Goal: Task Accomplishment & Management: Manage account settings

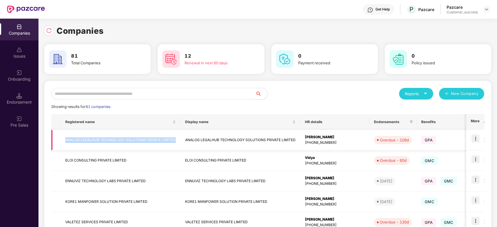
drag, startPoint x: 66, startPoint y: 136, endPoint x: 179, endPoint y: 143, distance: 113.0
click at [179, 143] on td "ANALOG LEGALHUB TECHNOLOGY SOLUTIONS PRIVATE LIMITED" at bounding box center [121, 140] width 120 height 21
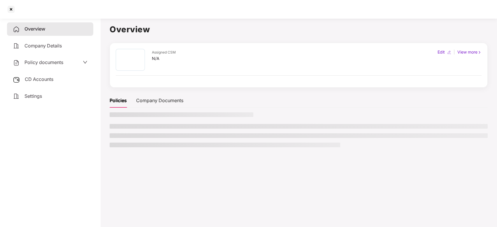
copy td "ANALOG LEGALHUB TECHNOLOGY SOLUTIONS PRIVATE LIMITED"
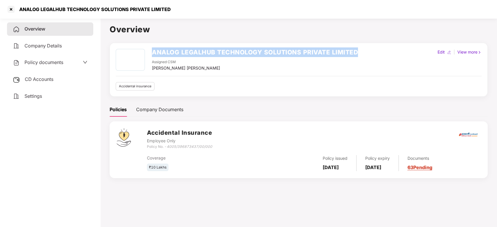
drag, startPoint x: 359, startPoint y: 50, endPoint x: 136, endPoint y: 52, distance: 222.7
click at [136, 52] on div "ANALOG LEGALHUB TECHNOLOGY SOLUTIONS PRIVATE LIMITED Assigned CSM Vikash Jhawar…" at bounding box center [299, 60] width 366 height 22
copy div "ANALOG LEGALHUB TECHNOLOGY SOLUTIONS PRIVATE LIMITED"
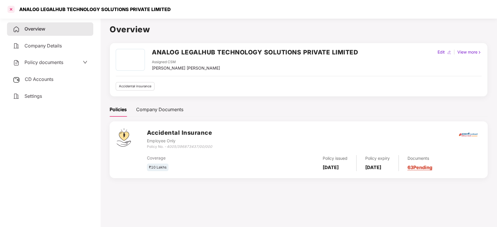
click at [9, 9] on div at bounding box center [10, 9] width 9 height 9
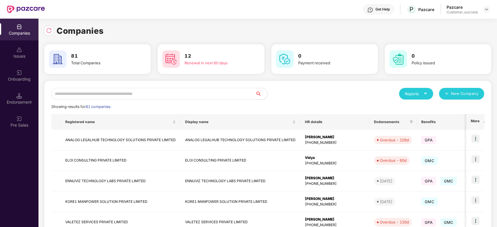
click at [86, 94] on input "text" at bounding box center [153, 94] width 204 height 12
click at [117, 138] on td "ANALOG LEGALHUB TECHNOLOGY SOLUTIONS PRIVATE LIMITED" at bounding box center [121, 140] width 120 height 21
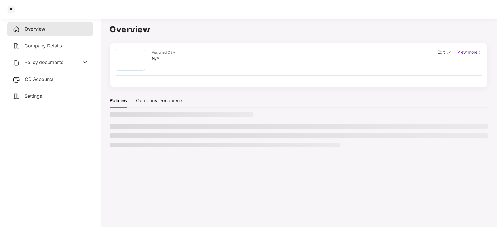
click at [117, 138] on li at bounding box center [299, 136] width 378 height 5
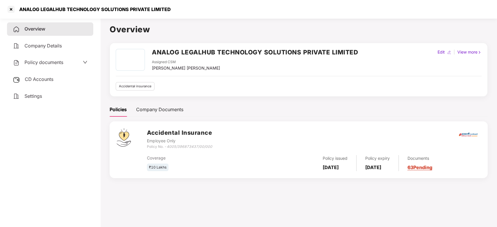
click at [69, 62] on div "Policy documents" at bounding box center [50, 63] width 75 height 8
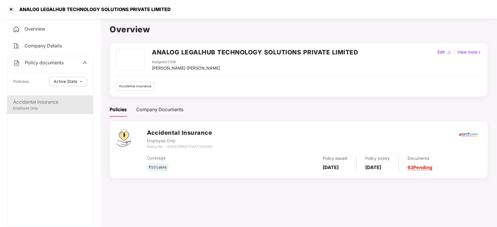
click at [57, 105] on div "Accidental Insurance" at bounding box center [50, 102] width 74 height 7
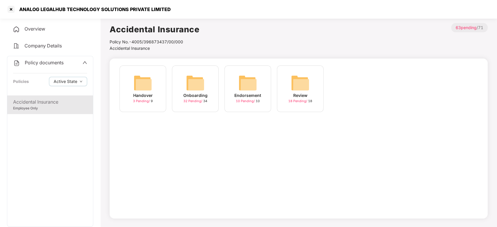
click at [203, 81] on img at bounding box center [195, 83] width 19 height 19
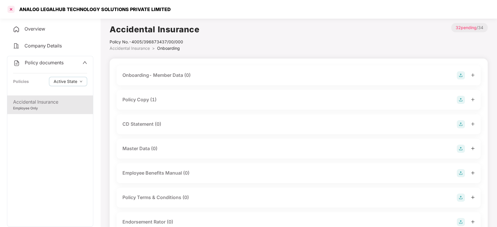
click at [7, 11] on div at bounding box center [10, 9] width 9 height 9
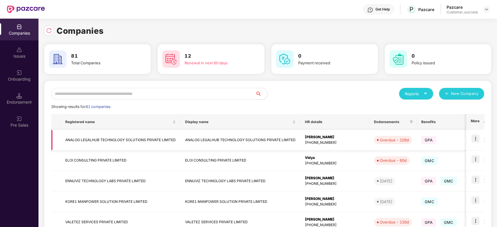
click at [108, 138] on td "ANALOG LEGALHUB TECHNOLOGY SOLUTIONS PRIVATE LIMITED" at bounding box center [121, 140] width 120 height 21
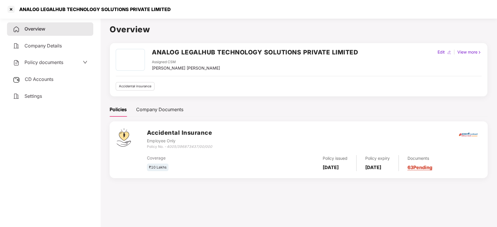
click at [63, 57] on div "Policy documents" at bounding box center [50, 62] width 86 height 13
click at [60, 66] on div "Policy documents" at bounding box center [38, 63] width 50 height 8
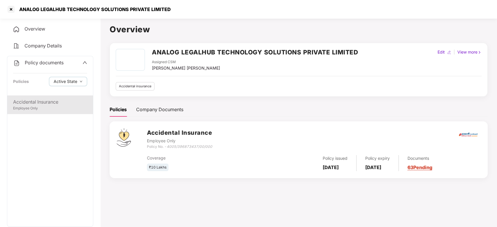
click at [44, 100] on div "Accidental Insurance" at bounding box center [50, 102] width 74 height 7
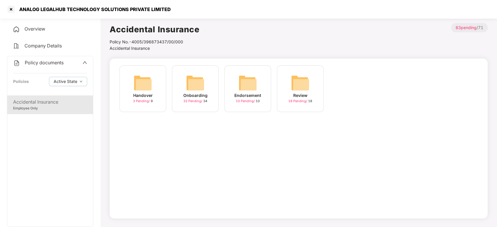
click at [196, 85] on img at bounding box center [195, 83] width 19 height 19
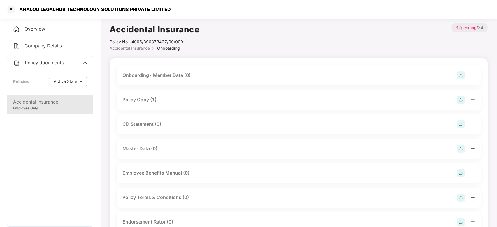
click at [196, 103] on div "Policy Copy (1)" at bounding box center [298, 100] width 352 height 8
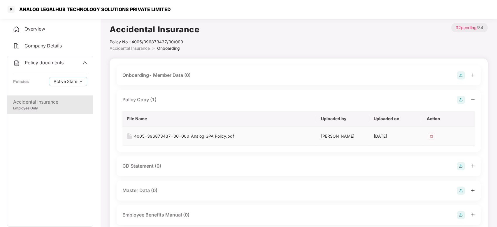
click at [198, 134] on div "4005-396873437-00-000_Analog GPA Policy.pdf" at bounding box center [184, 136] width 100 height 6
click at [12, 9] on div at bounding box center [10, 9] width 9 height 9
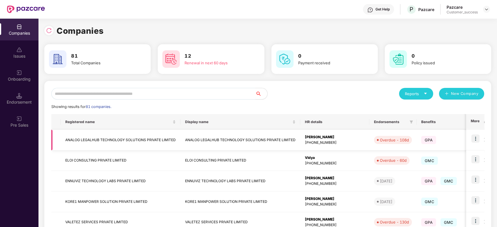
click at [478, 140] on img at bounding box center [475, 139] width 8 height 8
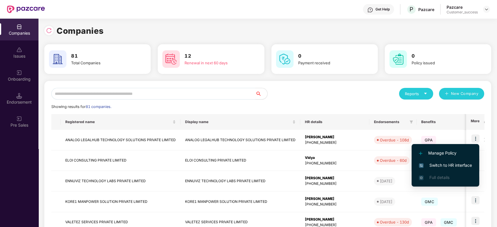
click at [454, 163] on span "Switch to HR interface" at bounding box center [445, 165] width 53 height 6
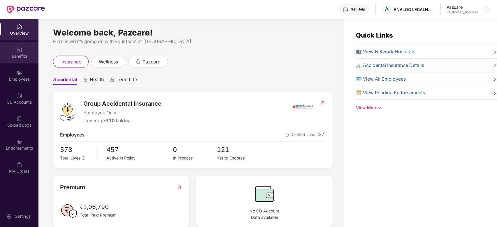
click at [16, 55] on div "Benefits" at bounding box center [19, 56] width 38 height 6
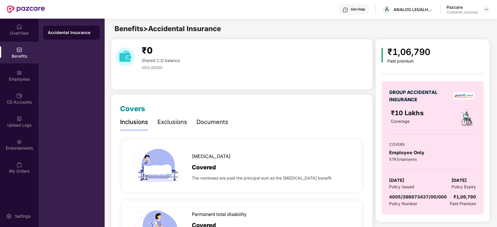
click at [490, 8] on header "Get Help A ANALOG LEGALHUB TECHNOLOGY SOLUTIONS PRIVATE LIMITED Pazcare Custome…" at bounding box center [248, 9] width 497 height 19
click at [489, 8] on img at bounding box center [486, 9] width 5 height 5
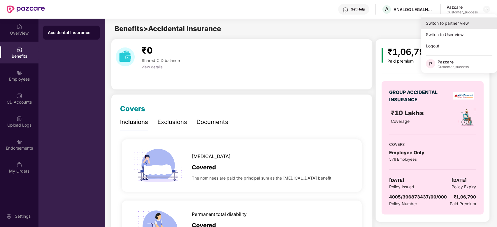
click at [462, 22] on div "Switch to partner view" at bounding box center [459, 22] width 76 height 11
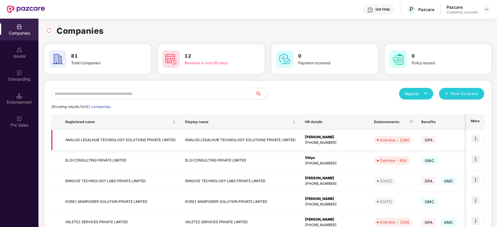
click at [102, 137] on td "ANALOG LEGALHUB TECHNOLOGY SOLUTIONS PRIVATE LIMITED" at bounding box center [121, 140] width 120 height 21
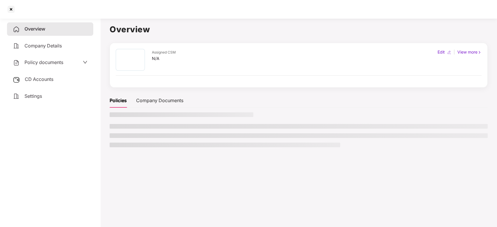
click at [102, 137] on main "Overview Assigned CSM N/A Edit | View more Policies Company Documents" at bounding box center [298, 129] width 397 height 227
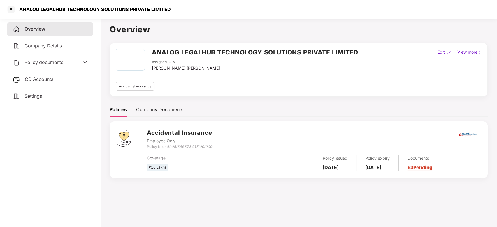
click at [51, 64] on span "Policy documents" at bounding box center [43, 62] width 39 height 6
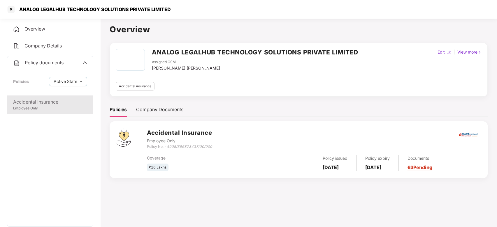
click at [37, 100] on div "Accidental Insurance" at bounding box center [50, 102] width 74 height 7
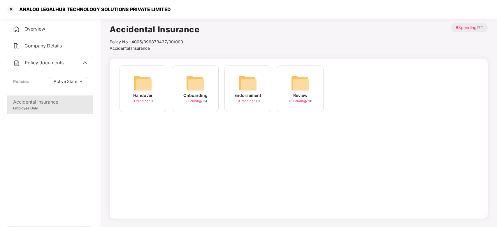
click at [202, 86] on img at bounding box center [195, 83] width 19 height 19
click at [202, 86] on div "Handover 3 Pending / 9 Onboarding 32 Pending / 34 Endorsement 10 Pending / 10 R…" at bounding box center [299, 92] width 364 height 52
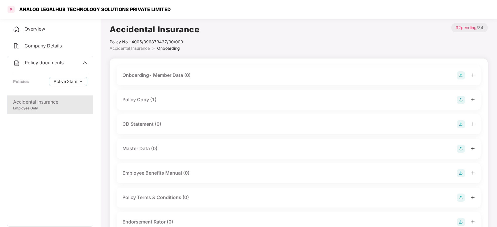
click at [12, 11] on div at bounding box center [10, 9] width 9 height 9
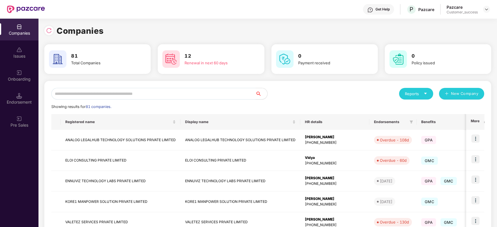
click at [101, 99] on input "text" at bounding box center [153, 94] width 204 height 12
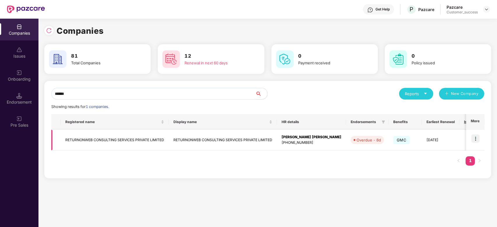
type input "******"
click at [123, 137] on td "RETURNONWEB CONSULTING SERVICES PRIVATE LIMITED" at bounding box center [115, 140] width 108 height 21
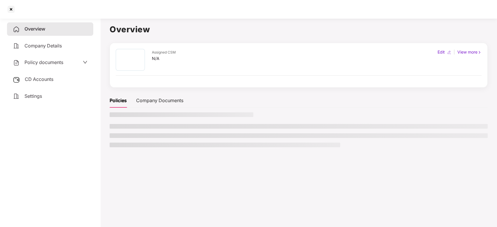
click at [123, 137] on li at bounding box center [299, 136] width 378 height 5
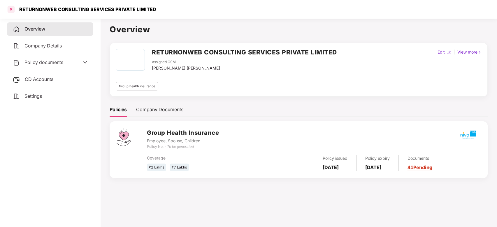
click at [12, 8] on div at bounding box center [10, 9] width 9 height 9
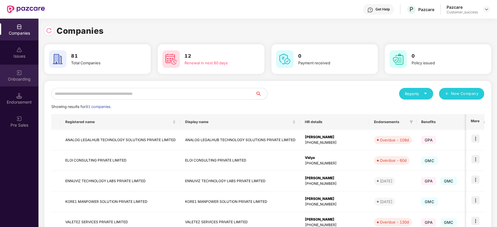
click at [19, 70] on img at bounding box center [19, 73] width 6 height 6
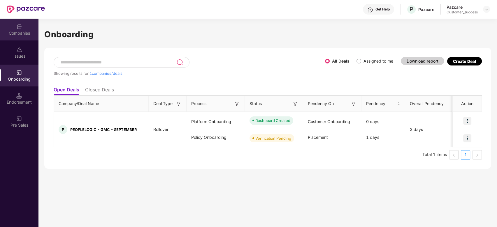
click at [18, 22] on div "Companies" at bounding box center [19, 30] width 38 height 22
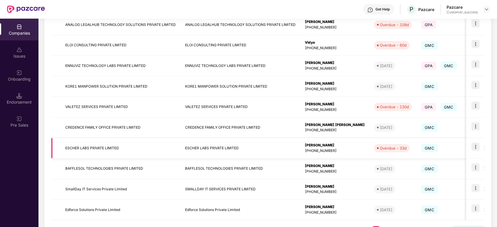
scroll to position [125, 0]
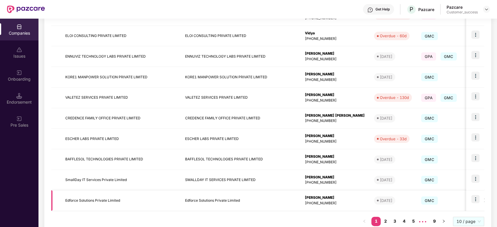
click at [98, 201] on td "Edforce Solutions Private Limited" at bounding box center [121, 201] width 120 height 21
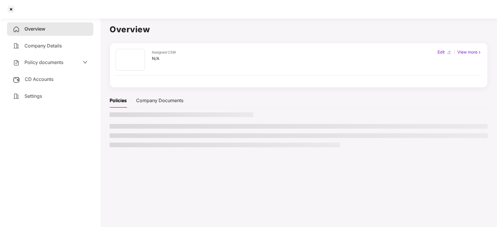
click at [98, 201] on aside "Overview Company Details Policy documents CD Accounts Settings" at bounding box center [50, 121] width 100 height 211
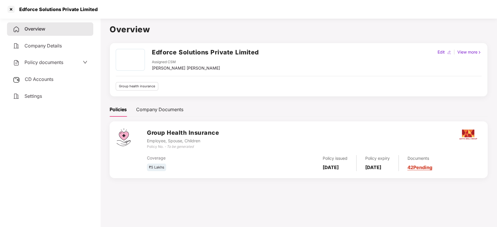
click at [72, 62] on div "Policy documents" at bounding box center [50, 63] width 75 height 8
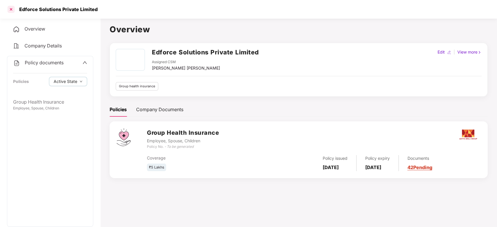
click at [14, 12] on div at bounding box center [10, 9] width 9 height 9
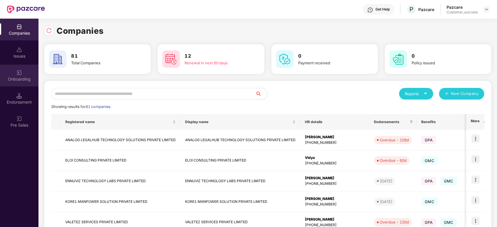
click at [19, 73] on img at bounding box center [19, 73] width 6 height 6
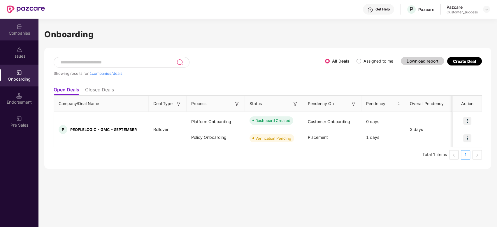
click at [15, 29] on div "Companies" at bounding box center [19, 30] width 38 height 22
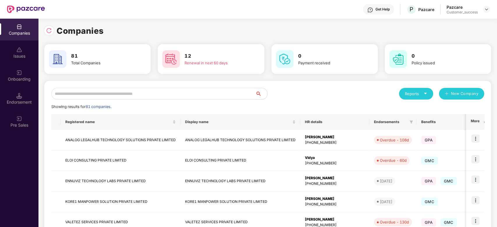
click at [103, 94] on input "text" at bounding box center [153, 94] width 204 height 12
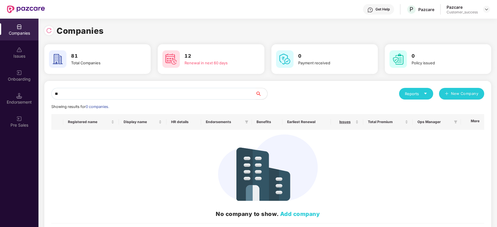
type input "*"
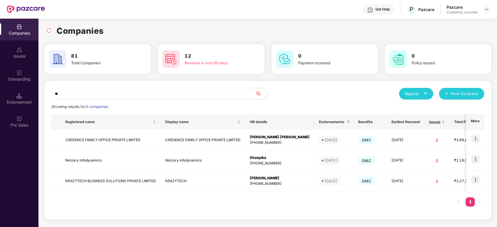
type input "*"
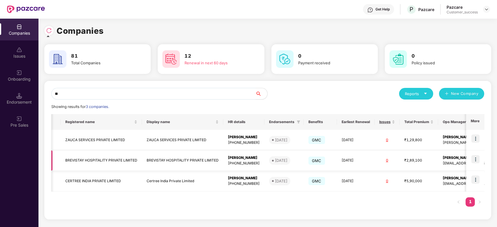
scroll to position [0, 31]
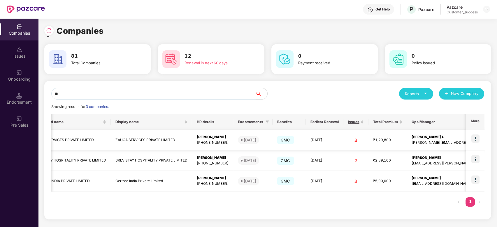
type input "**"
click at [477, 138] on img at bounding box center [475, 139] width 8 height 8
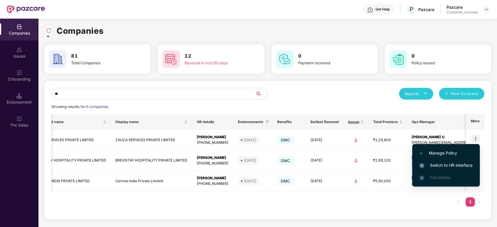
click at [449, 162] on span "Switch to HR interface" at bounding box center [445, 165] width 53 height 6
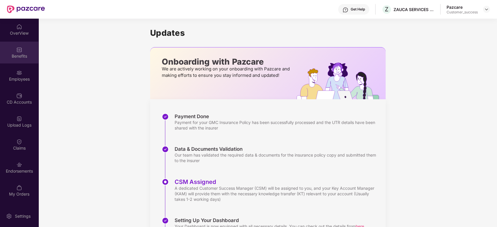
click at [16, 53] on div "Benefits" at bounding box center [19, 56] width 38 height 6
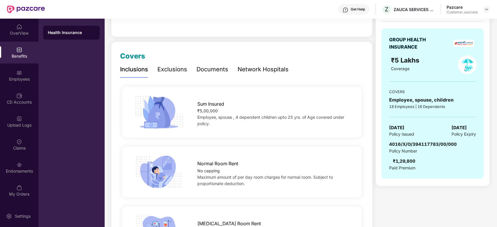
scroll to position [0, 0]
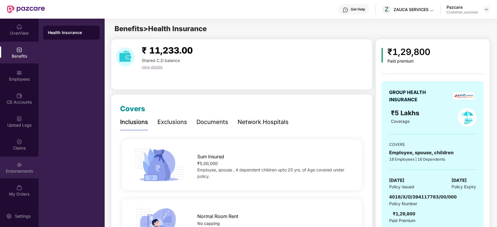
click at [20, 167] on img at bounding box center [19, 165] width 6 height 6
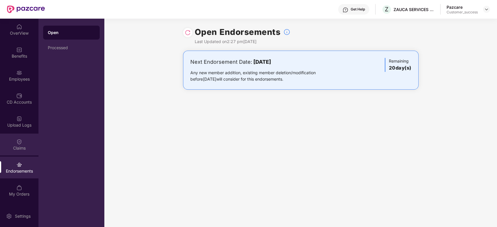
click at [24, 142] on div "Claims" at bounding box center [19, 145] width 38 height 22
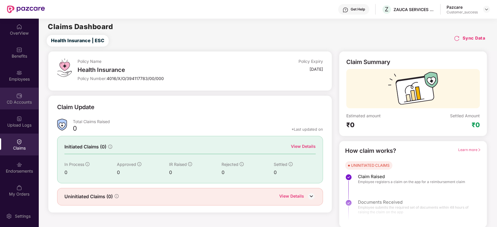
click at [23, 97] on div "CD Accounts" at bounding box center [19, 99] width 38 height 22
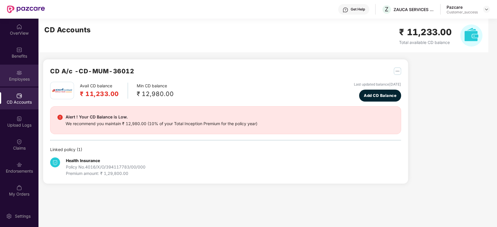
click at [20, 77] on div "Employees" at bounding box center [19, 79] width 38 height 6
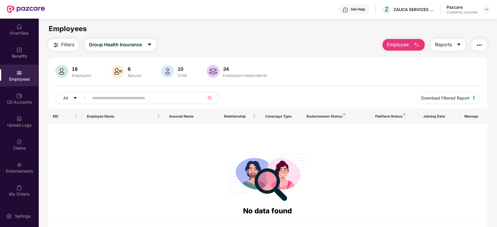
click at [112, 102] on input "text" at bounding box center [144, 98] width 105 height 9
click at [486, 10] on img at bounding box center [486, 9] width 5 height 5
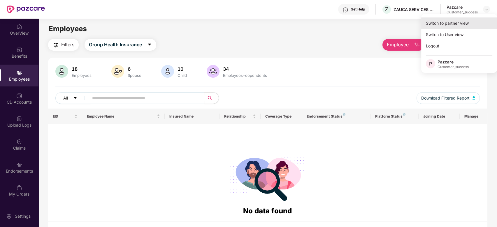
click at [469, 22] on div "Switch to partner view" at bounding box center [459, 22] width 76 height 11
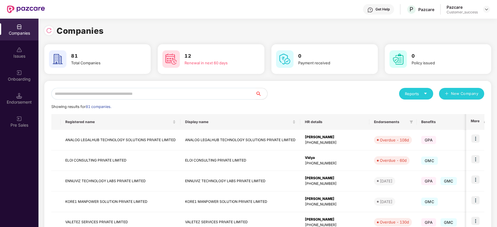
click at [192, 97] on input "text" at bounding box center [153, 94] width 204 height 12
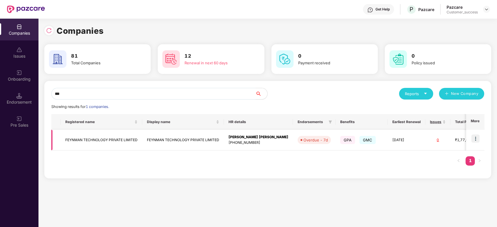
scroll to position [0, 51]
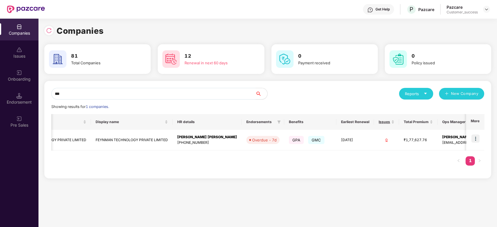
type input "***"
click at [476, 139] on img at bounding box center [475, 139] width 8 height 8
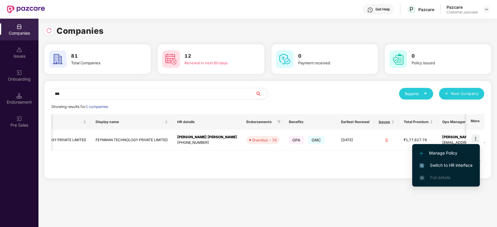
click at [454, 162] on span "Switch to HR interface" at bounding box center [445, 165] width 53 height 6
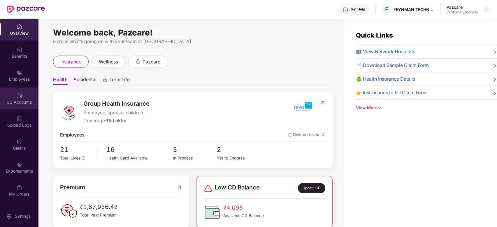
click at [17, 95] on img at bounding box center [19, 96] width 6 height 6
click at [19, 99] on div "CD Accounts" at bounding box center [19, 99] width 38 height 22
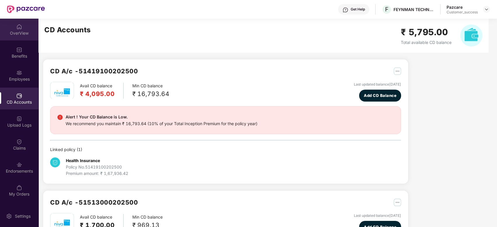
click at [20, 27] on img at bounding box center [19, 27] width 6 height 6
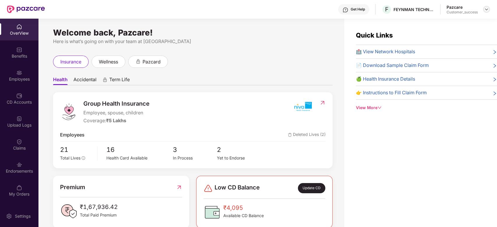
click at [486, 9] on img at bounding box center [486, 9] width 5 height 5
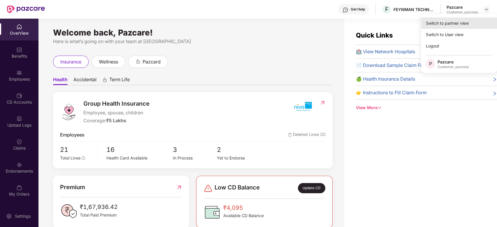
click at [462, 20] on div "Switch to partner view" at bounding box center [459, 22] width 76 height 11
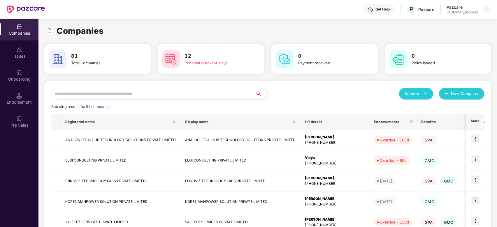
click at [107, 96] on input "text" at bounding box center [153, 94] width 204 height 12
type input "*"
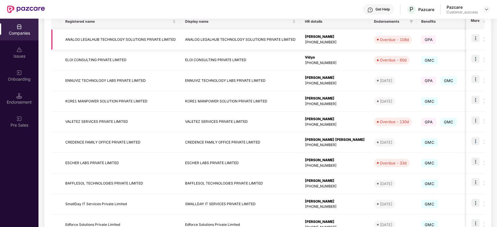
scroll to position [110, 0]
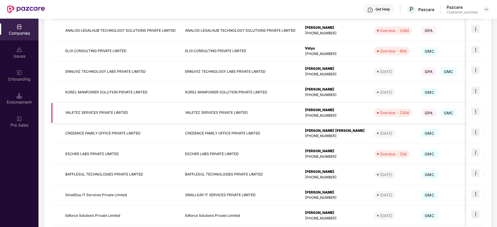
click at [475, 110] on img at bounding box center [475, 112] width 8 height 8
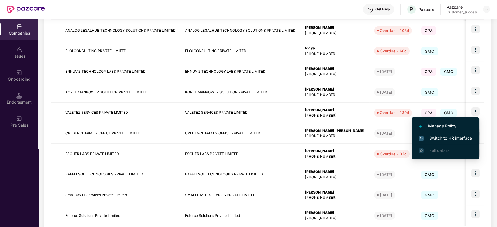
click at [433, 136] on span "Switch to HR interface" at bounding box center [445, 138] width 53 height 6
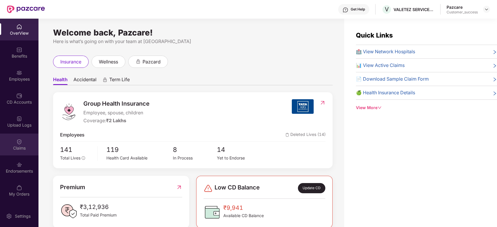
click at [20, 145] on div "Claims" at bounding box center [19, 145] width 38 height 22
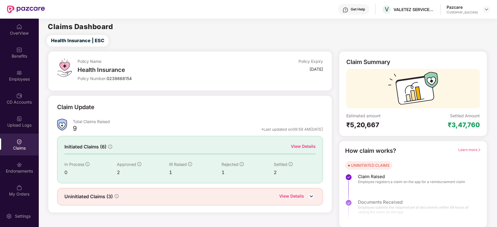
click at [306, 142] on div "Initiated Claims (6) View Details In Process 0 Approved 2 IR Raised 1 Rejected …" at bounding box center [190, 159] width 266 height 47
click at [305, 148] on div "View Details" at bounding box center [303, 146] width 25 height 6
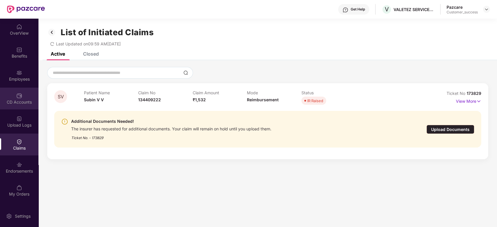
click at [21, 99] on div "CD Accounts" at bounding box center [19, 102] width 38 height 6
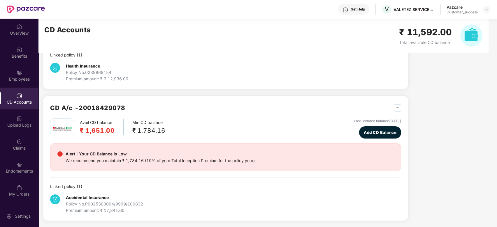
scroll to position [0, 0]
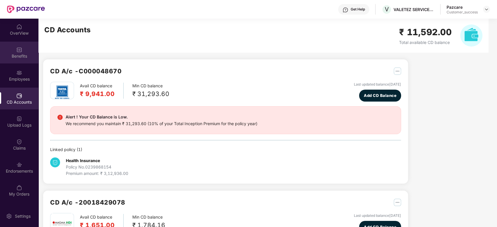
click at [21, 45] on div "Benefits" at bounding box center [19, 53] width 38 height 22
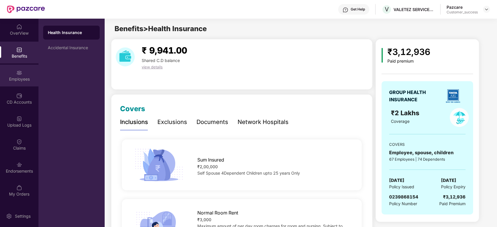
click at [15, 78] on div "Employees" at bounding box center [19, 79] width 38 height 6
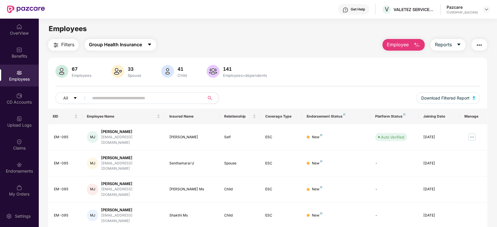
click at [148, 45] on icon "caret-down" at bounding box center [149, 44] width 5 height 5
click at [187, 22] on main "Employees Filters Group Health Insurance Employee Reports 67 Employees 33 Spous…" at bounding box center [267, 132] width 458 height 227
click at [489, 12] on div at bounding box center [486, 9] width 7 height 7
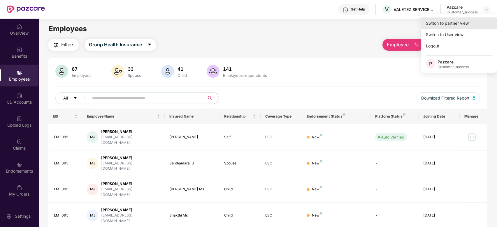
click at [463, 27] on div "Switch to partner view" at bounding box center [459, 22] width 76 height 11
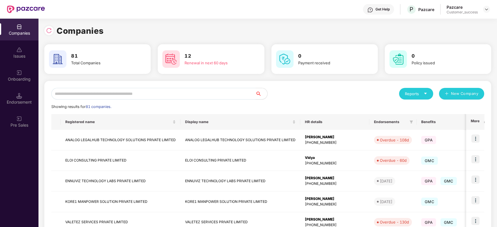
click at [94, 94] on input "text" at bounding box center [153, 94] width 204 height 12
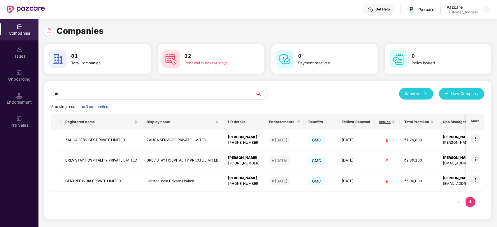
type input "*"
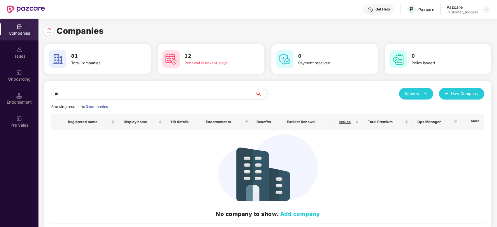
type input "*"
click at [70, 93] on input "*********" at bounding box center [153, 94] width 204 height 12
click at [80, 94] on input "*********" at bounding box center [153, 94] width 204 height 12
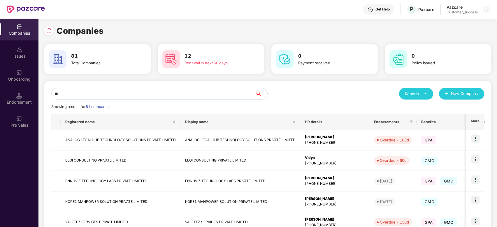
type input "*"
click at [19, 50] on img at bounding box center [19, 50] width 6 height 6
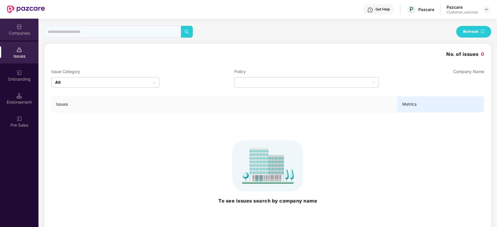
click at [17, 22] on div "Companies" at bounding box center [19, 30] width 38 height 22
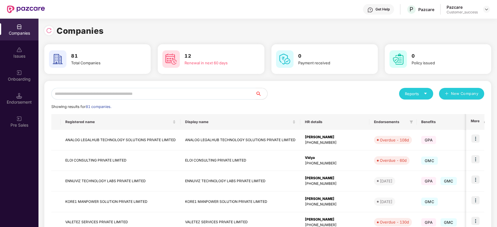
click at [121, 88] on input "text" at bounding box center [153, 94] width 204 height 12
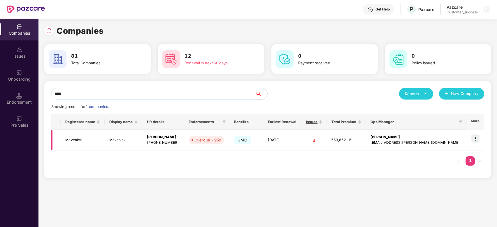
type input "****"
click at [475, 141] on img at bounding box center [475, 139] width 8 height 8
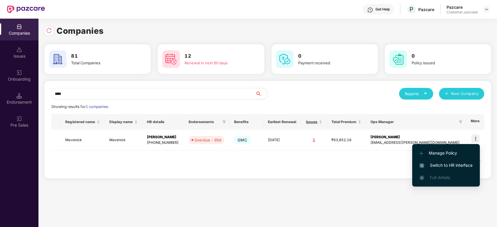
click at [445, 164] on span "Switch to HR interface" at bounding box center [445, 165] width 53 height 6
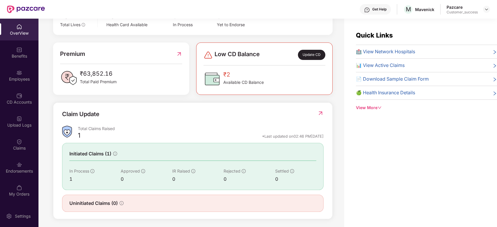
scroll to position [136, 0]
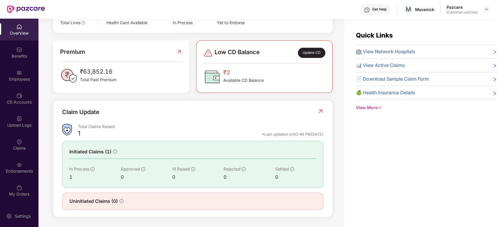
click at [160, 171] on div "Approved" at bounding box center [146, 169] width 51 height 6
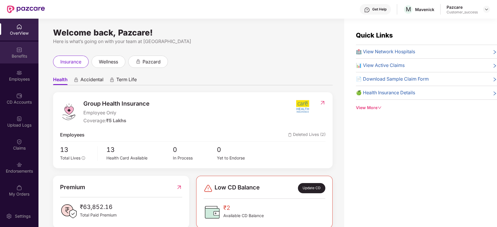
click at [18, 55] on div "Benefits" at bounding box center [19, 56] width 38 height 6
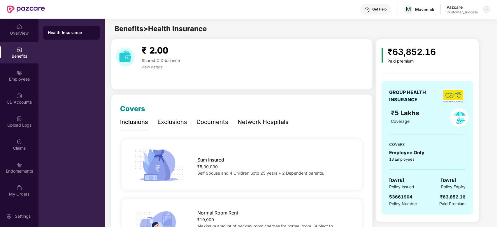
click at [483, 10] on div at bounding box center [486, 9] width 7 height 7
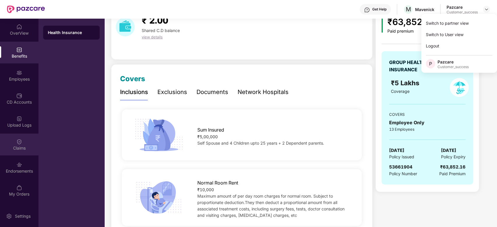
scroll to position [33, 0]
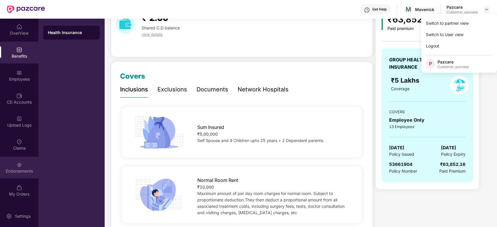
click at [21, 171] on div "Endorsements" at bounding box center [19, 171] width 38 height 6
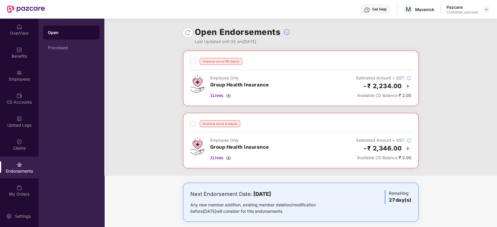
click at [408, 87] on img at bounding box center [407, 86] width 7 height 7
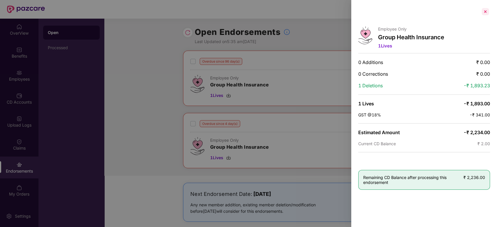
click at [485, 9] on div at bounding box center [485, 11] width 9 height 9
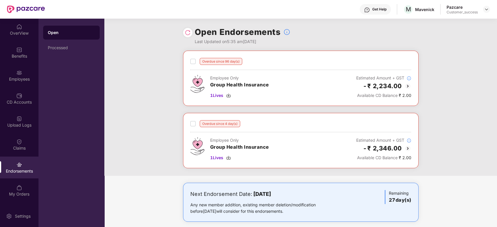
scroll to position [6, 0]
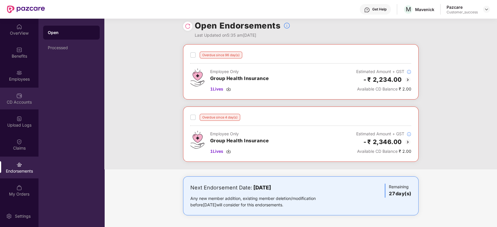
click at [24, 96] on div "CD Accounts" at bounding box center [19, 99] width 38 height 22
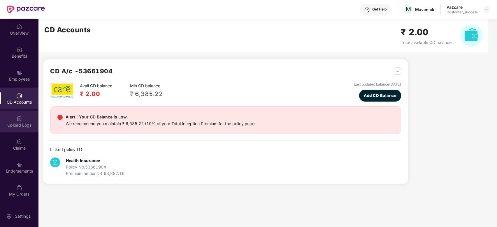
click at [23, 120] on div "Upload Logs" at bounding box center [19, 122] width 38 height 22
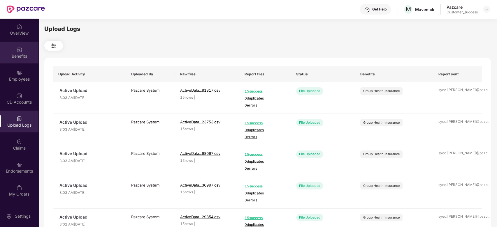
click at [17, 62] on div "Benefits" at bounding box center [19, 53] width 38 height 22
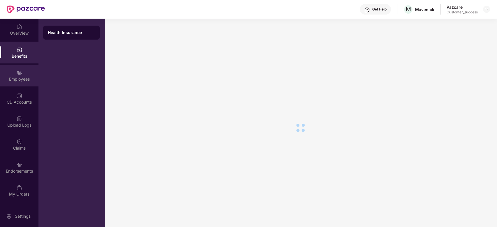
click at [20, 76] on div "Employees" at bounding box center [19, 79] width 38 height 6
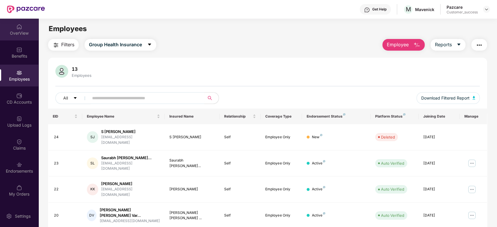
click at [14, 25] on div "OverView" at bounding box center [19, 30] width 38 height 22
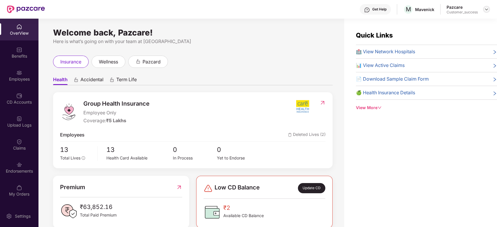
click at [486, 6] on div at bounding box center [486, 9] width 7 height 7
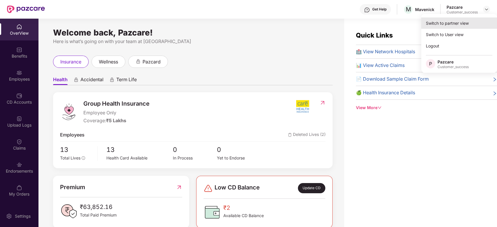
click at [471, 20] on div "Switch to partner view" at bounding box center [459, 22] width 76 height 11
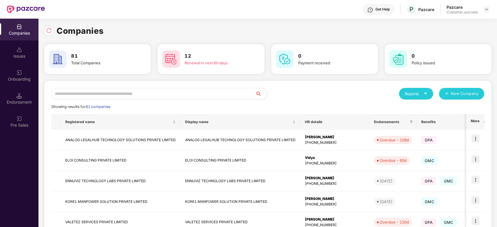
click at [88, 91] on input "text" at bounding box center [153, 94] width 204 height 12
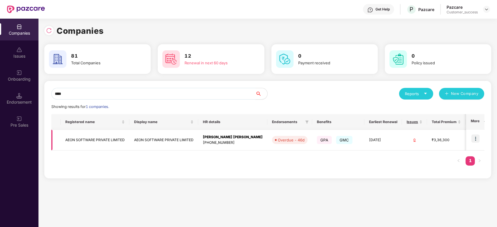
type input "****"
click at [477, 137] on img at bounding box center [475, 139] width 8 height 8
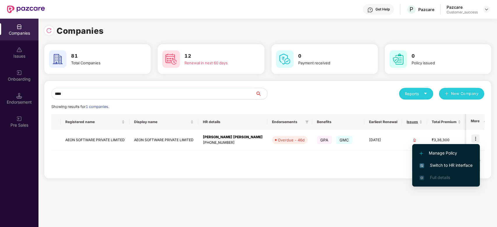
click at [445, 166] on span "Switch to HR interface" at bounding box center [445, 165] width 53 height 6
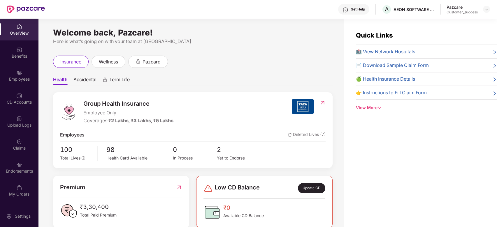
click at [14, 82] on div "Employees" at bounding box center [19, 79] width 38 height 6
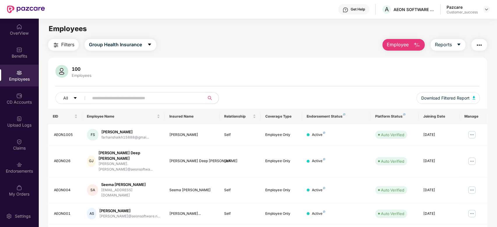
click at [116, 95] on input "text" at bounding box center [144, 98] width 105 height 9
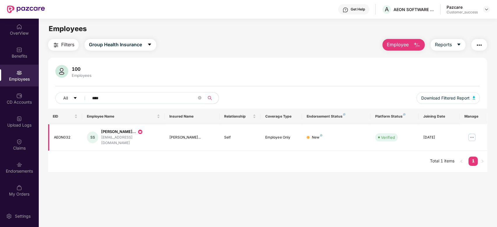
type input "****"
click at [469, 133] on img at bounding box center [471, 137] width 9 height 9
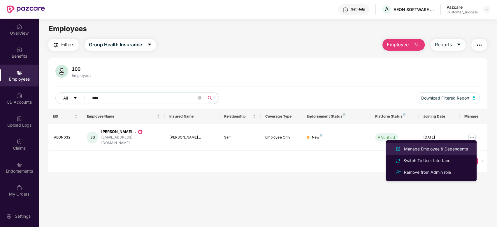
click at [434, 150] on div "Manage Employee & Dependents" at bounding box center [436, 149] width 66 height 6
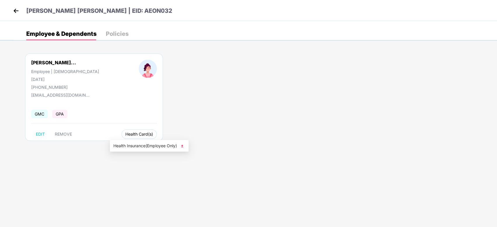
click at [125, 136] on span "Health Card(s)" at bounding box center [139, 134] width 28 height 3
click at [130, 147] on span "Health Insurance(Employee Only)" at bounding box center [149, 146] width 72 height 6
click at [18, 11] on img at bounding box center [16, 10] width 9 height 9
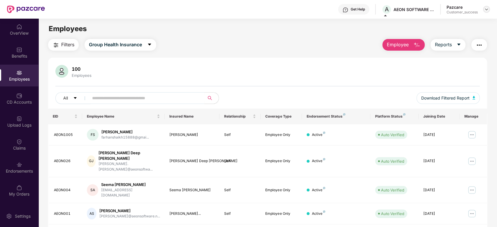
click at [486, 9] on img at bounding box center [486, 9] width 5 height 5
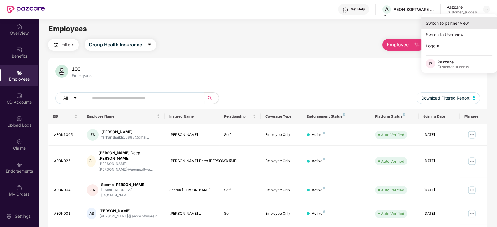
click at [437, 26] on div "Switch to partner view" at bounding box center [459, 22] width 76 height 11
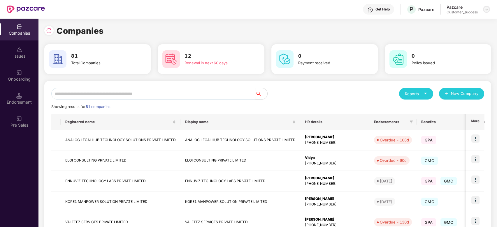
click at [487, 9] on img at bounding box center [486, 9] width 5 height 5
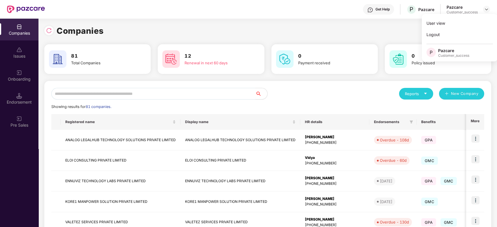
click at [308, 22] on div "Companies 81 Total Companies 12 Renewal in next 60 days 0 Payment received 0 Po…" at bounding box center [267, 194] width 447 height 350
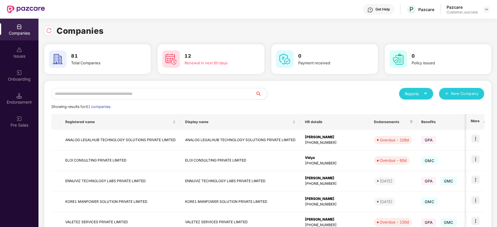
click at [191, 94] on input "text" at bounding box center [153, 94] width 204 height 12
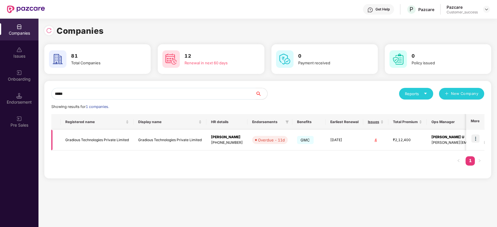
type input "*****"
click at [474, 139] on img at bounding box center [475, 139] width 8 height 8
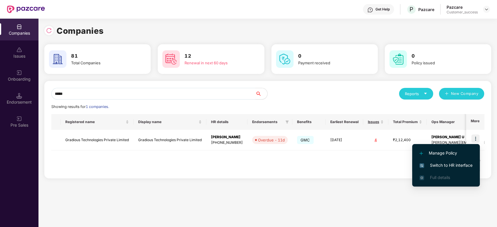
click at [445, 165] on span "Switch to HR interface" at bounding box center [445, 165] width 53 height 6
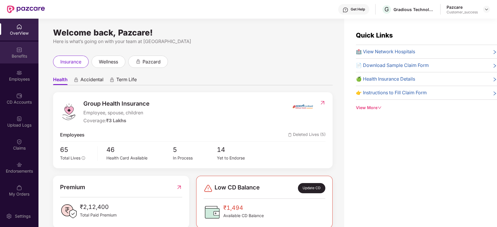
click at [16, 50] on img at bounding box center [19, 50] width 6 height 6
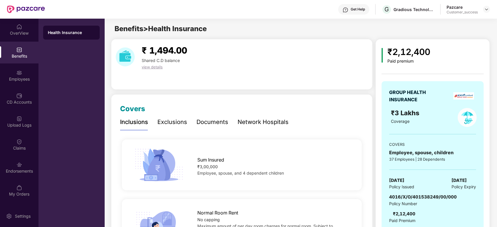
click at [174, 122] on div "Exclusions" at bounding box center [172, 122] width 30 height 9
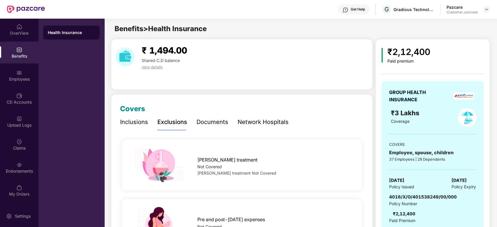
click at [210, 123] on div "Documents" at bounding box center [212, 122] width 32 height 9
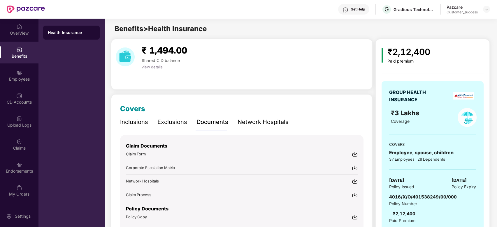
click at [135, 122] on div "Inclusions" at bounding box center [134, 122] width 28 height 9
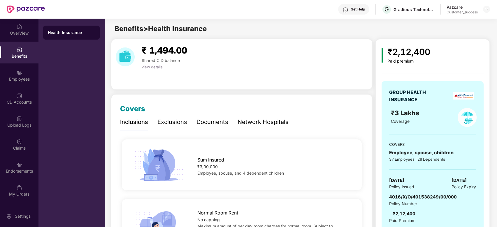
click at [264, 129] on div "Network Hospitals" at bounding box center [263, 122] width 51 height 16
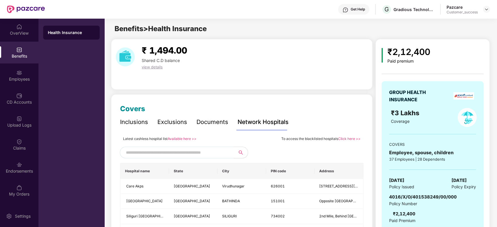
click at [140, 124] on div "Inclusions" at bounding box center [134, 122] width 28 height 9
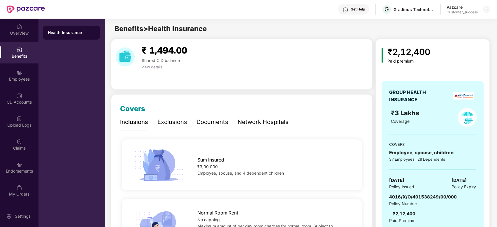
click at [169, 123] on div "Exclusions" at bounding box center [172, 122] width 30 height 9
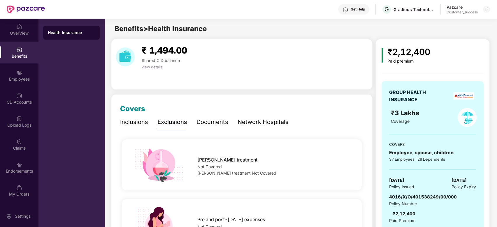
click at [135, 121] on div "Inclusions" at bounding box center [134, 122] width 28 height 9
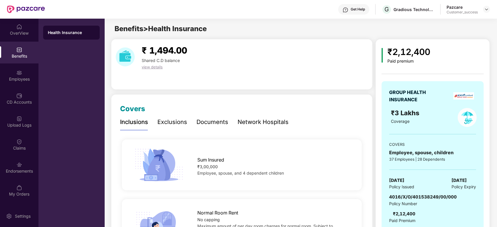
click at [167, 123] on div "Exclusions" at bounding box center [172, 122] width 30 height 9
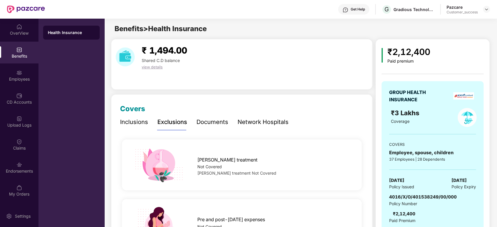
click at [137, 121] on div "Inclusions" at bounding box center [134, 122] width 28 height 9
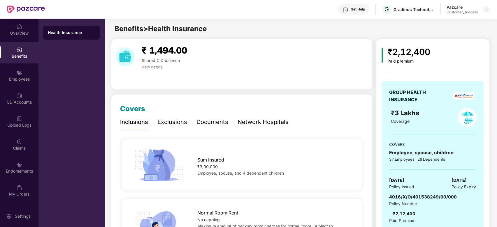
click at [166, 122] on div "Exclusions" at bounding box center [172, 122] width 30 height 9
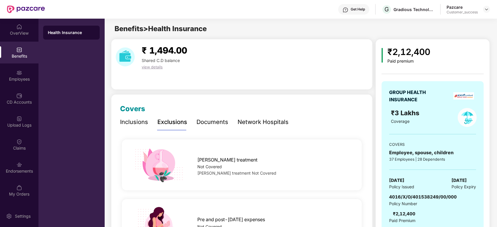
click at [136, 120] on div "Inclusions" at bounding box center [134, 122] width 28 height 9
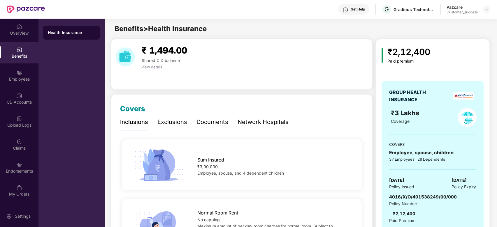
click at [171, 121] on div "Exclusions" at bounding box center [172, 122] width 30 height 9
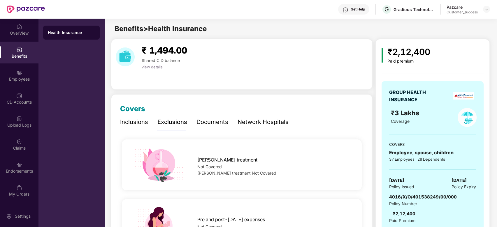
click at [140, 122] on div "Inclusions" at bounding box center [134, 122] width 28 height 9
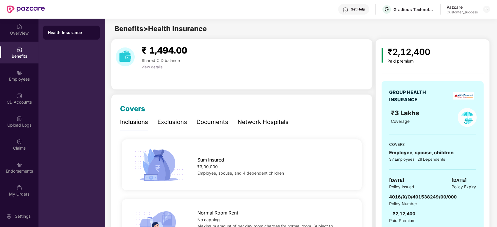
click at [257, 116] on div "Network Hospitals" at bounding box center [263, 122] width 51 height 16
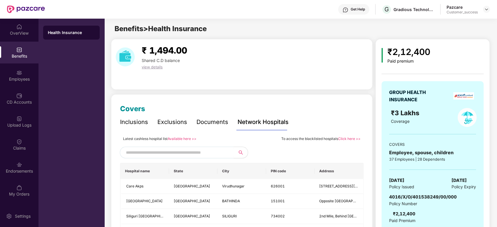
click at [179, 123] on div "Exclusions" at bounding box center [172, 122] width 30 height 9
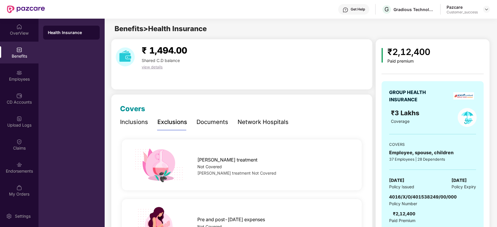
click at [136, 123] on div "Inclusions" at bounding box center [134, 122] width 28 height 9
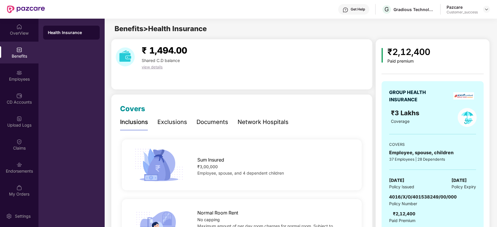
click at [175, 118] on div "Exclusions" at bounding box center [172, 122] width 30 height 9
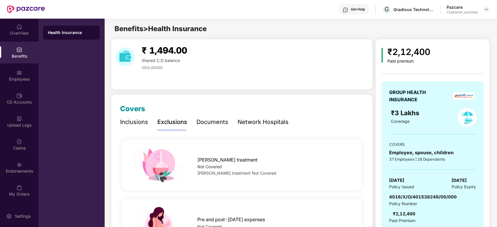
click at [213, 125] on div "Documents" at bounding box center [212, 122] width 32 height 9
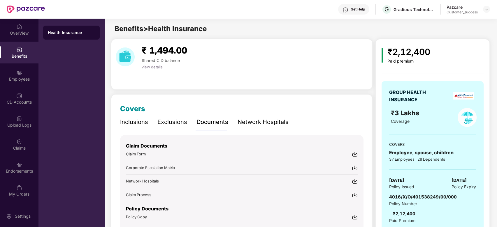
click at [128, 128] on div "Inclusions" at bounding box center [134, 122] width 28 height 16
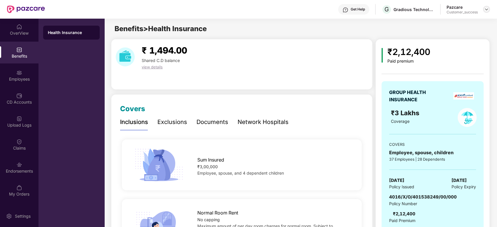
click at [488, 9] on img at bounding box center [486, 9] width 5 height 5
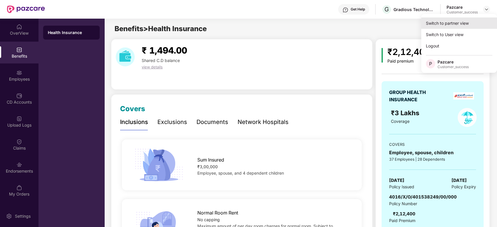
click at [454, 17] on div "Switch to partner view" at bounding box center [459, 22] width 76 height 11
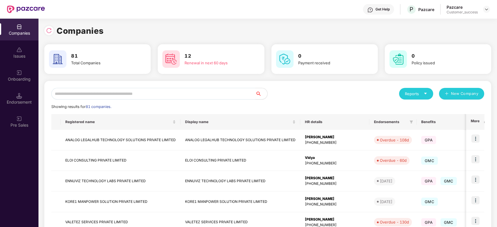
click at [422, 90] on div "Reports" at bounding box center [416, 94] width 34 height 12
click at [348, 94] on div "Reports New Company" at bounding box center [376, 94] width 217 height 12
click at [90, 103] on div "Reports New Company Showing results for 81 companies. Registered name Display n…" at bounding box center [267, 222] width 433 height 269
click at [96, 90] on input "text" at bounding box center [153, 94] width 204 height 12
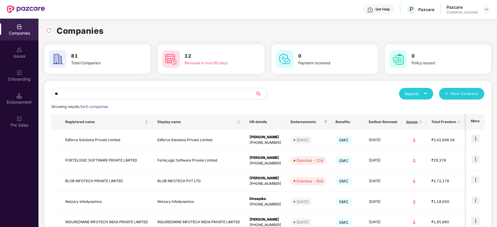
type input "*"
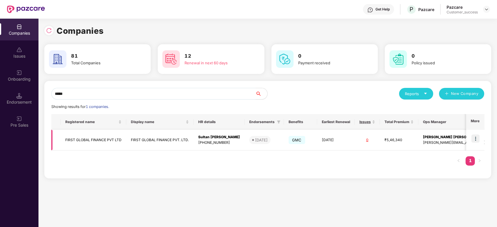
type input "*****"
click at [475, 141] on img at bounding box center [475, 139] width 8 height 8
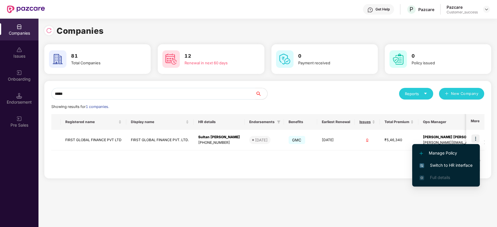
click at [436, 167] on span "Switch to HR interface" at bounding box center [445, 165] width 53 height 6
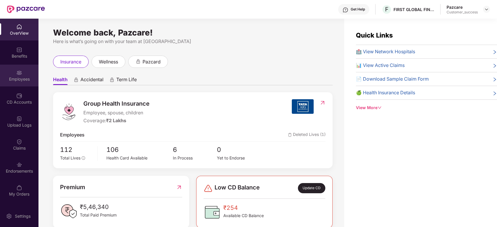
click at [21, 77] on div "Employees" at bounding box center [19, 79] width 38 height 6
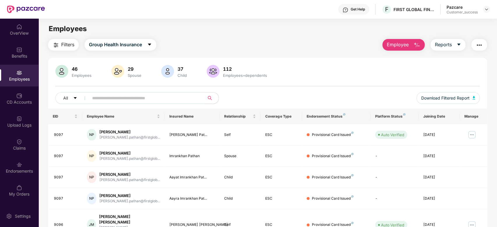
click at [112, 94] on input "text" at bounding box center [144, 98] width 105 height 9
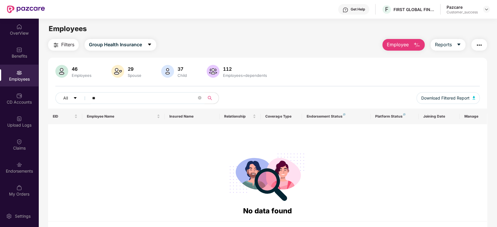
type input "*"
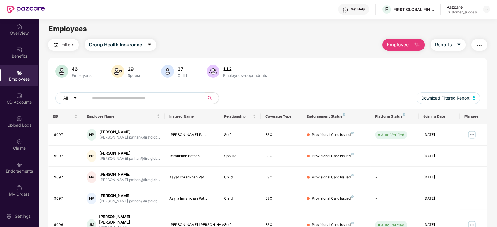
click at [489, 6] on div at bounding box center [486, 9] width 7 height 7
click at [487, 10] on img at bounding box center [486, 9] width 5 height 5
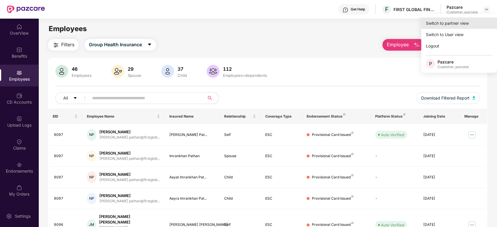
click at [461, 24] on div "Switch to partner view" at bounding box center [459, 22] width 76 height 11
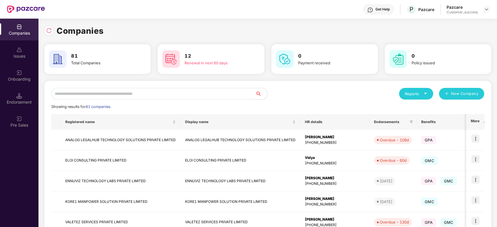
click at [232, 98] on input "text" at bounding box center [153, 94] width 204 height 12
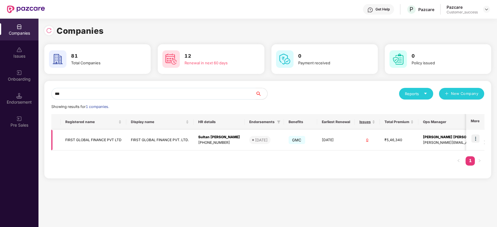
type input "***"
click at [475, 139] on img at bounding box center [475, 139] width 8 height 8
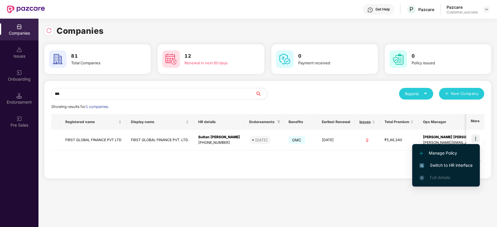
click at [448, 164] on span "Switch to HR interface" at bounding box center [445, 165] width 53 height 6
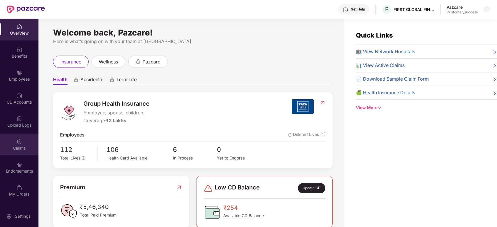
click at [20, 147] on div "Claims" at bounding box center [19, 148] width 38 height 6
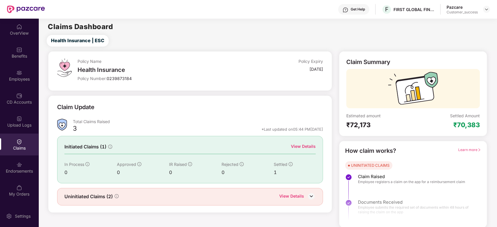
click at [312, 143] on div "Initiated Claims (1) View Details In Process 0 Approved 0 IR Raised 0 Rejected …" at bounding box center [190, 159] width 266 height 47
click at [310, 146] on div "View Details" at bounding box center [303, 146] width 25 height 6
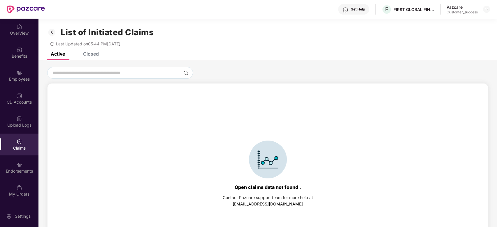
click at [54, 45] on div "Last Updated on 05:44 PM, 13 Oct 2025" at bounding box center [85, 43] width 70 height 5
click at [54, 45] on icon "redo" at bounding box center [52, 44] width 4 height 4
click at [484, 9] on img at bounding box center [486, 9] width 5 height 5
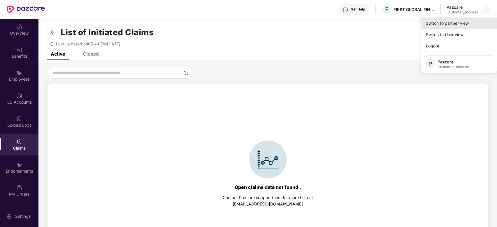
click at [457, 22] on div "Switch to partner view" at bounding box center [459, 22] width 76 height 11
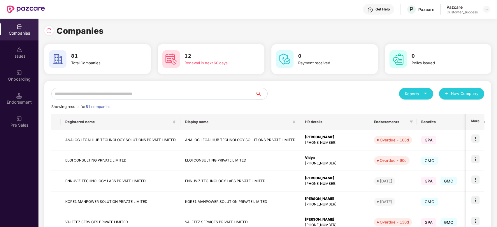
click at [178, 91] on input "text" at bounding box center [153, 94] width 204 height 12
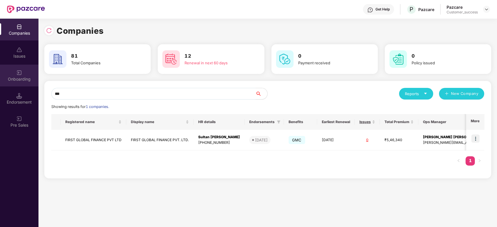
type input "***"
click at [22, 73] on div "Onboarding" at bounding box center [19, 76] width 38 height 22
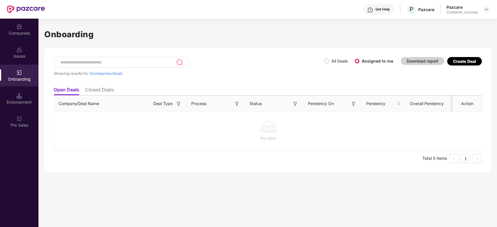
click at [325, 58] on label "All Deals" at bounding box center [337, 61] width 26 height 6
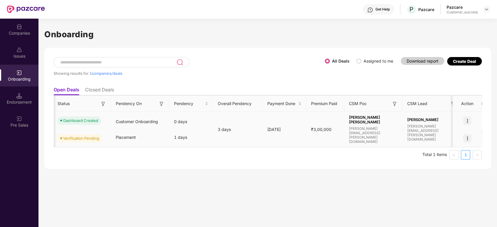
scroll to position [0, 188]
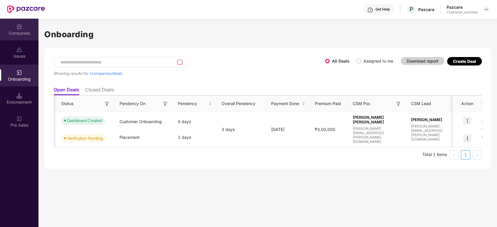
click at [15, 33] on div "Companies" at bounding box center [19, 33] width 38 height 6
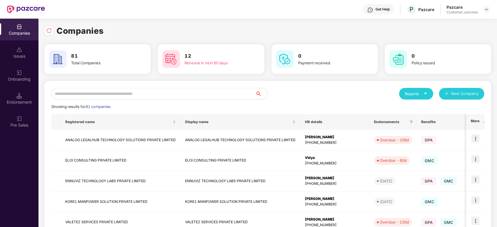
click at [91, 96] on input "text" at bounding box center [153, 94] width 204 height 12
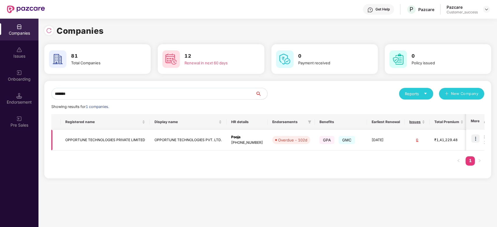
type input "*******"
click at [478, 138] on img at bounding box center [475, 139] width 8 height 8
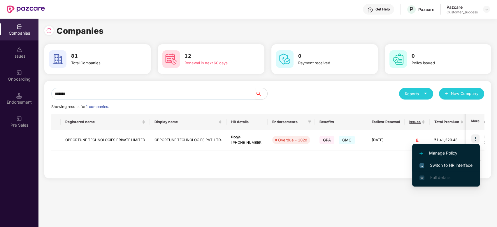
click at [438, 164] on span "Switch to HR interface" at bounding box center [445, 165] width 53 height 6
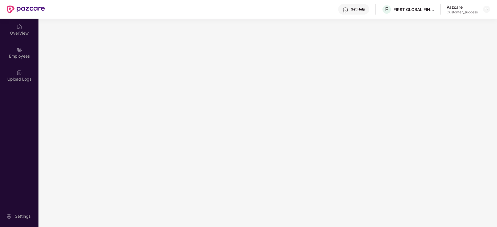
scroll to position [0, 0]
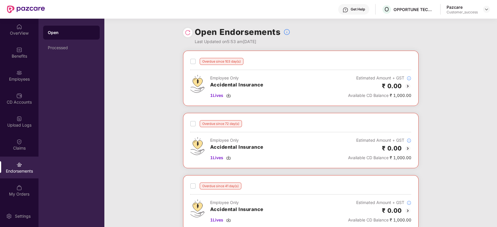
click at [407, 86] on img at bounding box center [407, 86] width 7 height 7
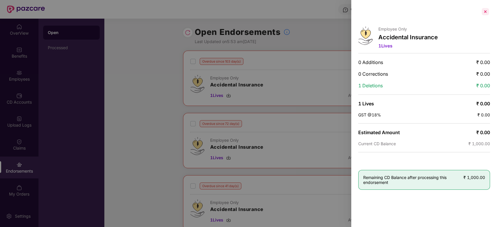
click at [485, 13] on div at bounding box center [485, 11] width 9 height 9
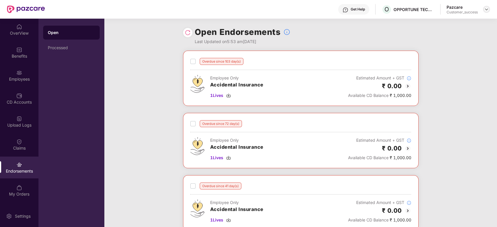
click at [486, 9] on img at bounding box center [486, 9] width 5 height 5
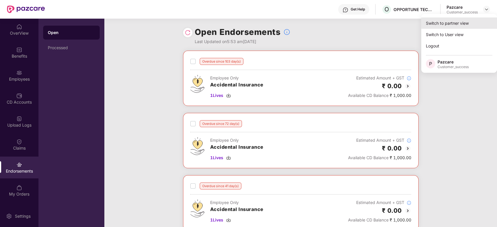
click at [461, 22] on div "Switch to partner view" at bounding box center [459, 22] width 76 height 11
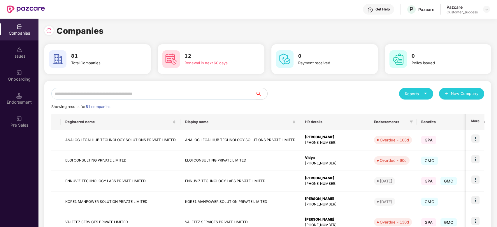
click at [167, 89] on input "text" at bounding box center [153, 94] width 204 height 12
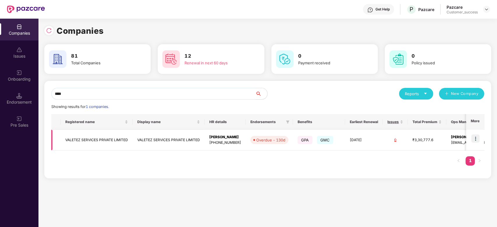
type input "****"
click at [480, 139] on img at bounding box center [475, 139] width 8 height 8
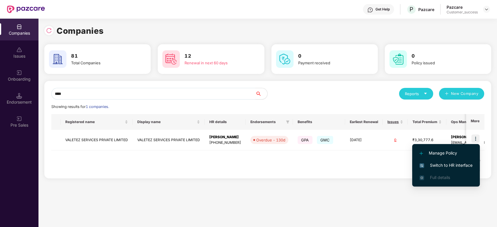
click at [438, 164] on span "Switch to HR interface" at bounding box center [445, 165] width 53 height 6
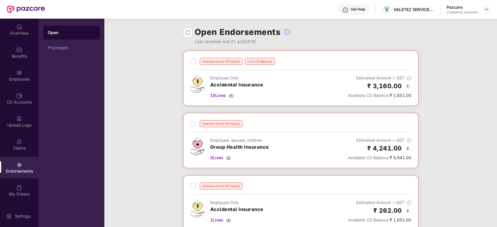
click at [408, 87] on img at bounding box center [407, 86] width 7 height 7
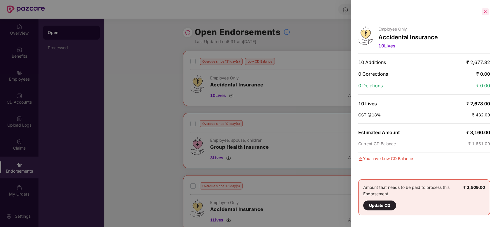
click at [487, 10] on div at bounding box center [485, 11] width 9 height 9
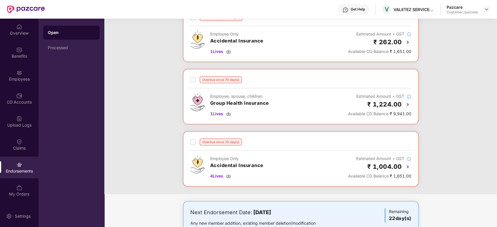
scroll to position [255, 0]
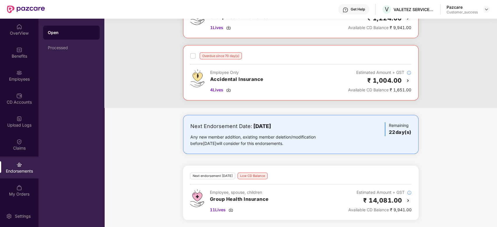
click at [407, 200] on img at bounding box center [408, 200] width 7 height 7
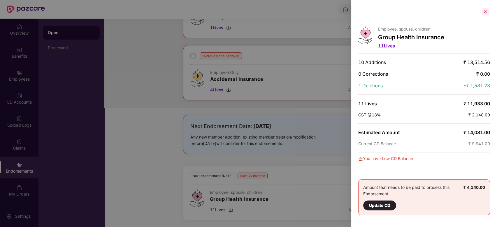
click at [487, 11] on div at bounding box center [485, 11] width 9 height 9
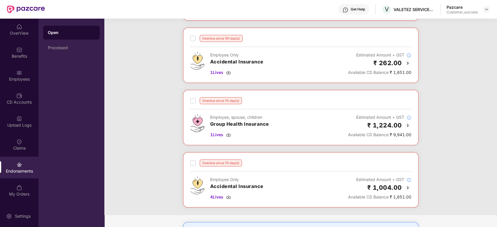
scroll to position [0, 0]
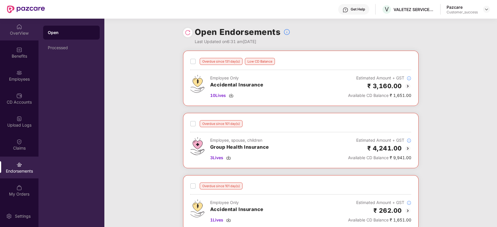
click at [14, 29] on div "OverView" at bounding box center [19, 30] width 38 height 22
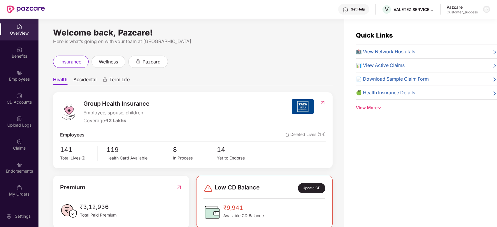
click at [487, 9] on img at bounding box center [486, 9] width 5 height 5
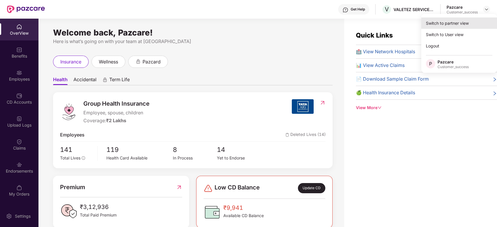
click at [469, 23] on div "Switch to partner view" at bounding box center [459, 22] width 76 height 11
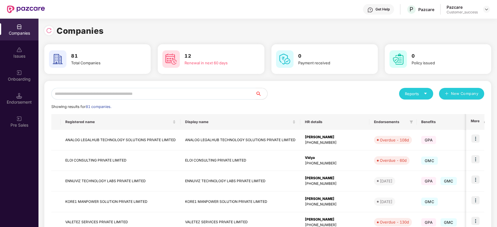
click at [147, 95] on input "text" at bounding box center [153, 94] width 204 height 12
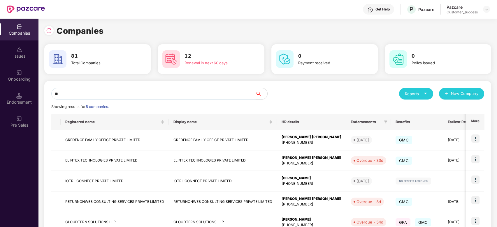
type input "*"
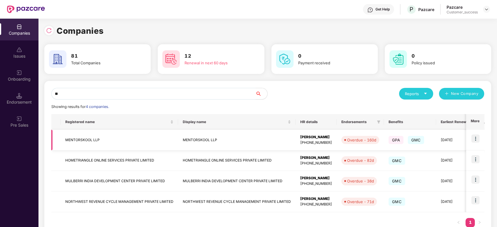
type input "**"
click at [476, 138] on img at bounding box center [475, 139] width 8 height 8
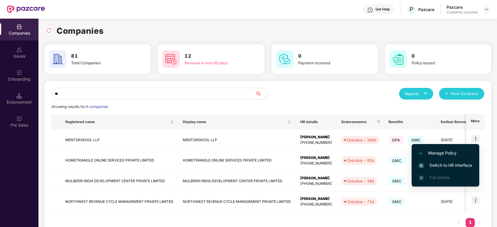
click at [438, 165] on span "Switch to HR interface" at bounding box center [445, 165] width 53 height 6
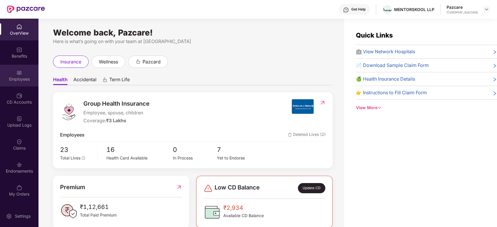
click at [20, 78] on div "Employees" at bounding box center [19, 79] width 38 height 6
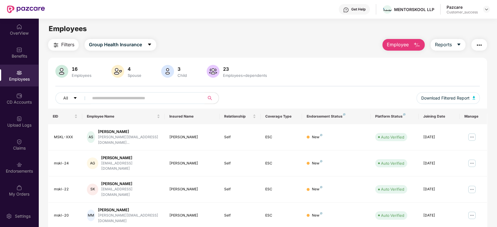
click at [125, 99] on input "text" at bounding box center [144, 98] width 105 height 9
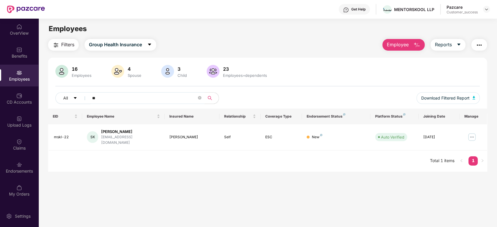
type input "*"
type input "****"
click at [470, 133] on img at bounding box center [471, 137] width 9 height 9
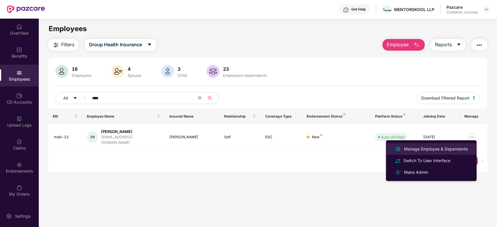
click at [425, 150] on div "Manage Employee & Dependents" at bounding box center [436, 149] width 66 height 6
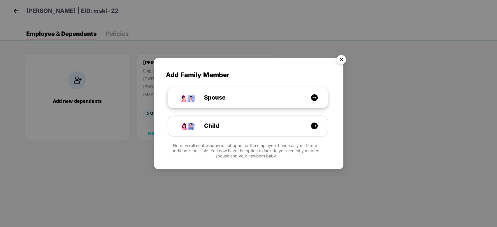
click at [312, 97] on img at bounding box center [314, 97] width 7 height 7
select select "****"
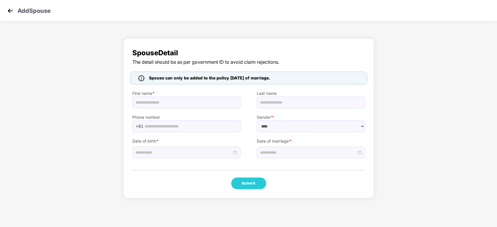
click at [10, 12] on img at bounding box center [10, 10] width 9 height 9
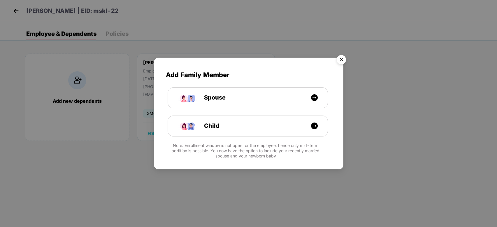
click at [341, 60] on img "Close" at bounding box center [341, 60] width 16 height 16
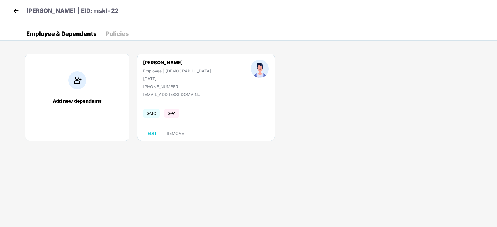
click at [14, 12] on img at bounding box center [16, 10] width 9 height 9
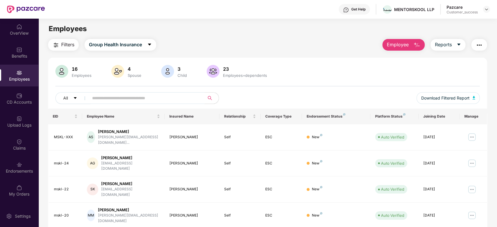
click at [139, 97] on input "text" at bounding box center [144, 98] width 105 height 9
click at [22, 52] on div "Benefits" at bounding box center [19, 53] width 38 height 22
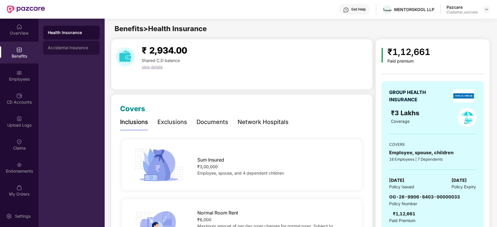
click at [82, 46] on div "Accidental Insurance" at bounding box center [71, 47] width 47 height 5
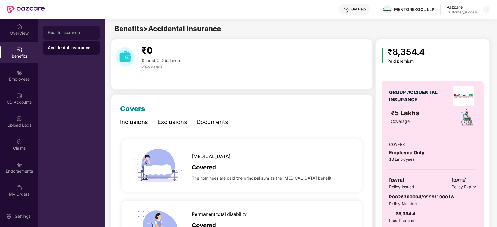
click at [72, 27] on div "Health Insurance" at bounding box center [71, 33] width 57 height 14
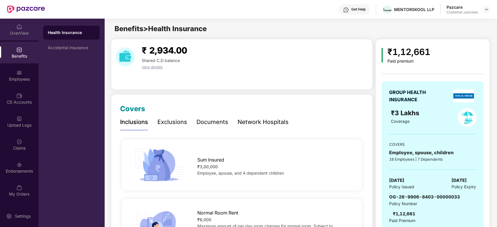
click at [15, 29] on div "OverView" at bounding box center [19, 30] width 38 height 22
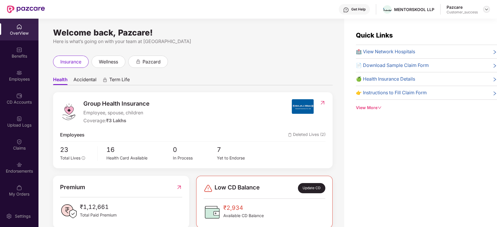
click at [487, 8] on img at bounding box center [486, 9] width 5 height 5
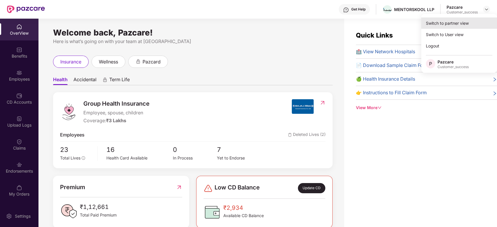
click at [454, 27] on div "Switch to partner view" at bounding box center [459, 22] width 76 height 11
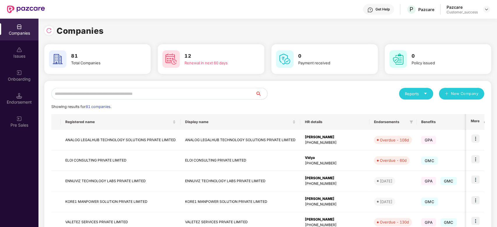
click at [181, 91] on input "text" at bounding box center [153, 94] width 204 height 12
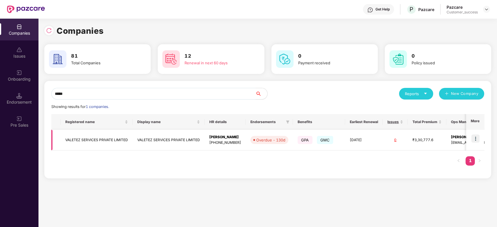
type input "*****"
click at [476, 138] on img at bounding box center [475, 139] width 8 height 8
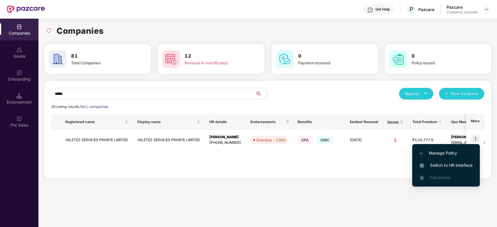
click at [433, 164] on span "Switch to HR interface" at bounding box center [445, 165] width 53 height 6
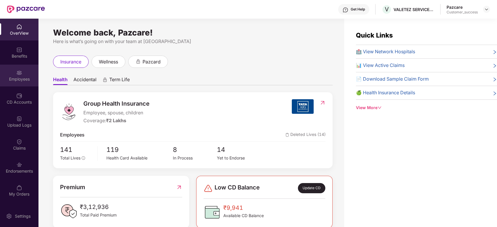
click at [18, 72] on img at bounding box center [19, 73] width 6 height 6
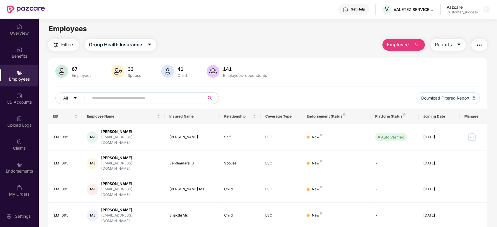
click at [154, 98] on input "text" at bounding box center [144, 98] width 105 height 9
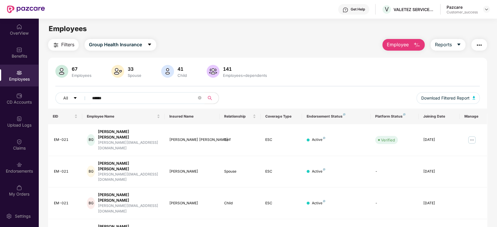
scroll to position [45, 0]
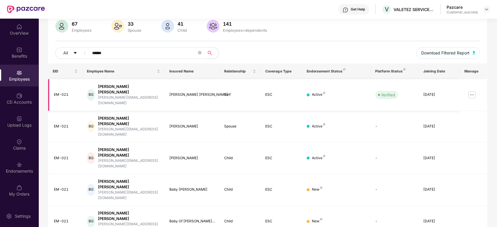
type input "*****"
click at [473, 90] on img at bounding box center [471, 94] width 9 height 9
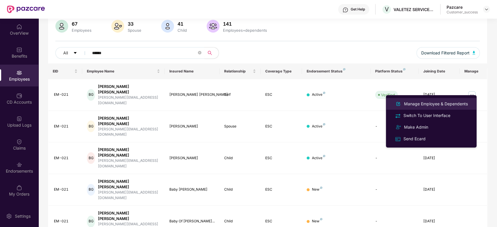
click at [428, 101] on div "Manage Employee & Dependents" at bounding box center [436, 104] width 66 height 6
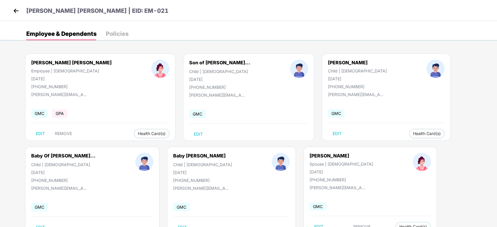
click at [14, 13] on img at bounding box center [16, 10] width 9 height 9
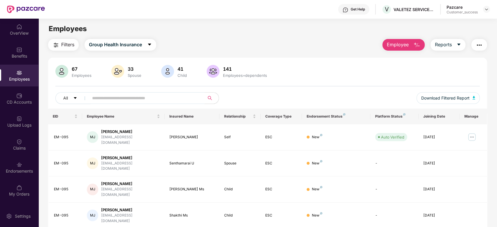
click at [158, 97] on input "text" at bounding box center [144, 98] width 105 height 9
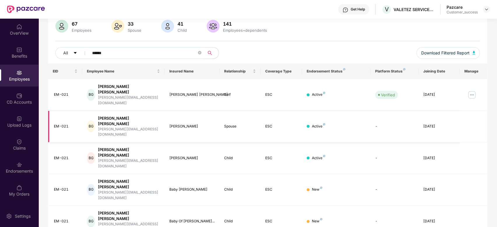
scroll to position [45, 0]
type input "*****"
drag, startPoint x: 393, startPoint y: 9, endPoint x: 413, endPoint y: 17, distance: 21.9
click at [413, 17] on div "Get Help V VALETEZ SERVICES PRIVATE LIMITED Pazcare Customer_success" at bounding box center [267, 9] width 445 height 19
click at [415, 17] on div "Get Help V VALETEZ SERVICES PRIVATE LIMITED Pazcare Customer_success" at bounding box center [267, 9] width 445 height 19
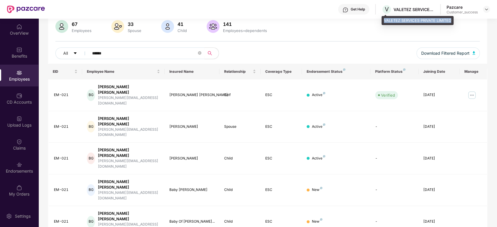
drag, startPoint x: 384, startPoint y: 20, endPoint x: 454, endPoint y: 17, distance: 70.3
click at [454, 17] on div "VALETEZ SERVICES PRIVATE LIMITED" at bounding box center [418, 20] width 72 height 9
copy div "VALETEZ SERVICES PRIVATE LIMITED"
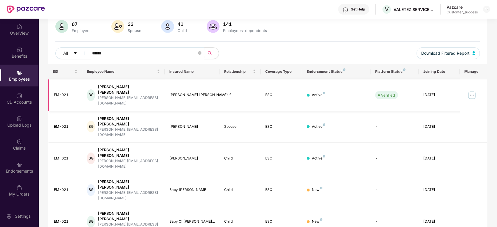
click at [473, 91] on img at bounding box center [471, 95] width 9 height 9
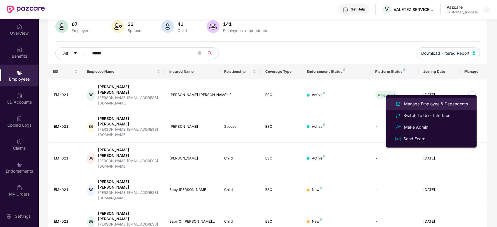
click at [437, 102] on div "Manage Employee & Dependents" at bounding box center [436, 104] width 66 height 6
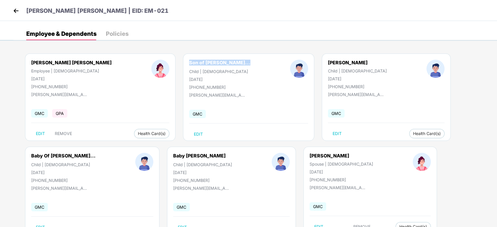
drag, startPoint x: 151, startPoint y: 62, endPoint x: 208, endPoint y: 61, distance: 57.4
click at [208, 61] on div "Son of Pratima Kumar... Child | Male 05 June 2025 +918820919291" at bounding box center [219, 75] width 101 height 30
copy div "Son of Pratima Kumar..."
click at [187, 75] on div "Son of Pratima Kumar... Child | Male 05 June 2025 +918820919291" at bounding box center [219, 75] width 101 height 30
drag, startPoint x: 179, startPoint y: 53, endPoint x: 222, endPoint y: 55, distance: 42.9
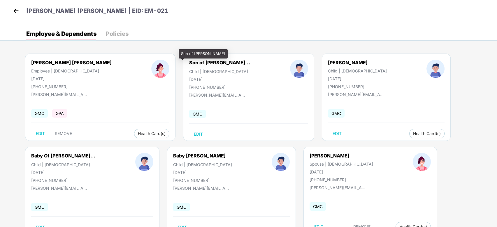
click at [222, 55] on div "Son of Pratima Kumari" at bounding box center [203, 53] width 49 height 9
copy div "Son of Pratima Kumari"
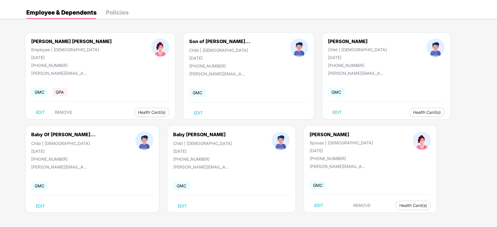
scroll to position [0, 0]
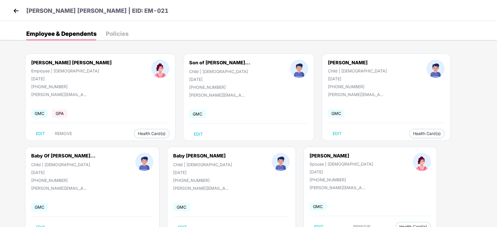
click at [15, 11] on img at bounding box center [16, 10] width 9 height 9
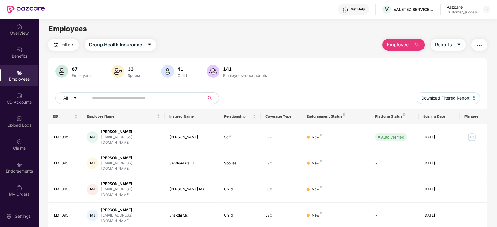
click at [151, 100] on input "text" at bounding box center [144, 98] width 105 height 9
type input "*"
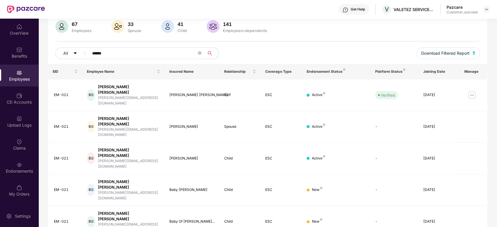
scroll to position [45, 0]
type input "*****"
click at [471, 90] on img at bounding box center [471, 94] width 9 height 9
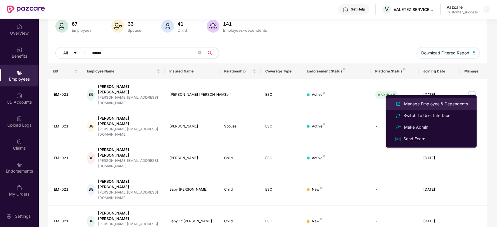
click at [432, 101] on div "Manage Employee & Dependents" at bounding box center [436, 104] width 66 height 6
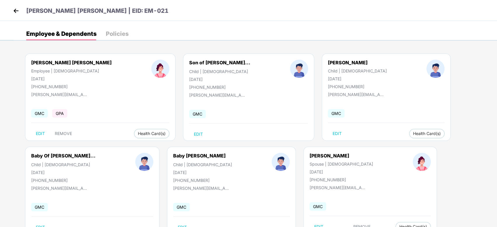
drag, startPoint x: 58, startPoint y: 171, endPoint x: 28, endPoint y: 172, distance: 30.3
click at [28, 172] on div "Baby Of Pratima Kuma... Child | Male 22 June 2025 +918820919291" at bounding box center [63, 168] width 104 height 30
copy div "22 June 2025"
click at [14, 13] on img at bounding box center [16, 10] width 9 height 9
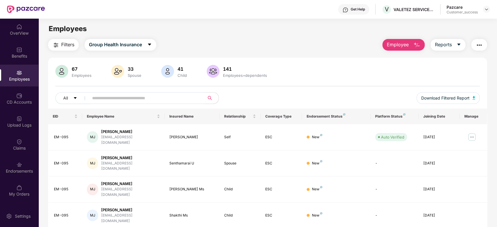
click at [120, 97] on input "text" at bounding box center [144, 98] width 105 height 9
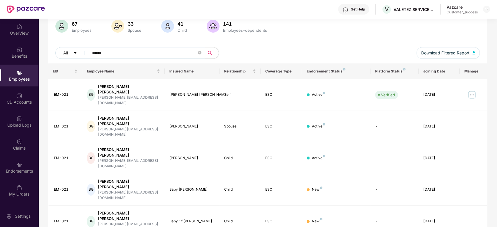
type input "*****"
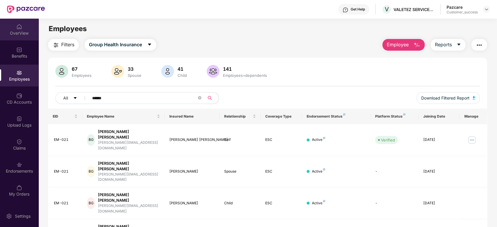
click at [17, 28] on img at bounding box center [19, 27] width 6 height 6
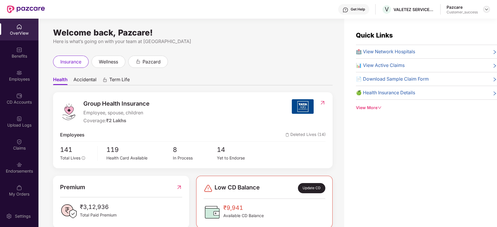
click at [487, 9] on img at bounding box center [486, 9] width 5 height 5
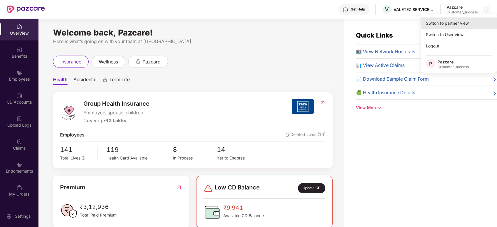
click at [457, 21] on div "Switch to partner view" at bounding box center [459, 22] width 76 height 11
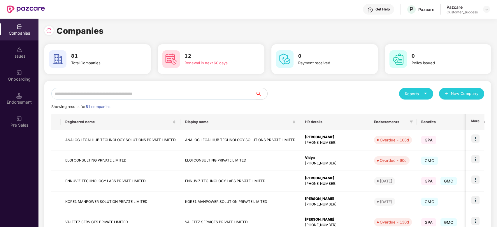
click at [99, 98] on input "text" at bounding box center [153, 94] width 204 height 12
click at [169, 93] on input "text" at bounding box center [153, 94] width 204 height 12
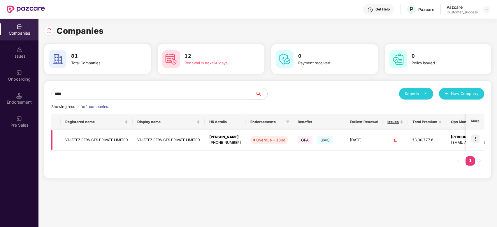
type input "****"
click at [475, 140] on img at bounding box center [475, 139] width 8 height 8
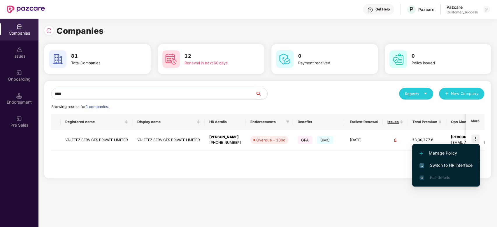
click at [444, 168] on span "Switch to HR interface" at bounding box center [445, 165] width 53 height 6
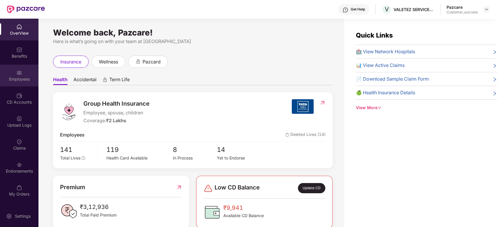
click at [21, 77] on div "Employees" at bounding box center [19, 79] width 38 height 6
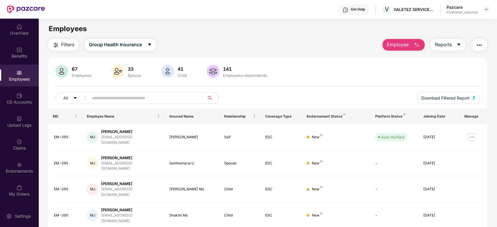
click at [117, 100] on input "text" at bounding box center [144, 98] width 105 height 9
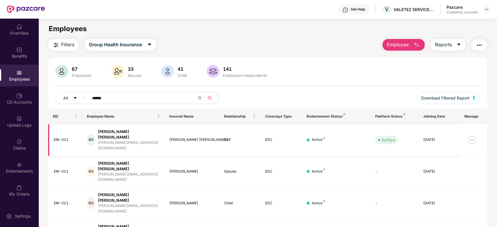
scroll to position [45, 0]
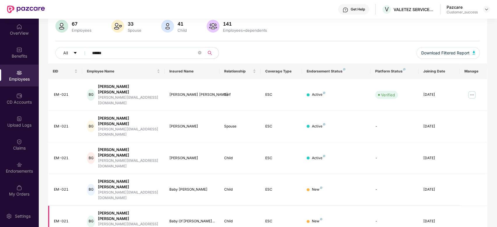
type input "*****"
drag, startPoint x: 133, startPoint y: 177, endPoint x: 101, endPoint y: 179, distance: 32.1
click at [101, 222] on div "binod@valetez.com" at bounding box center [129, 227] width 62 height 11
copy div "binod@valetez.com"
click at [473, 90] on img at bounding box center [471, 94] width 9 height 9
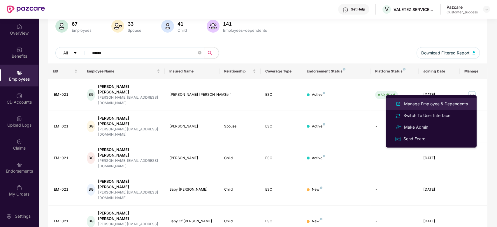
click at [431, 100] on li "Manage Employee & Dependents" at bounding box center [431, 104] width 91 height 12
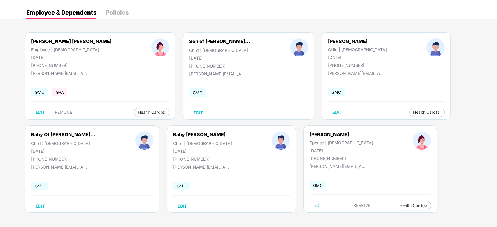
scroll to position [0, 0]
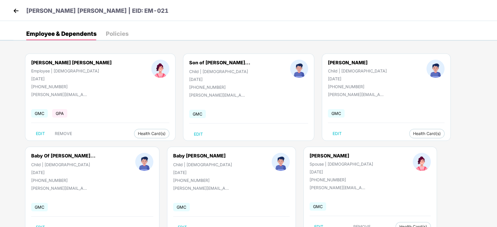
click at [16, 10] on img at bounding box center [16, 10] width 9 height 9
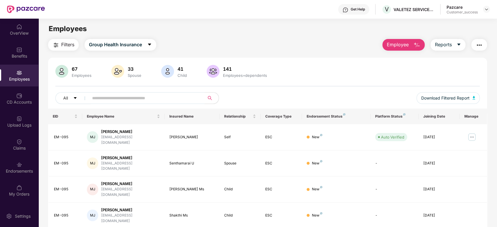
click at [154, 99] on input "text" at bounding box center [144, 98] width 105 height 9
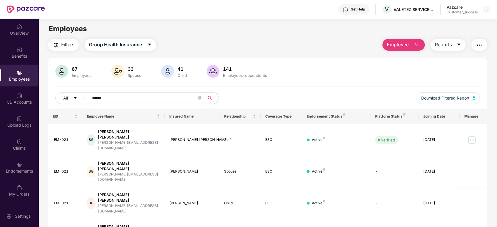
scroll to position [45, 0]
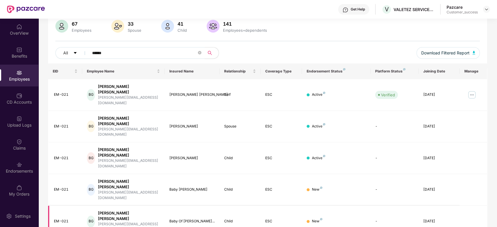
type input "*****"
drag, startPoint x: 135, startPoint y: 176, endPoint x: 99, endPoint y: 178, distance: 35.3
click at [99, 211] on div "BG Binod Kumar Gope binod@valetez.com" at bounding box center [123, 222] width 73 height 22
click at [109, 222] on div "binod@valetez.com" at bounding box center [129, 227] width 62 height 11
drag, startPoint x: 136, startPoint y: 177, endPoint x: 102, endPoint y: 175, distance: 33.8
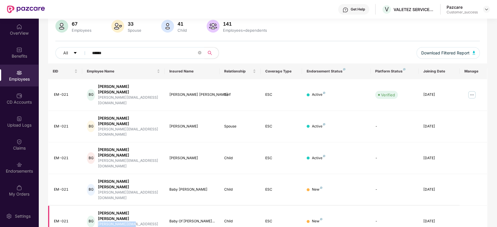
click at [102, 211] on div "BG Binod Kumar Gope binod@valetez.com" at bounding box center [123, 222] width 73 height 22
copy div "binod@valetez.com"
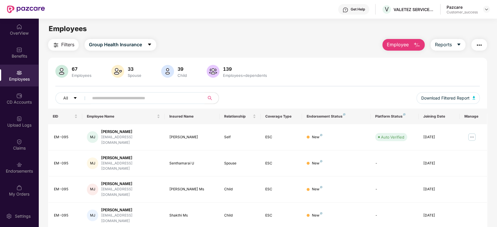
click at [113, 99] on input "text" at bounding box center [144, 98] width 105 height 9
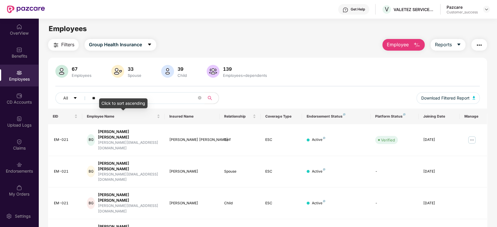
type input "*"
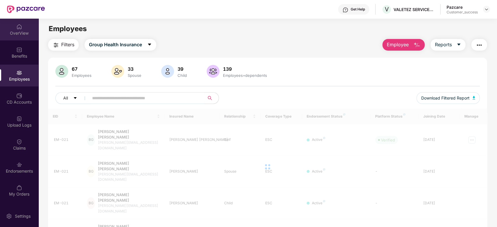
click at [23, 25] on div "OverView" at bounding box center [19, 30] width 38 height 22
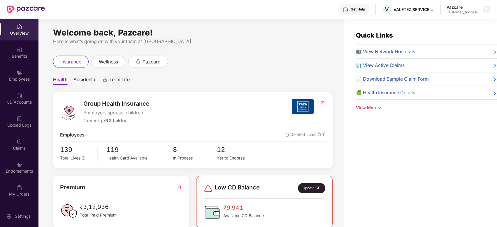
click at [486, 8] on img at bounding box center [486, 9] width 5 height 5
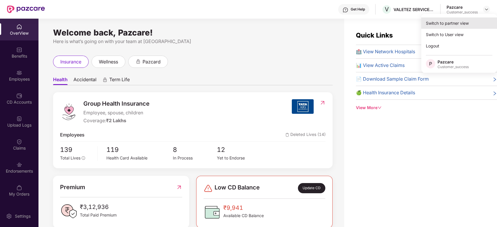
click at [448, 22] on div "Switch to partner view" at bounding box center [459, 22] width 76 height 11
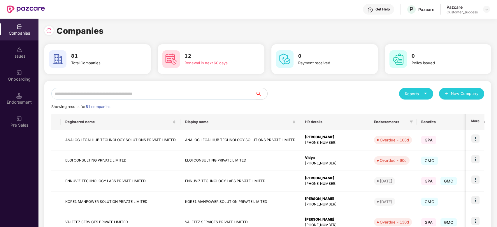
click at [218, 92] on input "text" at bounding box center [153, 94] width 204 height 12
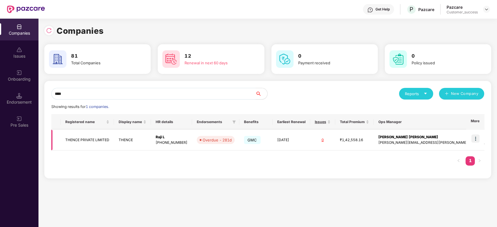
type input "****"
click at [474, 136] on img at bounding box center [475, 139] width 8 height 8
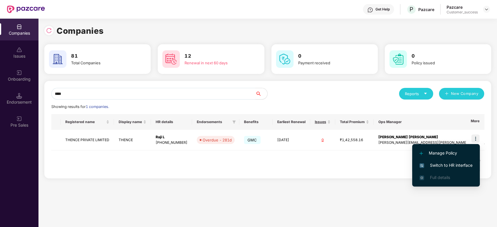
click at [437, 164] on span "Switch to HR interface" at bounding box center [445, 165] width 53 height 6
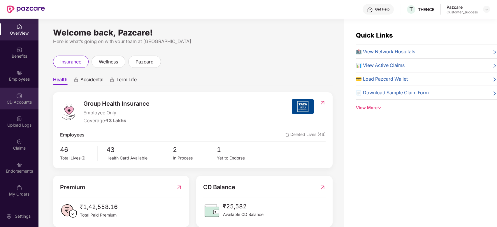
click at [15, 96] on div "CD Accounts" at bounding box center [19, 99] width 38 height 22
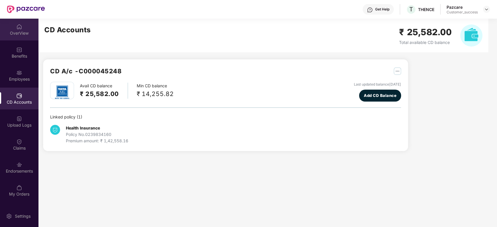
click at [21, 34] on div "OverView" at bounding box center [19, 33] width 38 height 6
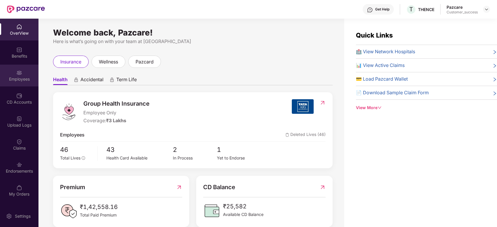
click at [17, 75] on img at bounding box center [19, 73] width 6 height 6
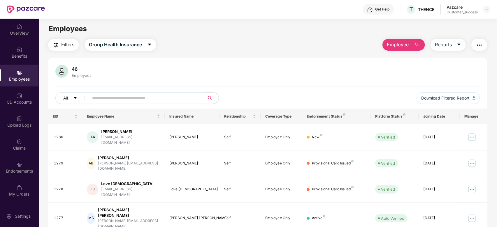
click at [150, 94] on input "text" at bounding box center [144, 98] width 105 height 9
type input "******"
click at [15, 55] on div "Benefits" at bounding box center [19, 56] width 38 height 6
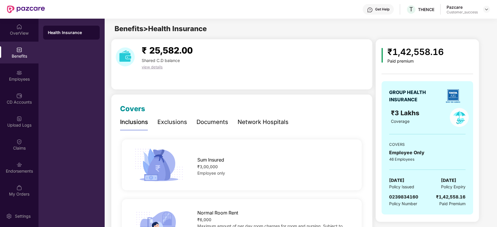
click at [171, 121] on div "Exclusions" at bounding box center [172, 122] width 30 height 9
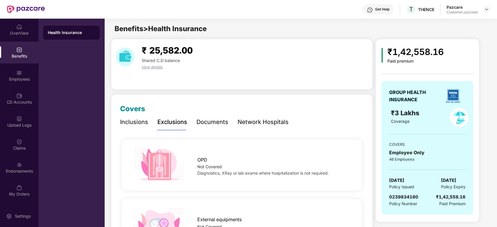
click at [136, 120] on div "Inclusions" at bounding box center [134, 122] width 28 height 9
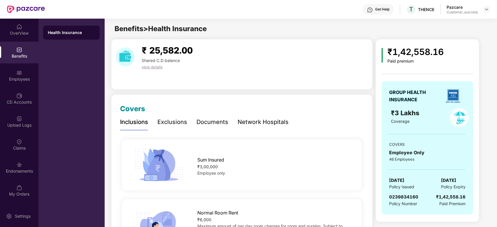
click at [163, 122] on div "Exclusions" at bounding box center [172, 122] width 30 height 9
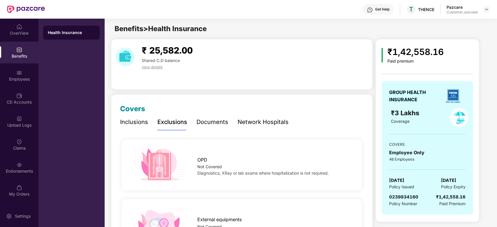
click at [210, 124] on div "Documents" at bounding box center [212, 122] width 32 height 9
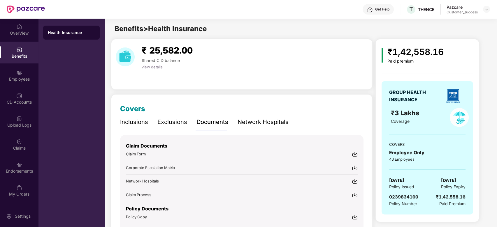
click at [173, 122] on div "Exclusions" at bounding box center [172, 122] width 30 height 9
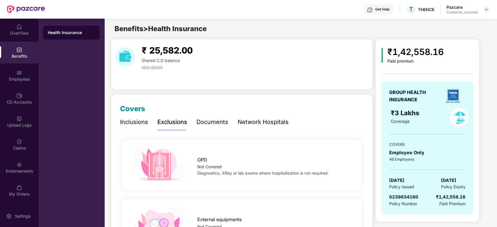
click at [141, 120] on div "Inclusions" at bounding box center [134, 122] width 28 height 9
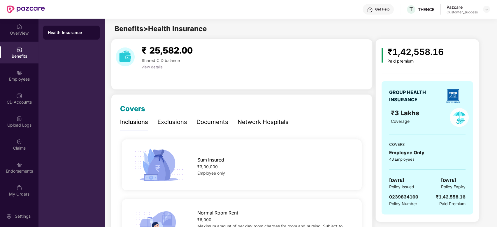
click at [170, 125] on div "Exclusions" at bounding box center [172, 122] width 30 height 9
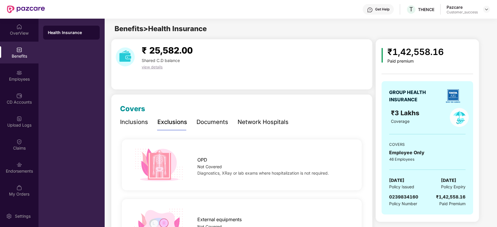
click at [139, 122] on div "Inclusions" at bounding box center [134, 122] width 28 height 9
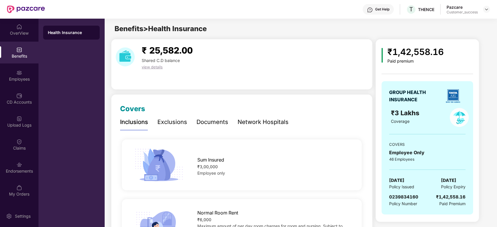
click at [170, 123] on div "Exclusions" at bounding box center [172, 122] width 30 height 9
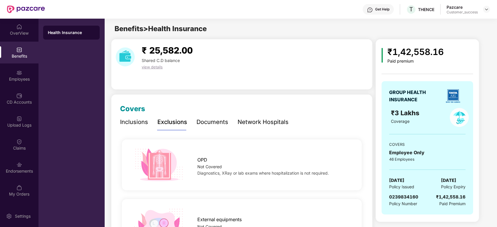
click at [145, 121] on div "Inclusions" at bounding box center [134, 122] width 28 height 9
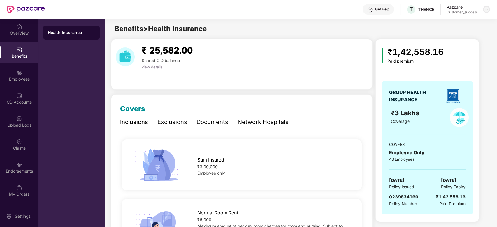
click at [487, 9] on img at bounding box center [486, 9] width 5 height 5
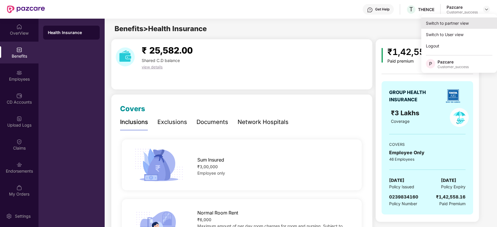
click at [457, 19] on div "Switch to partner view" at bounding box center [459, 22] width 76 height 11
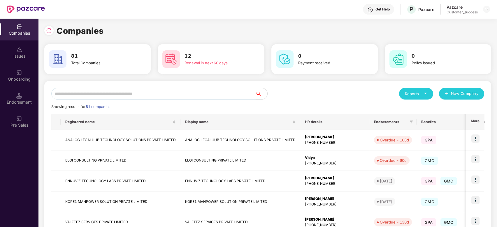
click at [141, 94] on input "text" at bounding box center [153, 94] width 204 height 12
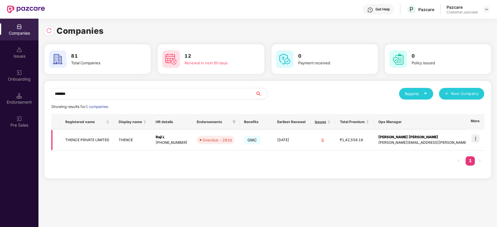
scroll to position [0, 0]
type input "******"
click at [475, 137] on img at bounding box center [475, 139] width 8 height 8
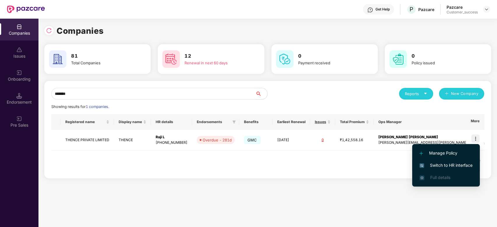
click at [450, 166] on span "Switch to HR interface" at bounding box center [445, 165] width 53 height 6
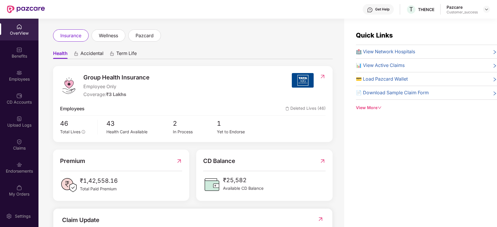
scroll to position [0, 0]
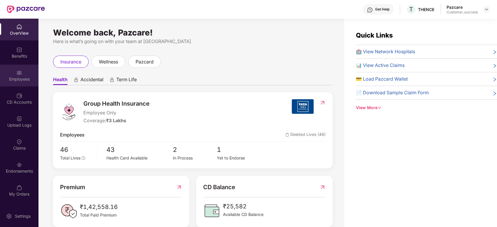
click at [24, 76] on div "Employees" at bounding box center [19, 79] width 38 height 6
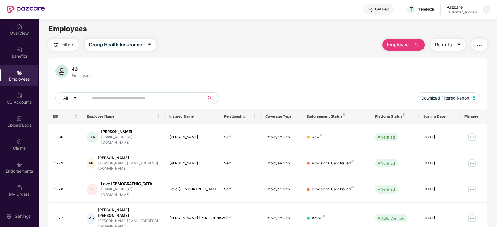
click at [487, 9] on img at bounding box center [486, 9] width 5 height 5
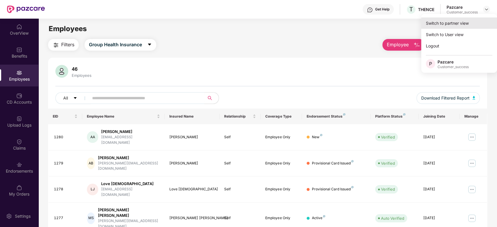
click at [469, 22] on div "Switch to partner view" at bounding box center [459, 22] width 76 height 11
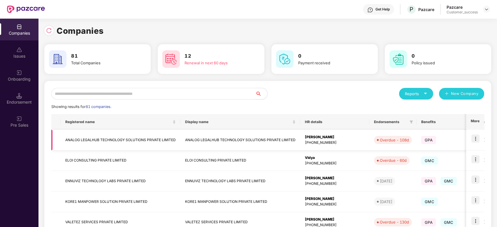
click at [143, 136] on td "ANALOG LEGALHUB TECHNOLOGY SOLUTIONS PRIVATE LIMITED" at bounding box center [121, 140] width 120 height 21
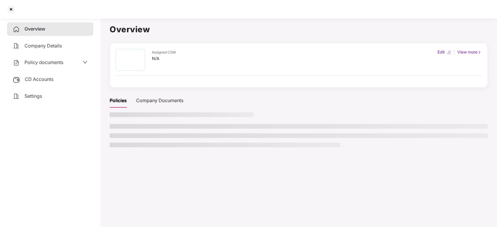
click at [143, 136] on li at bounding box center [299, 136] width 378 height 5
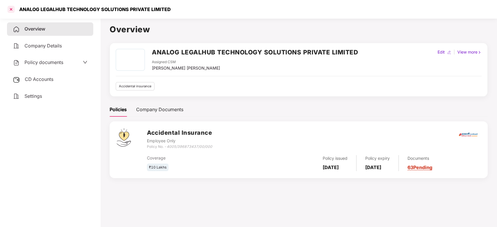
click at [11, 10] on div at bounding box center [10, 9] width 9 height 9
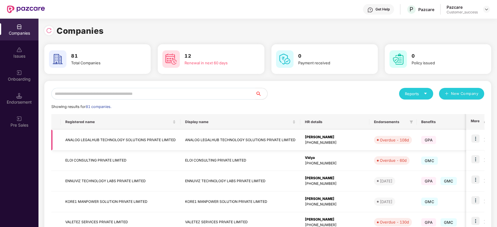
click at [476, 138] on img at bounding box center [475, 139] width 8 height 8
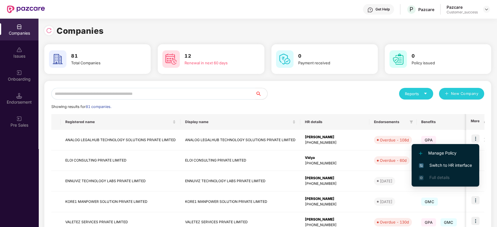
click at [447, 162] on li "Switch to HR interface" at bounding box center [446, 165] width 68 height 12
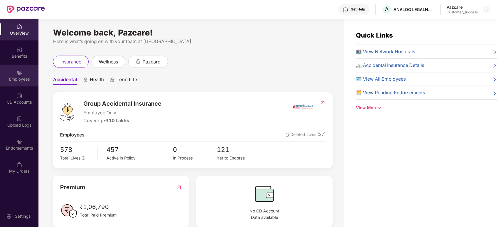
click at [21, 75] on img at bounding box center [19, 73] width 6 height 6
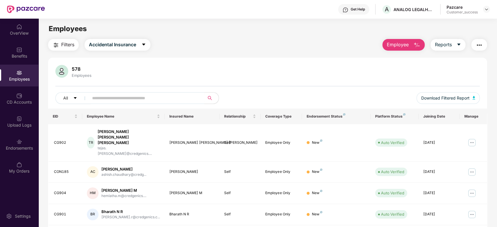
click at [408, 41] on button "Employee" at bounding box center [403, 45] width 42 height 12
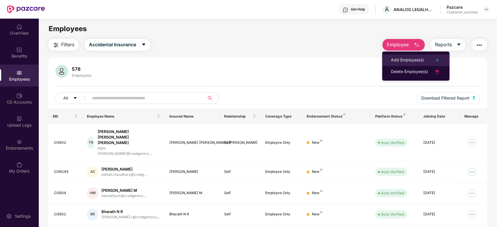
click at [416, 62] on div "Add Employee(s)" at bounding box center [407, 60] width 33 height 7
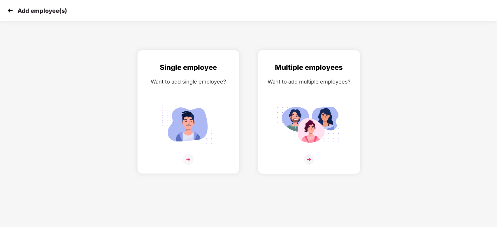
click at [306, 159] on img at bounding box center [309, 159] width 10 height 10
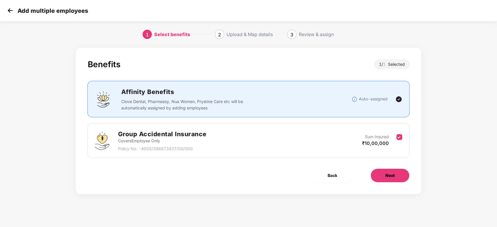
click at [383, 176] on button "Next" at bounding box center [389, 176] width 39 height 14
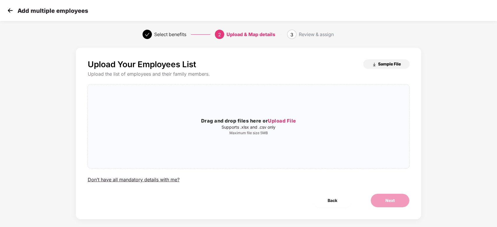
click at [385, 66] on span "Sample File" at bounding box center [389, 64] width 23 height 6
click at [463, 85] on div "Upload Your Employees List Sample File Upload the list of employees and their f…" at bounding box center [248, 139] width 497 height 189
click at [5, 8] on div "Add multiple employees" at bounding box center [248, 10] width 497 height 21
click at [9, 11] on img at bounding box center [10, 10] width 9 height 9
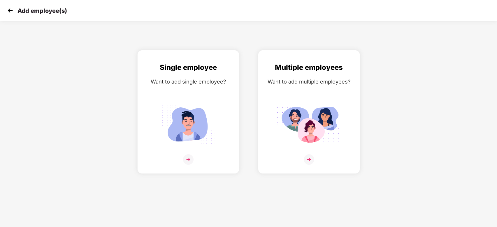
click at [14, 10] on img at bounding box center [10, 10] width 9 height 9
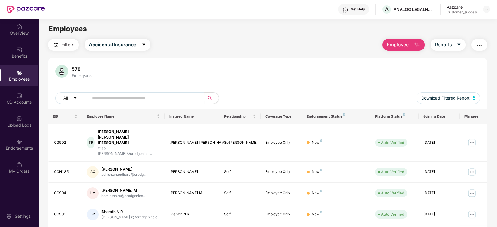
click at [410, 43] on button "Employee" at bounding box center [403, 45] width 42 height 12
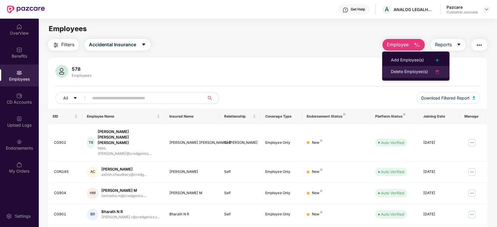
click at [399, 70] on div "Delete Employee(s)" at bounding box center [409, 72] width 37 height 7
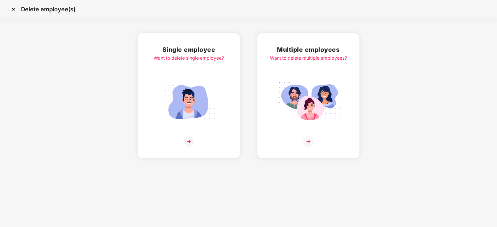
click at [307, 143] on img at bounding box center [308, 141] width 10 height 10
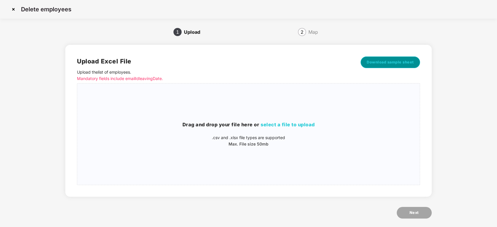
click at [398, 59] on button "Download sample sheet" at bounding box center [390, 63] width 59 height 12
click at [13, 7] on img at bounding box center [13, 9] width 9 height 9
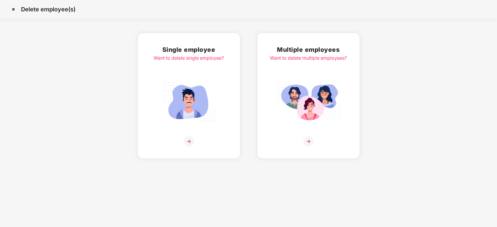
click at [15, 9] on img at bounding box center [13, 9] width 9 height 9
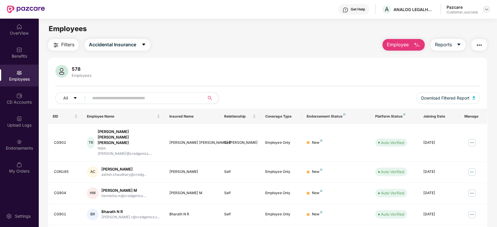
click at [485, 8] on img at bounding box center [486, 9] width 5 height 5
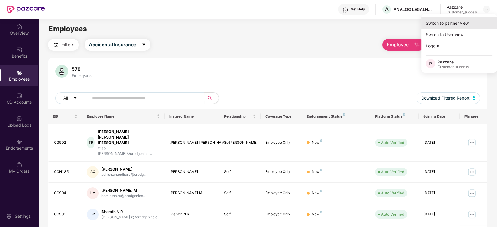
click at [466, 23] on div "Switch to partner view" at bounding box center [459, 22] width 76 height 11
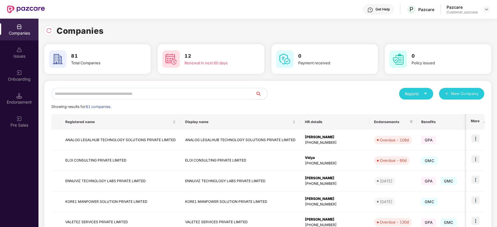
click at [221, 91] on input "text" at bounding box center [153, 94] width 204 height 12
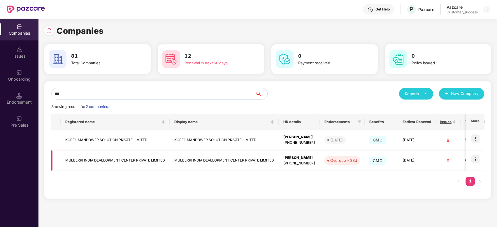
type input "***"
click at [479, 160] on img at bounding box center [475, 159] width 8 height 8
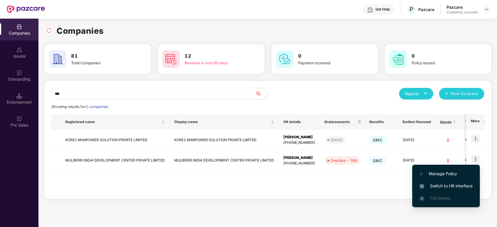
click at [446, 183] on span "Switch to HR interface" at bounding box center [445, 186] width 53 height 6
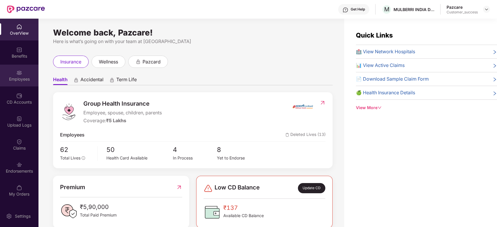
click at [22, 75] on div "Employees" at bounding box center [19, 76] width 38 height 22
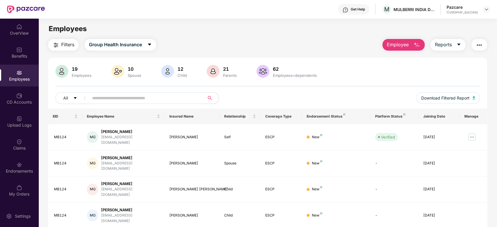
click at [398, 45] on span "Employee" at bounding box center [398, 44] width 22 height 7
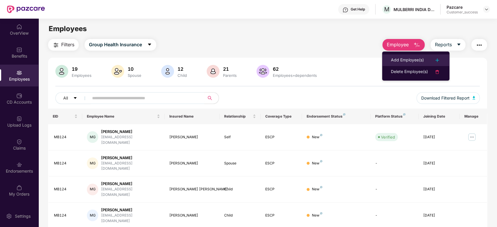
click at [391, 59] on div "Add Employee(s)" at bounding box center [407, 60] width 33 height 7
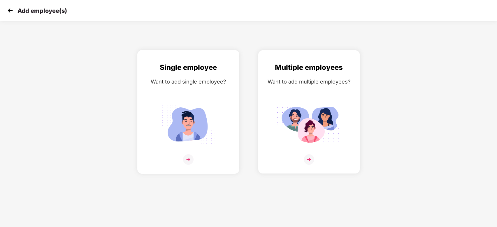
click at [189, 161] on img at bounding box center [188, 159] width 10 height 10
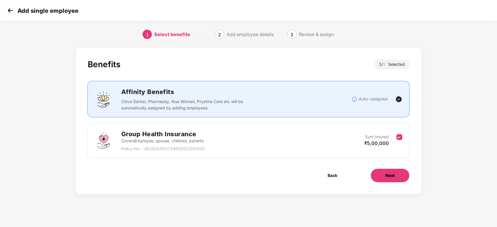
click at [389, 170] on button "Next" at bounding box center [389, 176] width 39 height 14
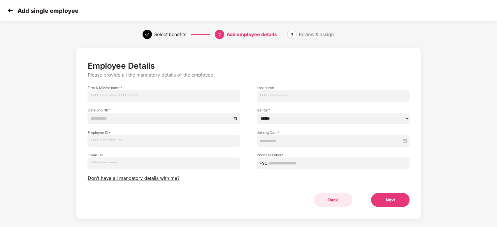
click at [331, 202] on button "Back" at bounding box center [333, 200] width 39 height 14
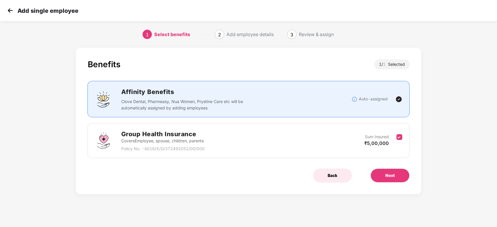
click at [329, 174] on span "Back" at bounding box center [333, 176] width 10 height 6
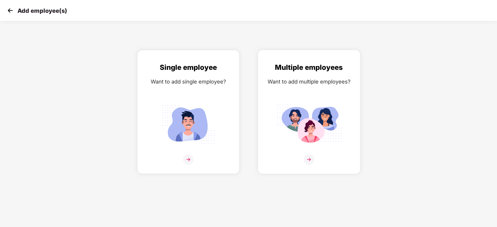
click at [308, 161] on img at bounding box center [309, 159] width 10 height 10
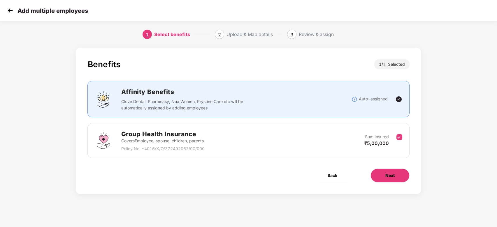
click at [394, 176] on span "Next" at bounding box center [389, 176] width 9 height 6
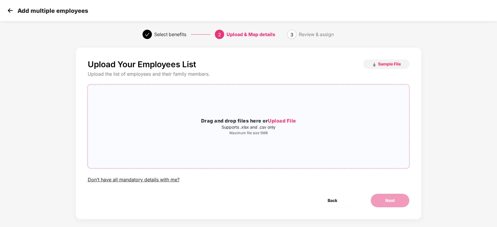
click at [278, 120] on span "Upload File" at bounding box center [282, 121] width 28 height 6
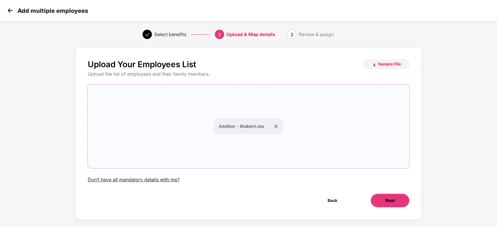
click at [393, 202] on span "Next" at bounding box center [389, 201] width 9 height 6
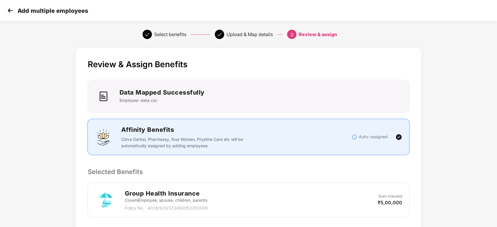
scroll to position [97, 0]
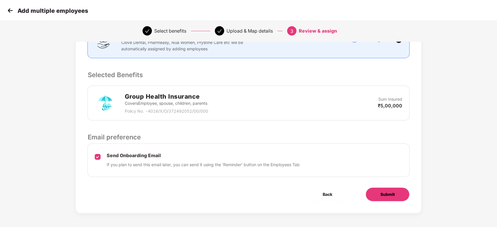
click at [383, 201] on button "Submit" at bounding box center [388, 195] width 44 height 14
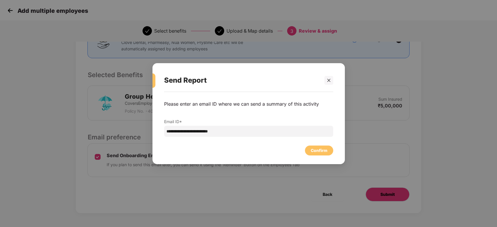
scroll to position [0, 0]
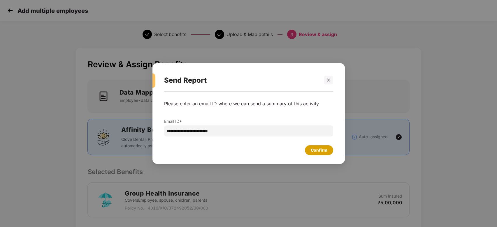
click at [313, 153] on div "Confirm" at bounding box center [319, 150] width 17 height 6
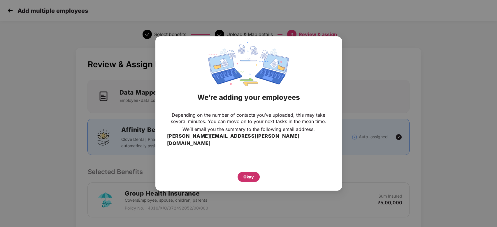
click at [249, 175] on div "Okay" at bounding box center [248, 177] width 10 height 6
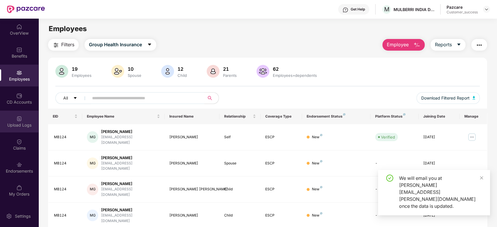
click at [17, 124] on div "Upload Logs" at bounding box center [19, 125] width 38 height 6
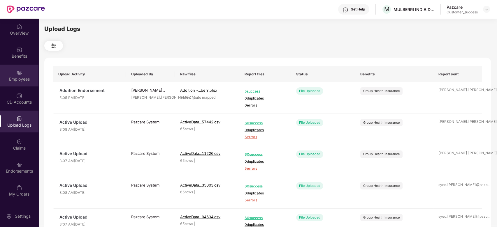
click at [23, 71] on div "Employees" at bounding box center [19, 76] width 38 height 22
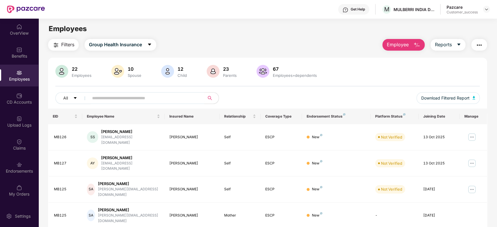
click at [403, 43] on span "Employee" at bounding box center [398, 44] width 22 height 7
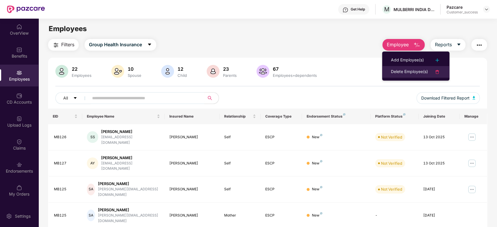
click at [415, 71] on div "Delete Employee(s)" at bounding box center [409, 72] width 37 height 7
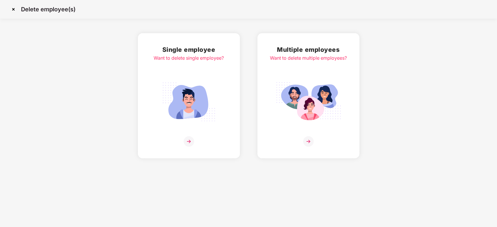
click at [310, 144] on img at bounding box center [308, 141] width 10 height 10
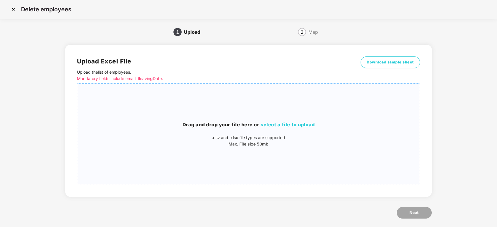
click at [284, 127] on span "select a file to upload" at bounding box center [288, 125] width 54 height 6
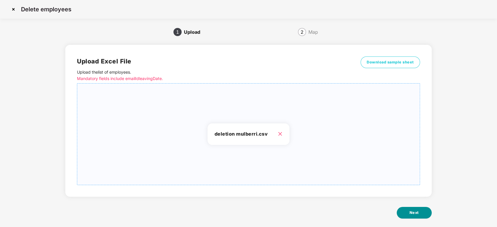
click at [410, 209] on button "Next" at bounding box center [414, 213] width 35 height 12
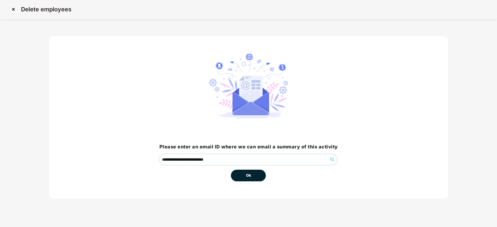
click at [246, 174] on span "Ok" at bounding box center [248, 176] width 5 height 6
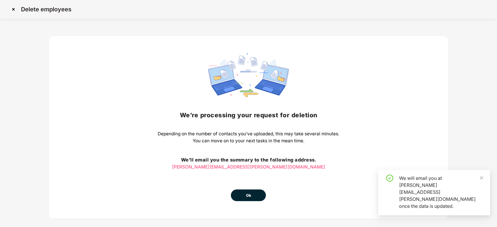
click at [250, 196] on span "Ok" at bounding box center [248, 196] width 5 height 6
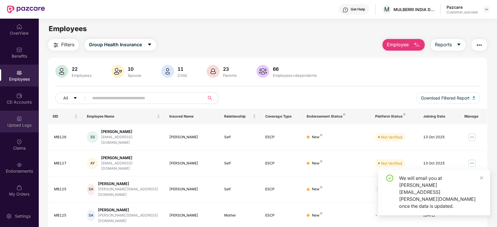
click at [19, 120] on img at bounding box center [19, 119] width 6 height 6
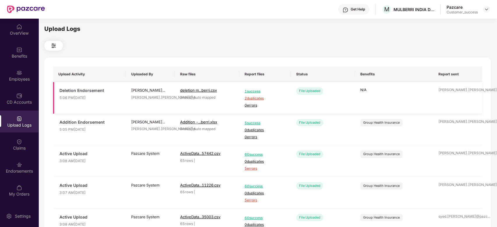
click at [259, 98] on span "2 duplicates" at bounding box center [265, 99] width 41 height 6
click at [16, 82] on div "Employees" at bounding box center [19, 76] width 38 height 22
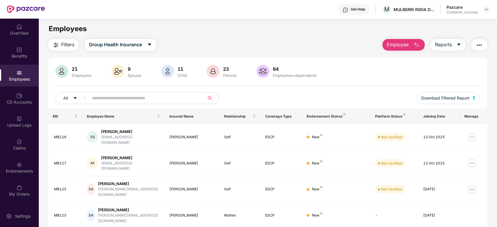
click at [407, 35] on main "Employees Filters Group Health Insurance Employee Reports 21 Employees 9 Spouse…" at bounding box center [267, 132] width 458 height 227
click at [406, 42] on span "Employee" at bounding box center [398, 44] width 22 height 7
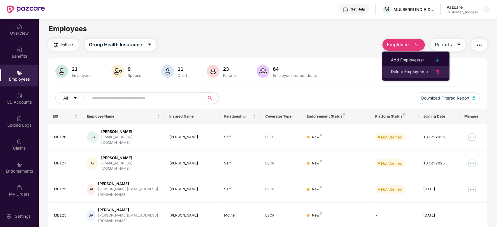
click at [401, 70] on div "Delete Employee(s)" at bounding box center [409, 72] width 37 height 7
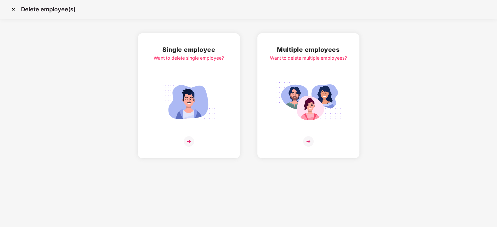
click at [309, 140] on img at bounding box center [308, 141] width 10 height 10
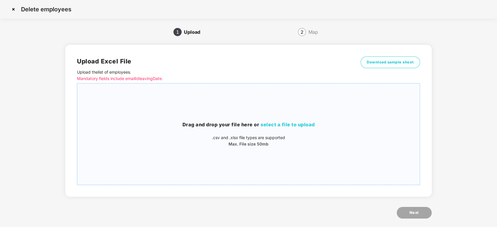
click at [289, 122] on span "select a file to upload" at bounding box center [288, 125] width 54 height 6
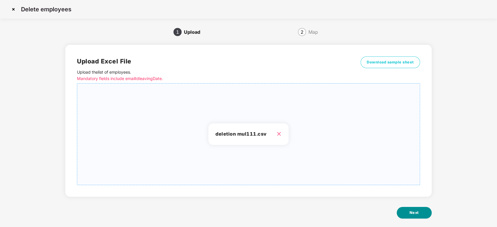
click at [402, 215] on button "Next" at bounding box center [414, 213] width 35 height 12
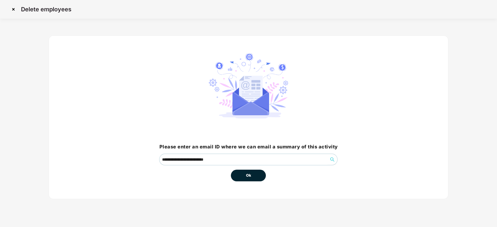
click at [247, 176] on span "Ok" at bounding box center [248, 176] width 5 height 6
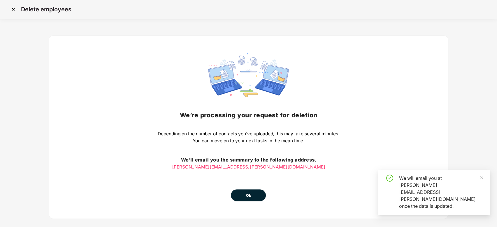
click at [250, 194] on span "Ok" at bounding box center [248, 196] width 5 height 6
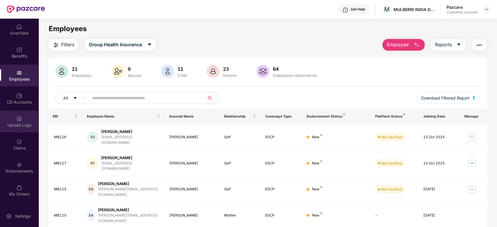
click at [20, 124] on div "Upload Logs" at bounding box center [19, 125] width 38 height 6
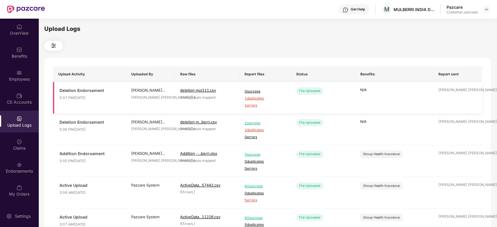
click at [250, 97] on span "1 duplicates" at bounding box center [265, 99] width 41 height 6
click at [22, 73] on div "Employees" at bounding box center [19, 76] width 38 height 22
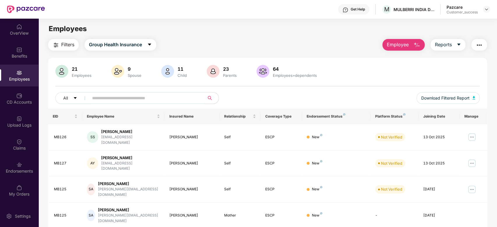
click at [399, 44] on span "Employee" at bounding box center [398, 44] width 22 height 7
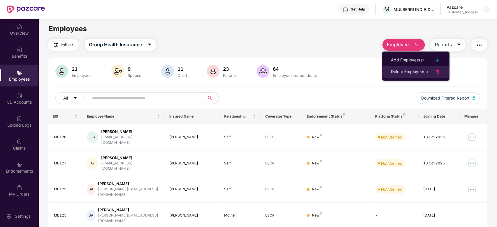
click at [402, 69] on div "Delete Employee(s)" at bounding box center [409, 72] width 37 height 7
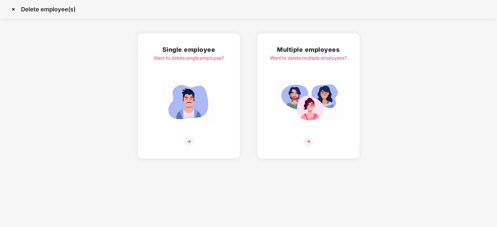
click at [309, 142] on img at bounding box center [308, 141] width 10 height 10
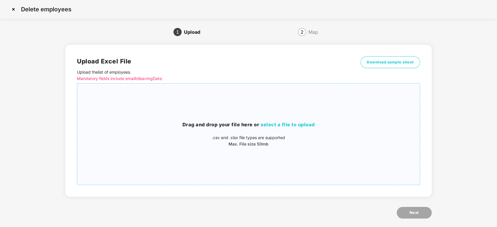
click at [278, 124] on span "select a file to upload" at bounding box center [288, 125] width 54 height 6
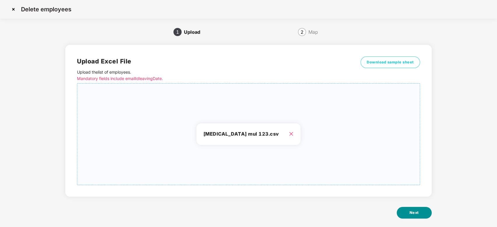
click at [417, 210] on span "Next" at bounding box center [414, 213] width 9 height 6
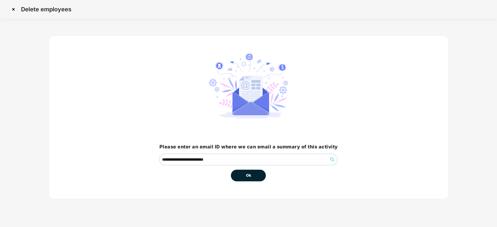
click at [258, 176] on button "Ok" at bounding box center [248, 176] width 35 height 12
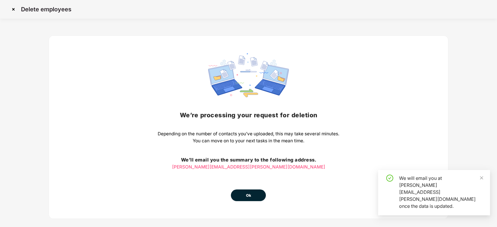
click at [261, 192] on button "Ok" at bounding box center [248, 196] width 35 height 12
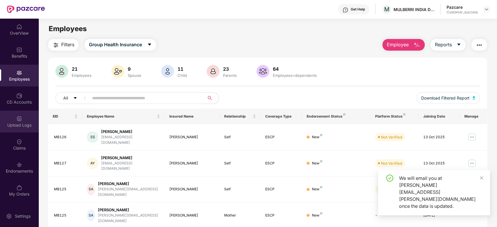
click at [17, 117] on img at bounding box center [19, 119] width 6 height 6
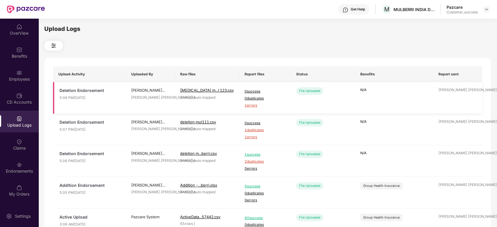
click at [253, 105] on span "1 errors" at bounding box center [265, 106] width 41 height 6
click at [24, 73] on div "Employees" at bounding box center [19, 76] width 38 height 22
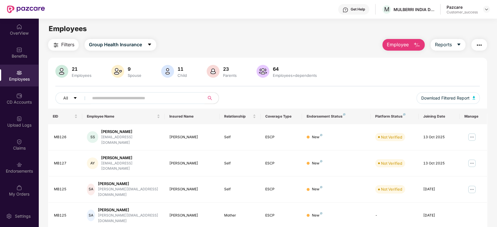
click at [122, 99] on input "text" at bounding box center [144, 98] width 105 height 9
type input "*"
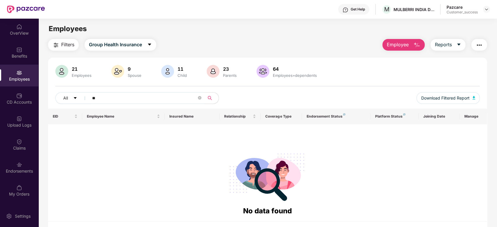
type input "*"
paste input "*******"
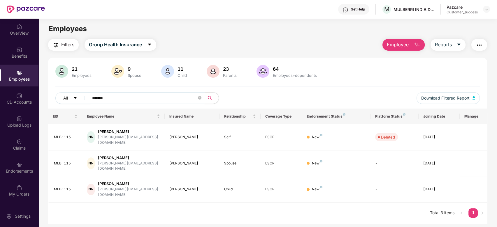
type input "*******"
click at [18, 169] on div "Endorsements" at bounding box center [19, 171] width 38 height 6
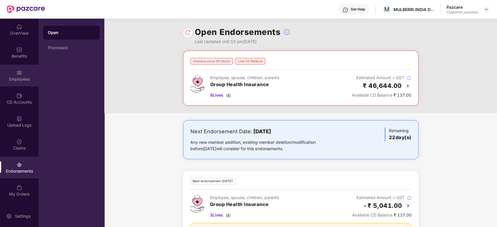
click at [20, 79] on div "Employees" at bounding box center [19, 79] width 38 height 6
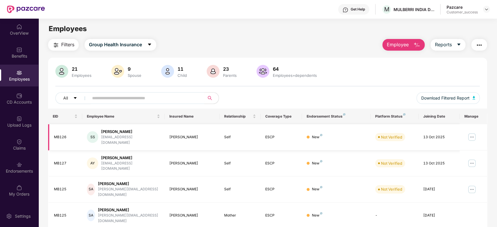
drag, startPoint x: 471, startPoint y: 135, endPoint x: 474, endPoint y: 134, distance: 3.4
click at [474, 134] on img at bounding box center [471, 137] width 9 height 9
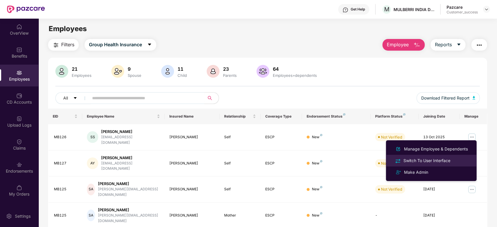
click at [418, 160] on div "Switch To User Interface" at bounding box center [426, 161] width 49 height 6
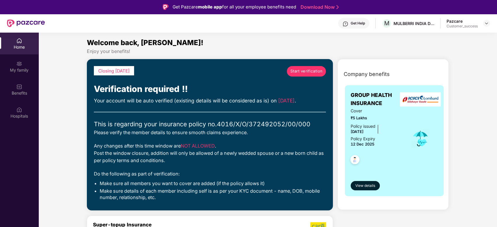
click at [302, 67] on link "Start verification" at bounding box center [306, 71] width 39 height 10
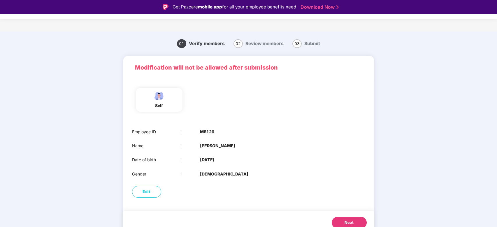
scroll to position [7, 0]
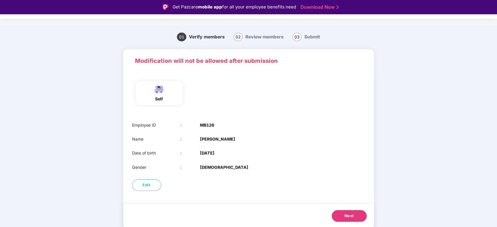
click at [350, 216] on span "Next" at bounding box center [349, 216] width 9 height 6
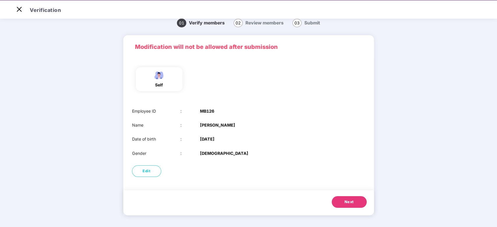
scroll to position [0, 0]
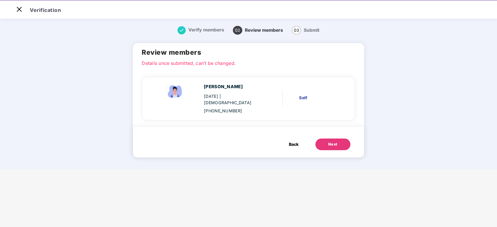
click at [332, 142] on div "Next" at bounding box center [332, 145] width 9 height 6
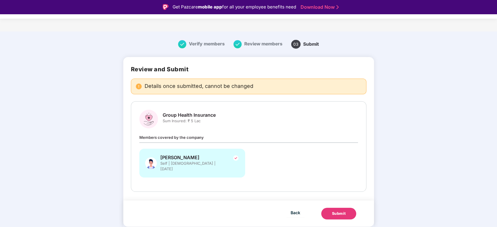
scroll to position [14, 0]
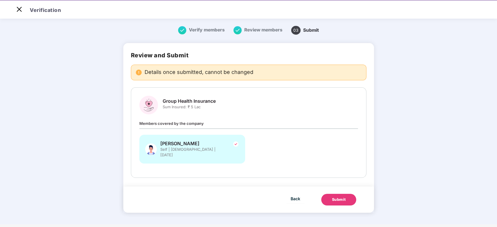
click at [335, 197] on div "Submit" at bounding box center [339, 200] width 14 height 6
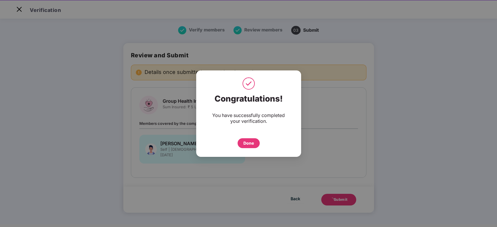
click at [246, 142] on div "Done" at bounding box center [248, 143] width 10 height 6
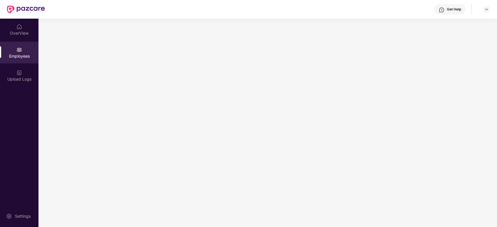
click at [17, 78] on div "Upload Logs" at bounding box center [19, 79] width 38 height 6
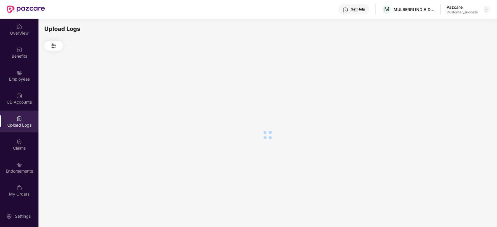
click at [20, 52] on div "Benefits" at bounding box center [19, 53] width 38 height 22
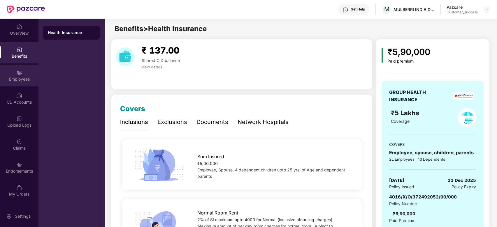
click at [20, 73] on img at bounding box center [19, 73] width 6 height 6
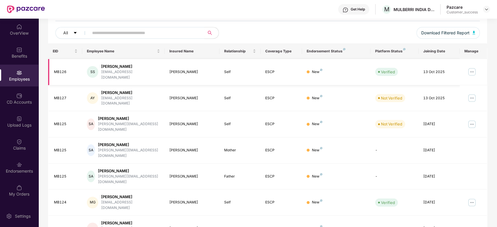
scroll to position [68, 0]
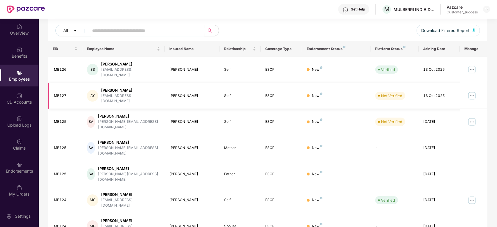
click at [472, 91] on img at bounding box center [471, 95] width 9 height 9
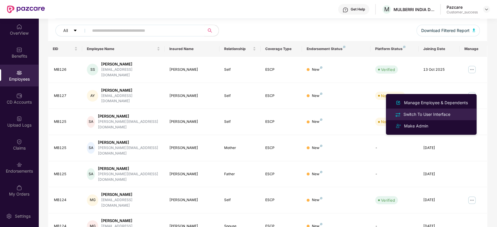
click at [422, 111] on li "Switch To User Interface" at bounding box center [431, 115] width 91 height 12
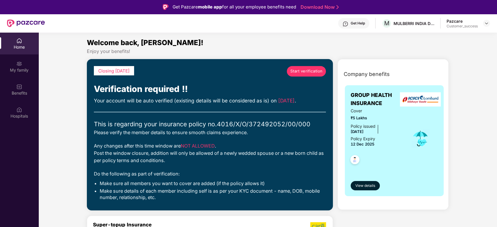
click at [303, 69] on span "Start verification" at bounding box center [306, 71] width 32 height 6
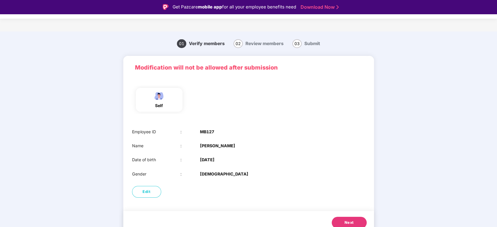
click at [346, 222] on span "Next" at bounding box center [349, 223] width 9 height 6
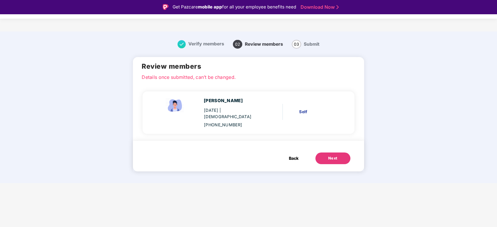
scroll to position [14, 0]
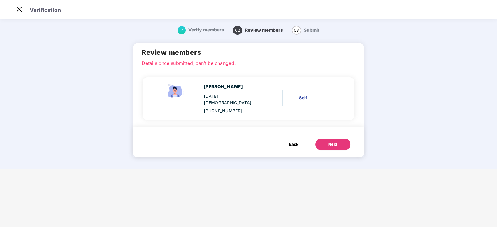
click at [336, 142] on div "Next" at bounding box center [332, 145] width 9 height 6
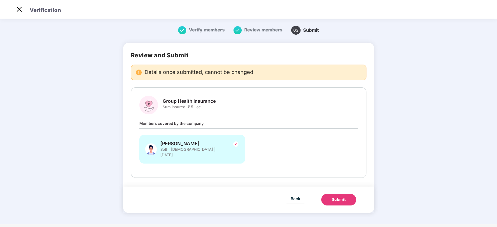
scroll to position [0, 0]
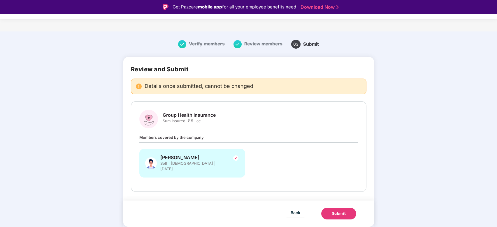
click at [333, 211] on div "Submit" at bounding box center [339, 214] width 14 height 6
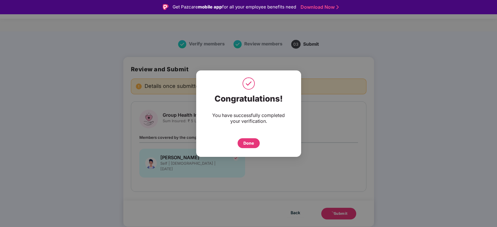
click at [252, 141] on div "Done" at bounding box center [248, 143] width 10 height 6
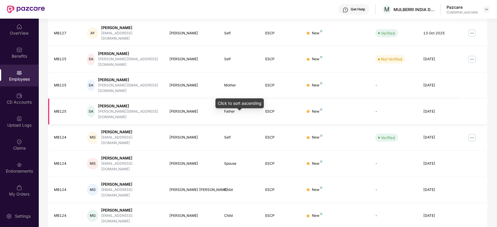
scroll to position [130, 0]
click at [471, 55] on img at bounding box center [471, 59] width 9 height 9
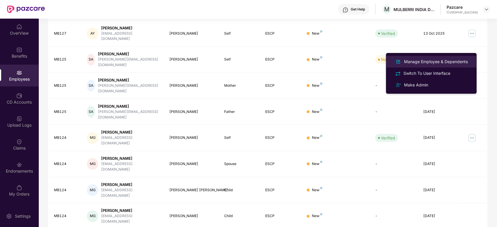
click at [418, 62] on div "Manage Employee & Dependents" at bounding box center [436, 62] width 66 height 6
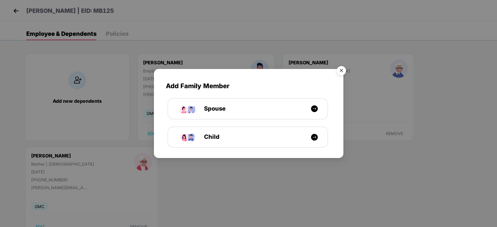
click at [342, 69] on img "Close" at bounding box center [341, 72] width 16 height 16
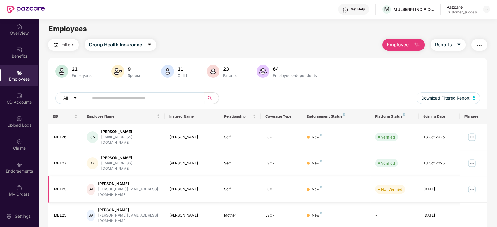
click at [473, 185] on img at bounding box center [471, 189] width 9 height 9
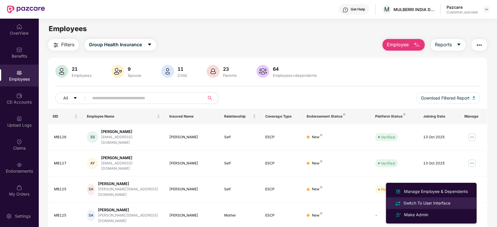
click at [415, 201] on div "Switch To User Interface" at bounding box center [426, 203] width 49 height 6
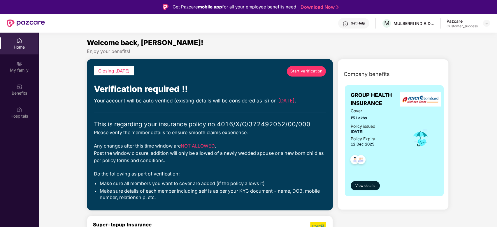
click at [301, 68] on link "Start verification" at bounding box center [306, 71] width 39 height 10
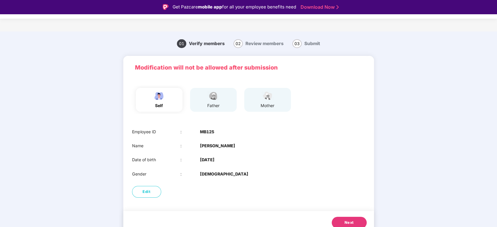
click at [345, 222] on span "Next" at bounding box center [349, 223] width 9 height 6
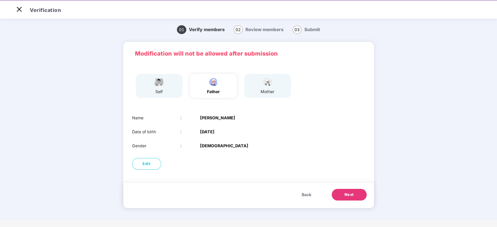
click at [343, 190] on button "Next" at bounding box center [349, 195] width 35 height 12
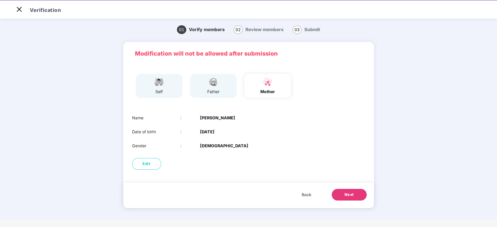
click at [351, 194] on span "Next" at bounding box center [349, 195] width 9 height 6
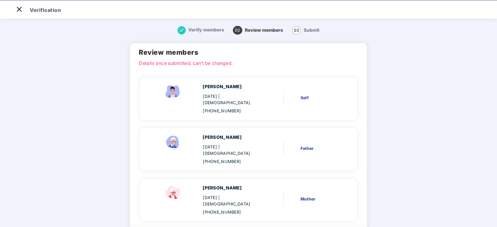
scroll to position [24, 0]
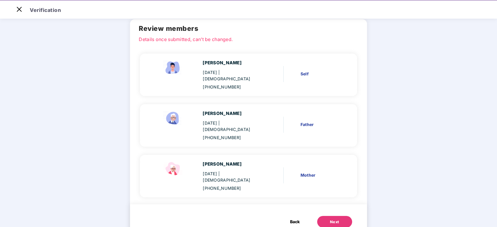
click at [330, 219] on div "Next" at bounding box center [334, 222] width 9 height 6
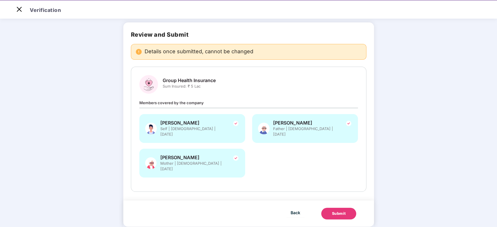
scroll to position [14, 0]
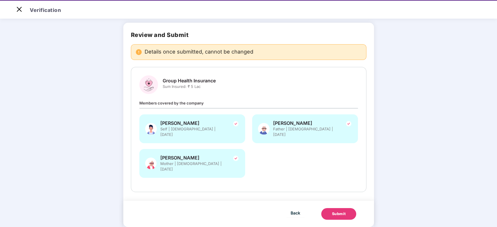
click at [341, 211] on div "Submit" at bounding box center [339, 214] width 14 height 6
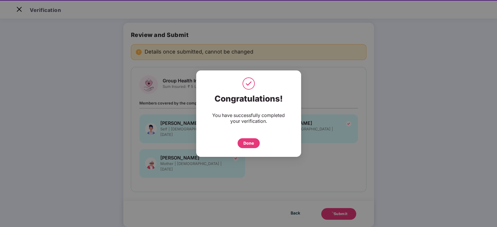
click at [254, 143] on div "Done" at bounding box center [249, 143] width 22 height 10
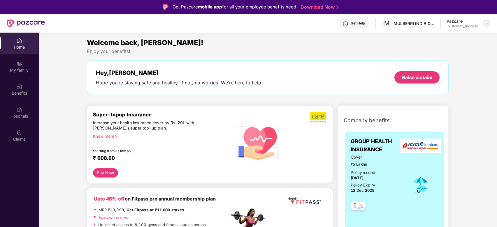
click at [485, 26] on div at bounding box center [486, 23] width 7 height 7
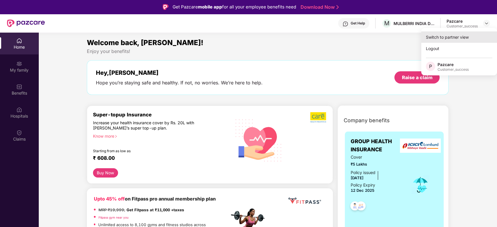
click at [477, 34] on div "Switch to partner view" at bounding box center [459, 36] width 76 height 11
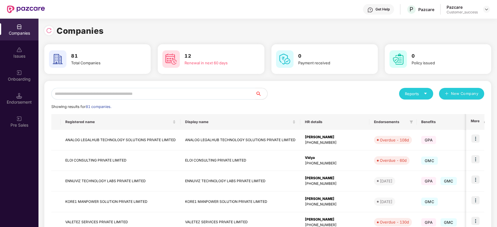
click at [23, 173] on div "Companies Issues Onboarding Endorsement Pre Sales" at bounding box center [19, 123] width 38 height 209
click at [142, 94] on input "text" at bounding box center [153, 94] width 204 height 12
type input "*"
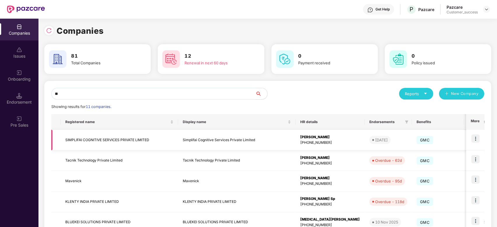
type input "**"
click at [129, 141] on td "SIMPLIFAI COGNITIVE SERVICES PRIVATE LIMITED" at bounding box center [119, 140] width 117 height 21
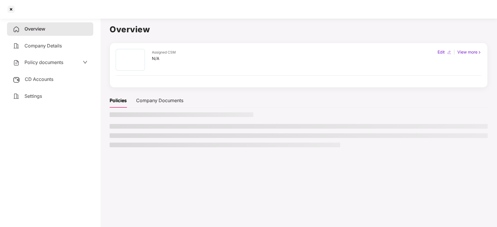
click at [129, 141] on ul at bounding box center [299, 135] width 378 height 23
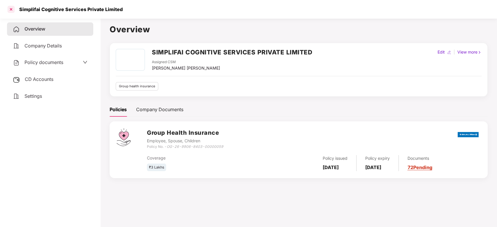
click at [13, 10] on div at bounding box center [10, 9] width 9 height 9
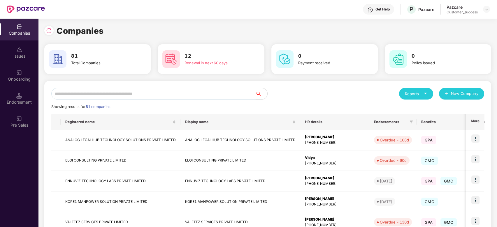
click at [112, 92] on input "text" at bounding box center [153, 94] width 204 height 12
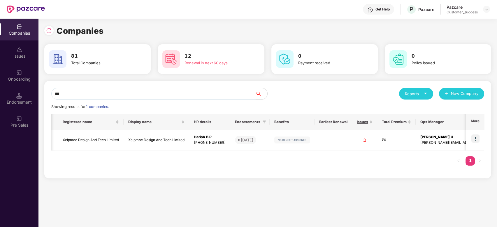
scroll to position [0, 3]
type input "***"
click at [480, 139] on img at bounding box center [475, 139] width 8 height 8
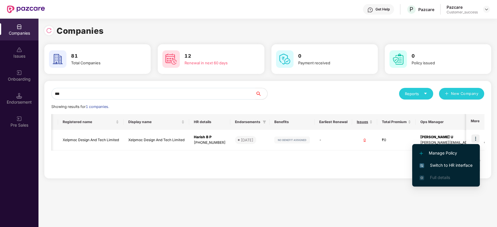
click at [452, 164] on span "Switch to HR interface" at bounding box center [445, 165] width 53 height 6
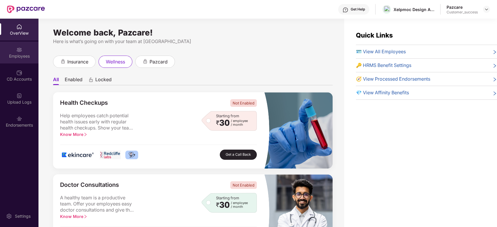
click at [17, 53] on div "Employees" at bounding box center [19, 56] width 38 height 6
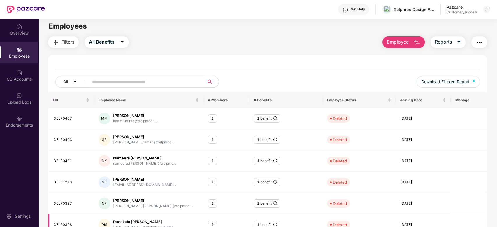
scroll to position [0, 0]
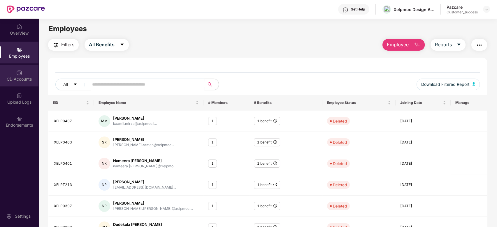
click at [23, 74] on div "CD Accounts" at bounding box center [19, 76] width 38 height 22
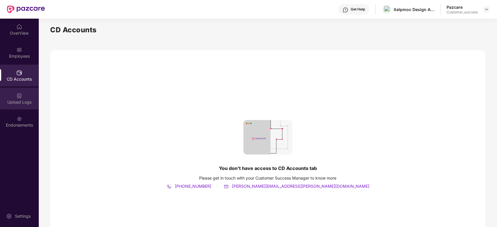
click at [19, 92] on div at bounding box center [19, 95] width 6 height 6
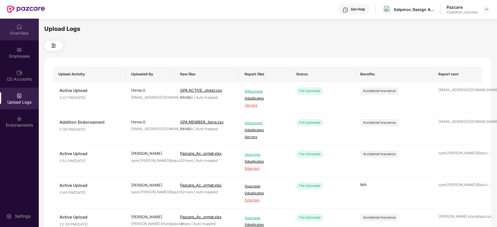
click at [17, 31] on div "OverView" at bounding box center [19, 33] width 38 height 6
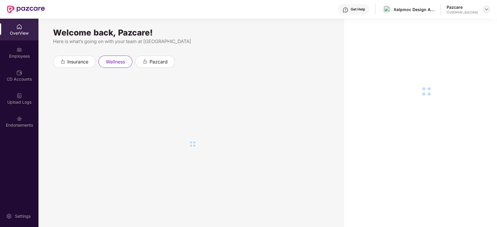
click at [486, 9] on img at bounding box center [486, 9] width 5 height 5
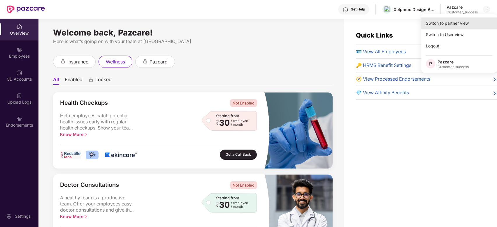
click at [458, 27] on div "Switch to partner view" at bounding box center [459, 22] width 76 height 11
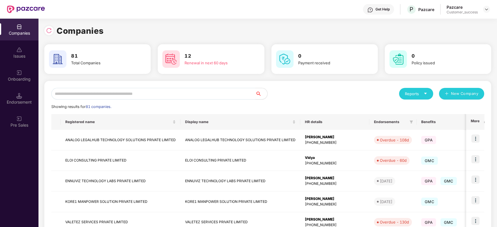
click at [200, 101] on div "Reports New Company Showing results for 81 companies. Registered name Display n…" at bounding box center [267, 222] width 433 height 269
click at [203, 91] on input "text" at bounding box center [153, 94] width 204 height 12
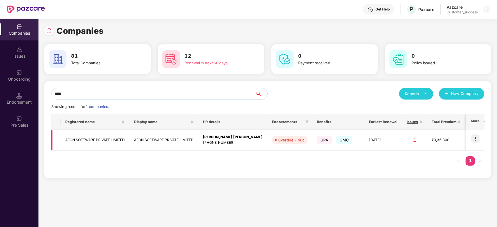
type input "****"
click at [474, 141] on img at bounding box center [475, 139] width 8 height 8
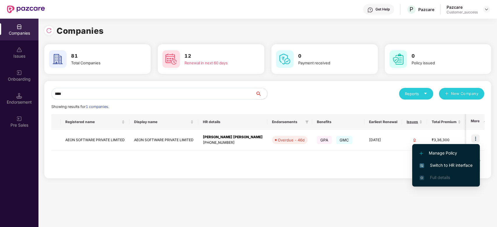
click at [445, 166] on span "Switch to HR interface" at bounding box center [445, 165] width 53 height 6
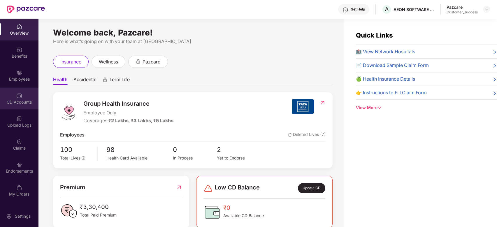
click at [16, 97] on img at bounding box center [19, 96] width 6 height 6
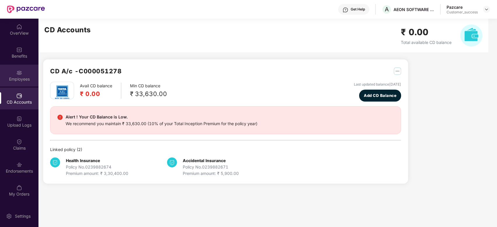
click at [19, 83] on div "Employees" at bounding box center [19, 76] width 38 height 22
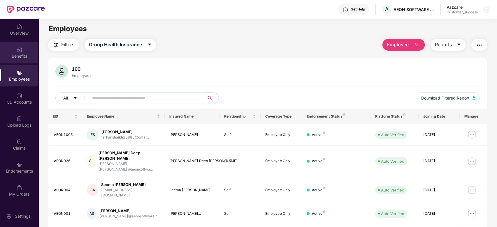
click at [16, 50] on img at bounding box center [19, 50] width 6 height 6
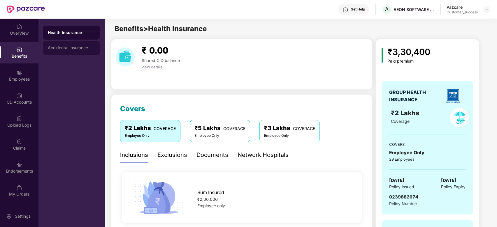
click at [68, 50] on div "Accidental Insurance" at bounding box center [71, 48] width 57 height 14
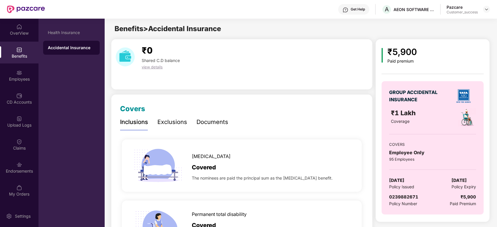
click at [177, 125] on div "Exclusions" at bounding box center [172, 122] width 30 height 9
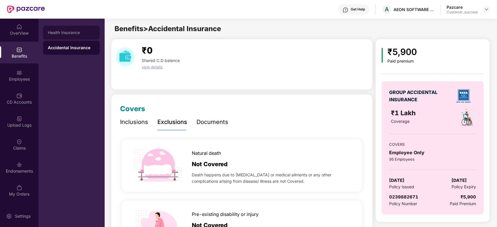
click at [72, 30] on div "Health Insurance" at bounding box center [71, 32] width 47 height 5
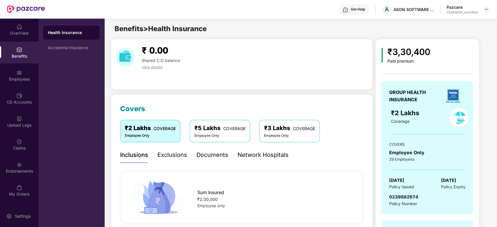
click at [221, 133] on div "Employee Only" at bounding box center [219, 136] width 51 height 6
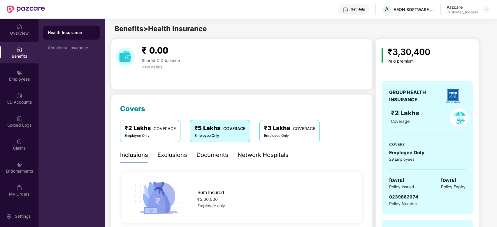
click at [280, 133] on div "Employee Only" at bounding box center [289, 136] width 51 height 6
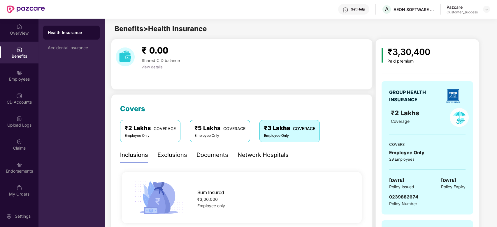
click at [223, 132] on div "₹5 Lakhs COVERAGE" at bounding box center [219, 128] width 51 height 9
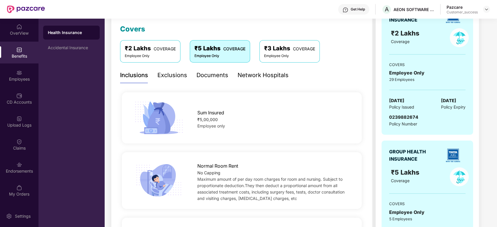
scroll to position [80, 0]
click at [152, 44] on div "₹2 Lakhs COVERAGE" at bounding box center [150, 48] width 51 height 9
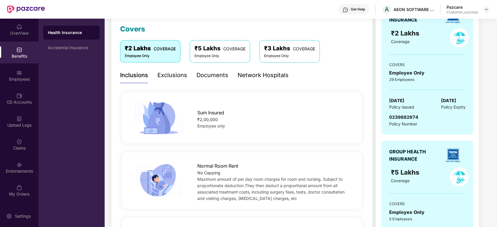
click at [281, 63] on div "₹2 Lakhs COVERAGE Employee Only ₹5 Lakhs COVERAGE Employee Only ₹3 Lakhs COVERA…" at bounding box center [241, 53] width 243 height 27
click at [283, 55] on div "Employee Only" at bounding box center [289, 56] width 51 height 6
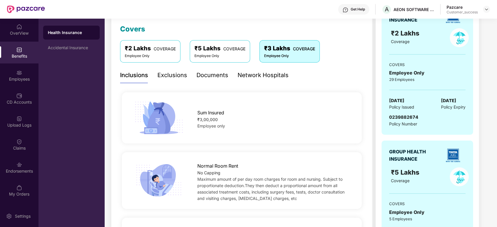
click at [223, 53] on div "Employee Only" at bounding box center [219, 56] width 51 height 6
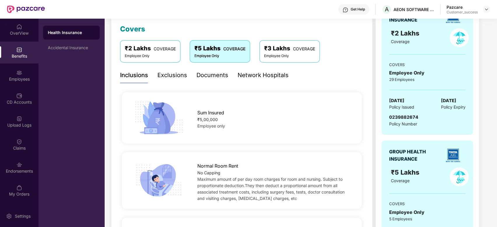
scroll to position [0, 0]
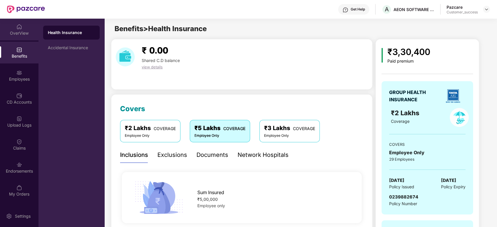
click at [20, 36] on div "OverView" at bounding box center [19, 33] width 38 height 6
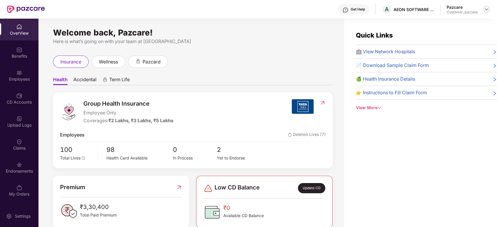
click at [487, 9] on img at bounding box center [486, 9] width 5 height 5
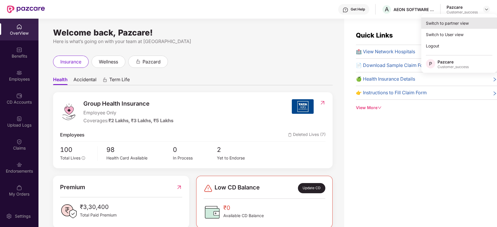
click at [467, 25] on div "Switch to partner view" at bounding box center [459, 22] width 76 height 11
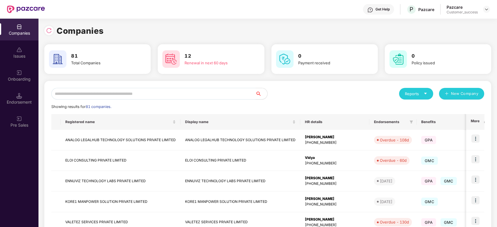
click at [113, 94] on input "text" at bounding box center [153, 94] width 204 height 12
type input "*"
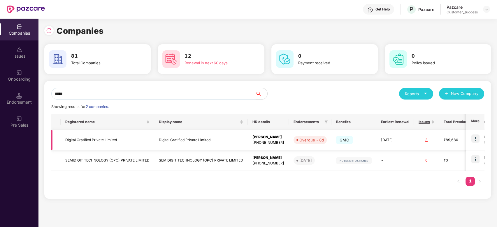
type input "*****"
click at [478, 138] on img at bounding box center [475, 139] width 8 height 8
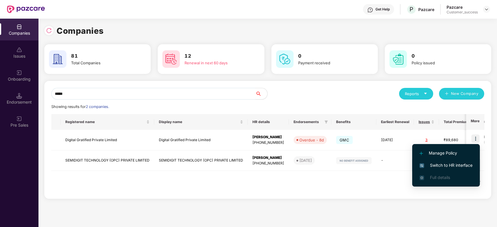
click at [444, 163] on span "Switch to HR interface" at bounding box center [445, 165] width 53 height 6
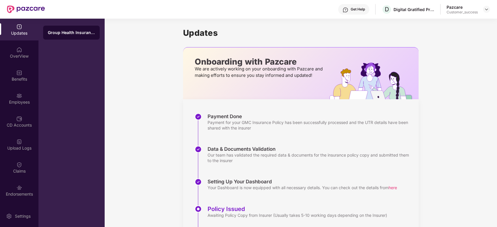
scroll to position [44, 0]
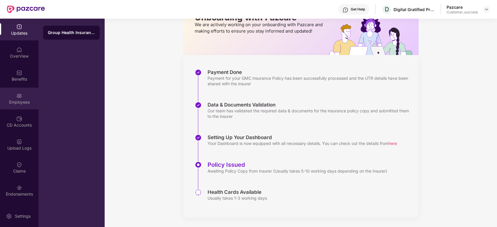
click at [24, 97] on div "Employees" at bounding box center [19, 99] width 38 height 22
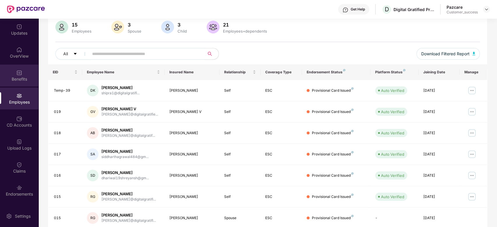
click at [20, 75] on div "Benefits" at bounding box center [19, 76] width 38 height 22
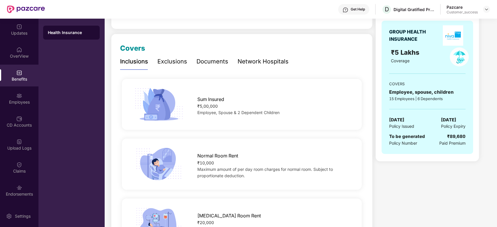
scroll to position [60, 0]
click at [20, 53] on div "OverView" at bounding box center [19, 56] width 38 height 6
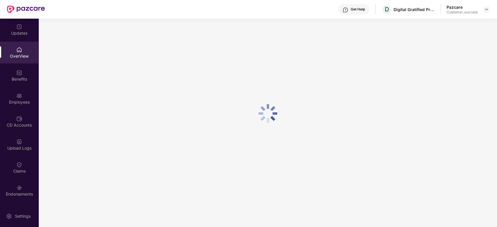
scroll to position [19, 0]
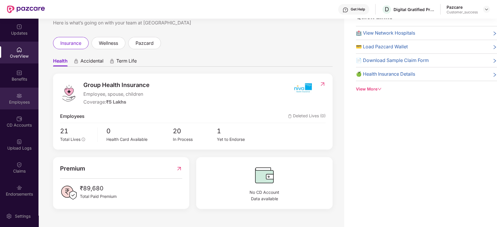
click at [23, 93] on div "Employees" at bounding box center [19, 99] width 38 height 22
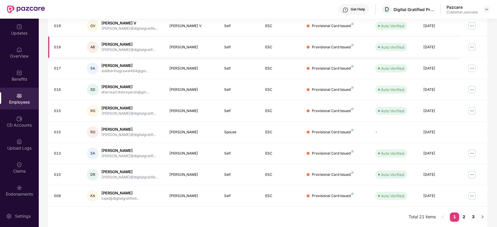
scroll to position [130, 0]
click at [465, 217] on link "2" at bounding box center [463, 217] width 9 height 9
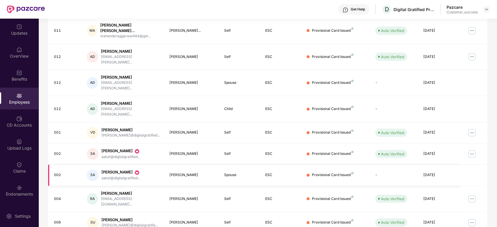
scroll to position [130, 0]
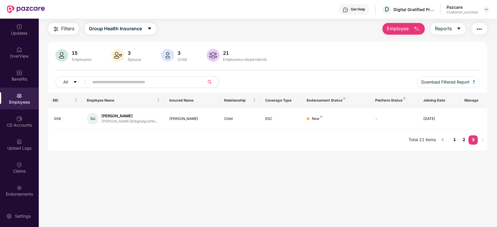
scroll to position [19, 0]
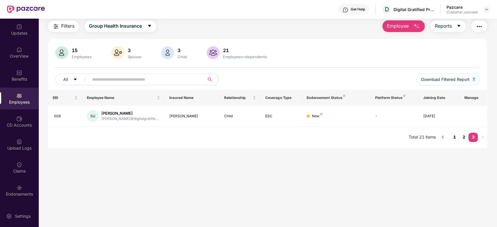
click at [452, 138] on link "1" at bounding box center [454, 137] width 9 height 9
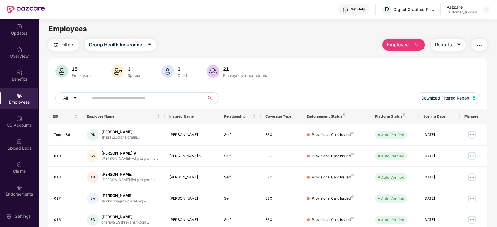
scroll to position [0, 0]
click at [485, 8] on img at bounding box center [486, 9] width 5 height 5
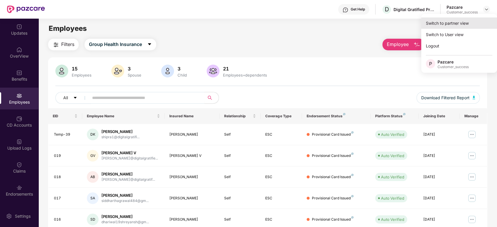
click at [466, 20] on div "Switch to partner view" at bounding box center [459, 22] width 76 height 11
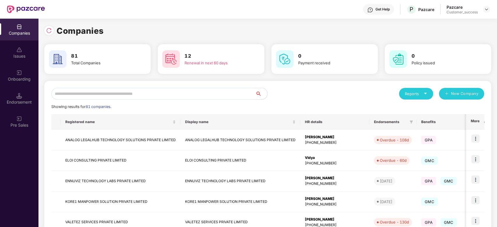
click at [115, 92] on input "text" at bounding box center [153, 94] width 204 height 12
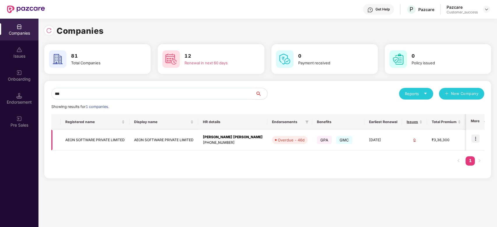
type input "***"
click at [475, 141] on img at bounding box center [475, 139] width 8 height 8
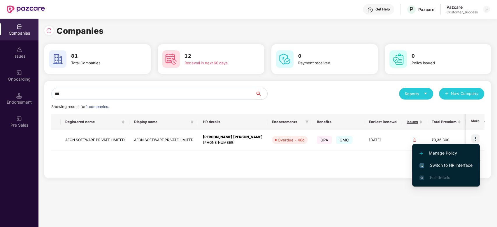
click at [445, 166] on span "Switch to HR interface" at bounding box center [445, 165] width 53 height 6
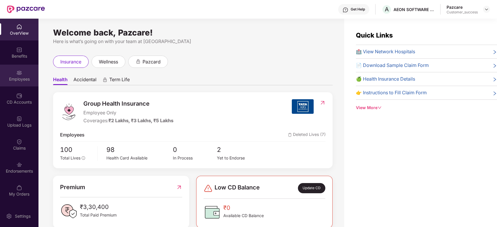
click at [19, 77] on div "Employees" at bounding box center [19, 79] width 38 height 6
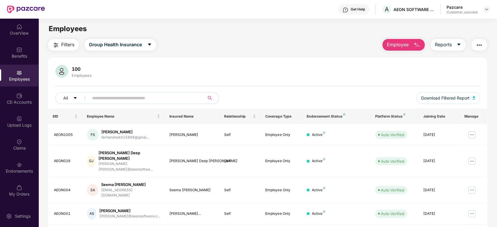
click at [131, 98] on input "text" at bounding box center [144, 98] width 105 height 9
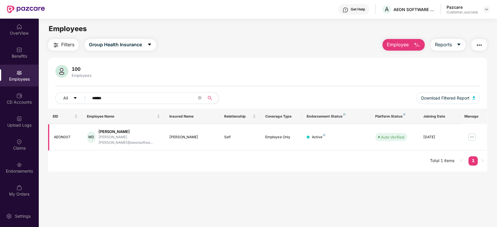
type input "*****"
click at [470, 134] on img at bounding box center [471, 137] width 9 height 9
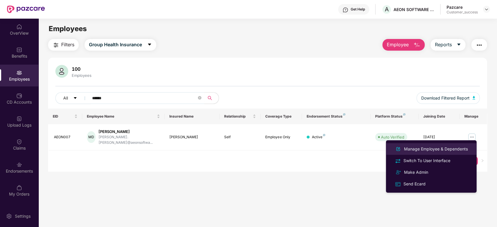
click at [427, 147] on div "Manage Employee & Dependents" at bounding box center [436, 149] width 66 height 6
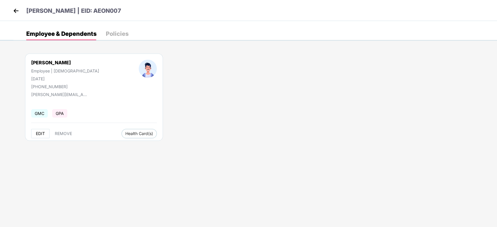
click at [41, 135] on span "EDIT" at bounding box center [40, 133] width 9 height 5
select select "****"
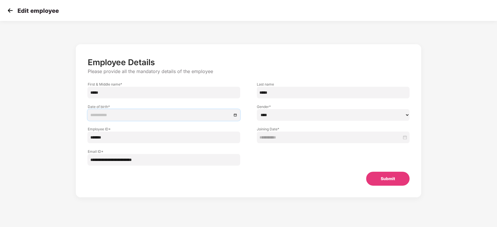
click at [151, 115] on input at bounding box center [161, 115] width 142 height 6
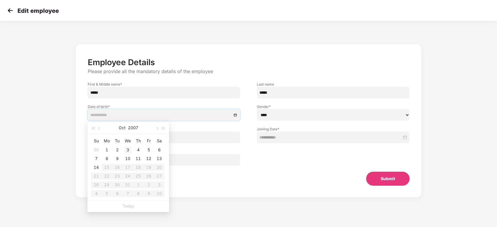
type input "**********"
click at [123, 129] on button "Oct" at bounding box center [122, 128] width 7 height 12
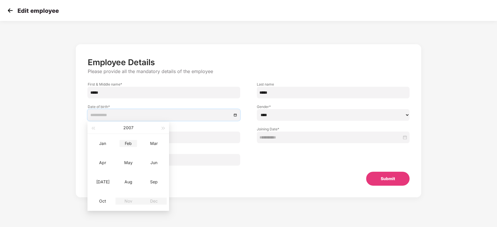
type input "**********"
click at [131, 126] on button "2007" at bounding box center [128, 128] width 10 height 12
type input "**********"
click at [101, 143] on div "1999" at bounding box center [102, 143] width 17 height 7
type input "**********"
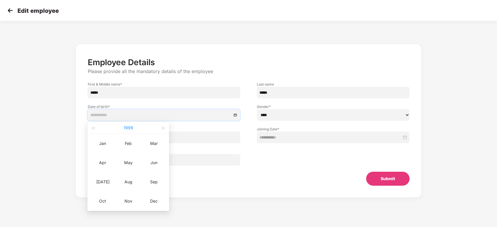
click at [132, 122] on button "1999" at bounding box center [129, 128] width 10 height 12
click at [93, 129] on span "button" at bounding box center [93, 128] width 3 height 3
type input "**********"
click at [164, 127] on button "button" at bounding box center [163, 128] width 6 height 12
type input "**********"
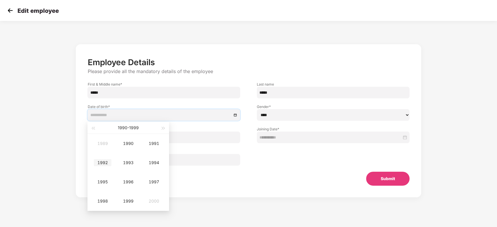
click at [103, 163] on div "1992" at bounding box center [102, 162] width 17 height 7
type input "**********"
click at [130, 181] on div "Aug" at bounding box center [128, 182] width 17 height 7
type input "**********"
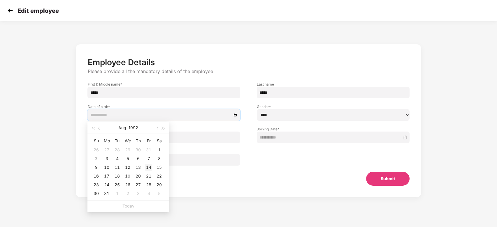
click at [150, 167] on div "14" at bounding box center [148, 167] width 7 height 7
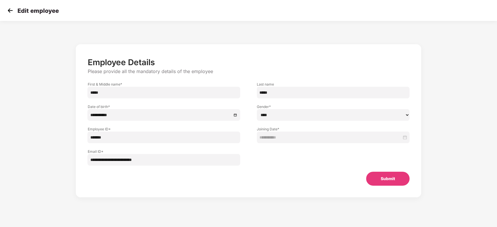
click at [384, 177] on button "Submit" at bounding box center [387, 179] width 43 height 14
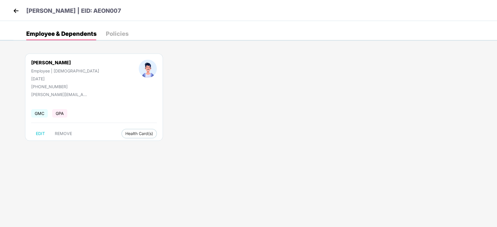
click at [14, 8] on img at bounding box center [16, 10] width 9 height 9
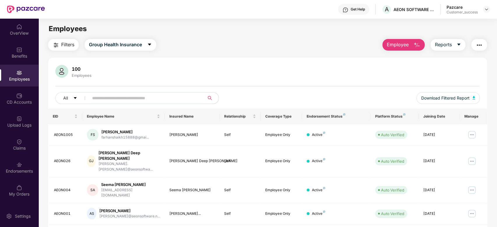
click at [112, 97] on input "text" at bounding box center [144, 98] width 105 height 9
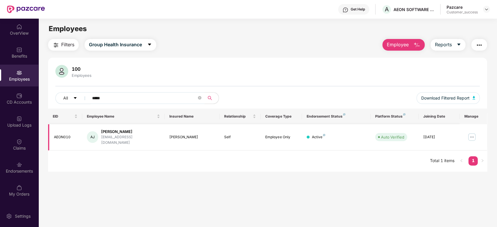
type input "****"
click at [471, 135] on img at bounding box center [471, 137] width 9 height 9
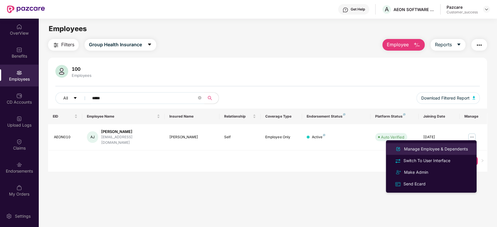
click at [443, 143] on li "Manage Employee & Dependents" at bounding box center [431, 149] width 91 height 12
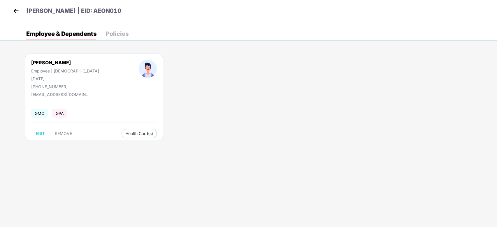
click at [17, 14] on img at bounding box center [16, 10] width 9 height 9
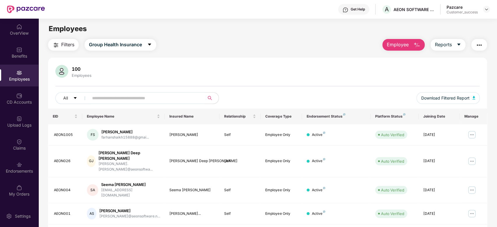
click at [131, 95] on input "text" at bounding box center [144, 98] width 105 height 9
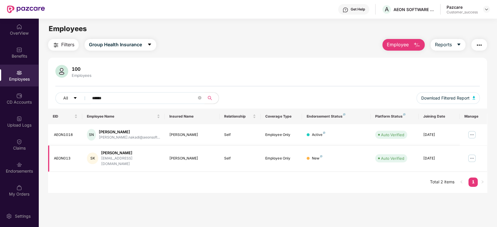
type input "*****"
click at [474, 154] on img at bounding box center [471, 158] width 9 height 9
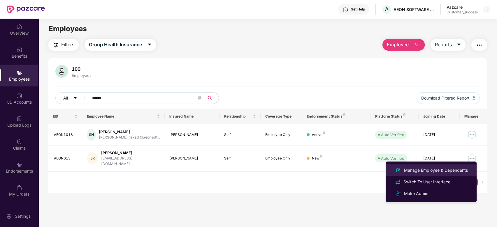
click at [436, 167] on div "Manage Employee & Dependents" at bounding box center [436, 170] width 66 height 6
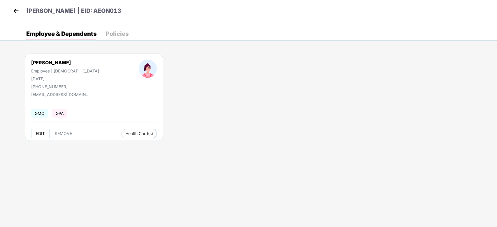
click at [39, 134] on span "EDIT" at bounding box center [40, 133] width 9 height 5
select select "******"
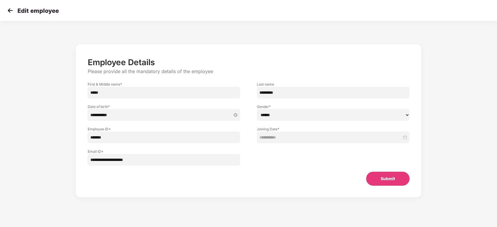
click at [170, 118] on input "**********" at bounding box center [161, 115] width 142 height 6
click at [64, 90] on div "**********" at bounding box center [248, 126] width 414 height 171
click at [376, 179] on button "Submit" at bounding box center [387, 179] width 43 height 14
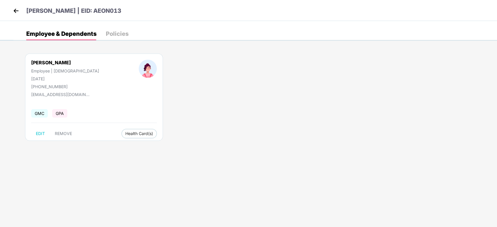
click at [16, 16] on header "[PERSON_NAME] | EID: AEON013" at bounding box center [67, 11] width 110 height 10
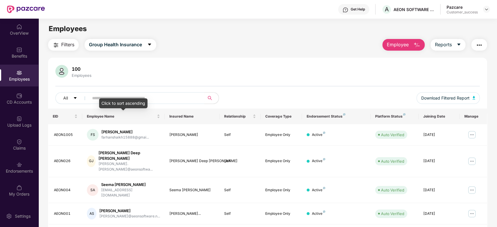
click at [114, 102] on div "Click to sort ascending" at bounding box center [123, 104] width 48 height 10
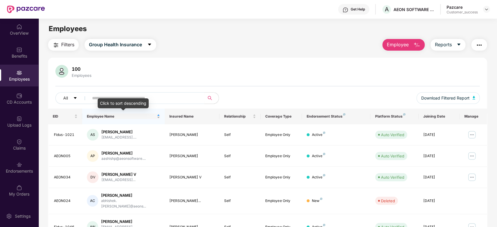
click at [157, 116] on div "Employee Name" at bounding box center [123, 117] width 73 height 6
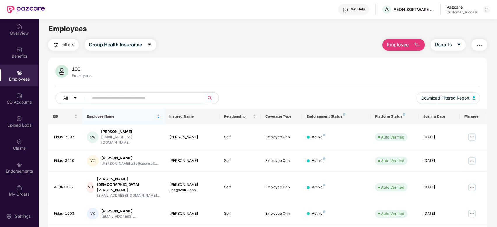
click at [125, 96] on input "text" at bounding box center [144, 98] width 105 height 9
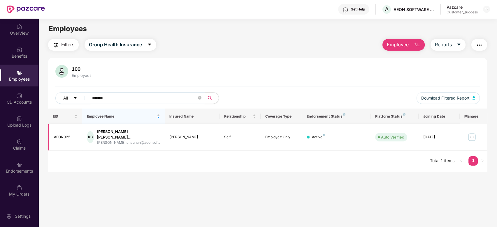
type input "******"
click at [472, 134] on img at bounding box center [471, 137] width 9 height 9
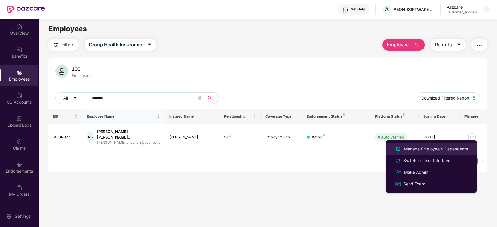
click at [436, 148] on div "Manage Employee & Dependents" at bounding box center [436, 149] width 66 height 6
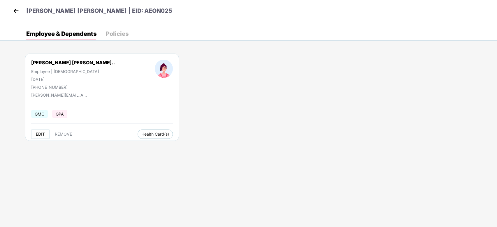
click at [39, 134] on span "EDIT" at bounding box center [40, 134] width 9 height 5
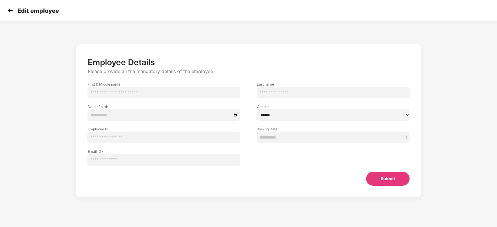
type input "******"
type input "**********"
type input "*******"
type input "**********"
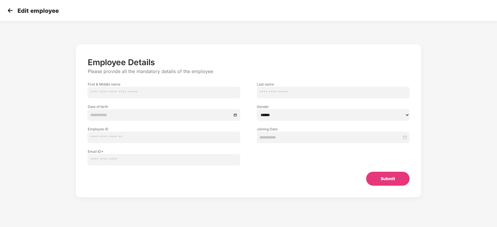
type input "**********"
click at [149, 111] on div "**********" at bounding box center [163, 115] width 153 height 12
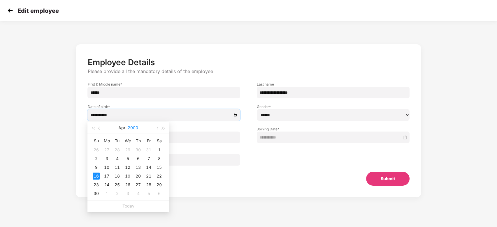
click at [133, 127] on button "2000" at bounding box center [133, 128] width 10 height 12
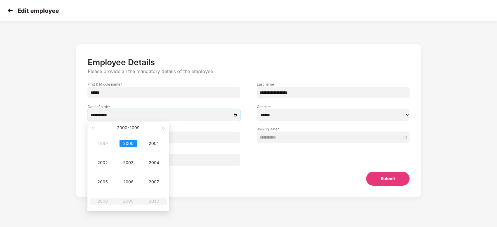
click at [96, 127] on div "[DATE] - [DATE]" at bounding box center [128, 128] width 64 height 12
click at [103, 143] on div "1999" at bounding box center [102, 143] width 17 height 7
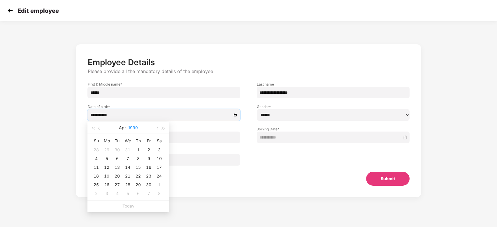
click at [128, 127] on button "1999" at bounding box center [133, 128] width 10 height 12
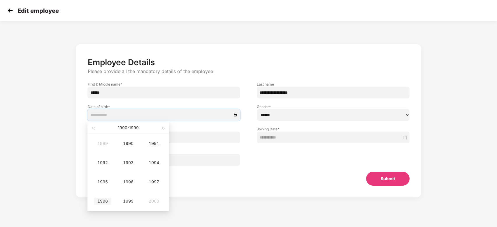
click at [105, 201] on div "1998" at bounding box center [102, 201] width 17 height 7
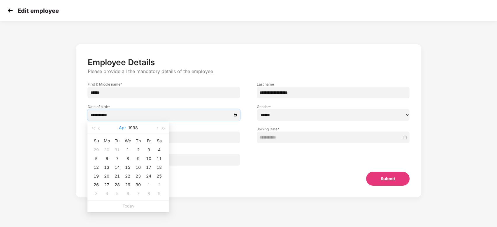
click at [120, 128] on button "Apr" at bounding box center [122, 128] width 7 height 12
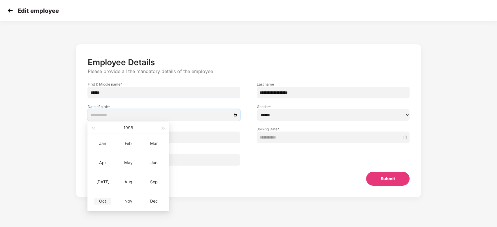
click at [103, 199] on div "Oct" at bounding box center [102, 201] width 17 height 7
type input "**********"
click at [149, 177] on div "23" at bounding box center [148, 176] width 7 height 7
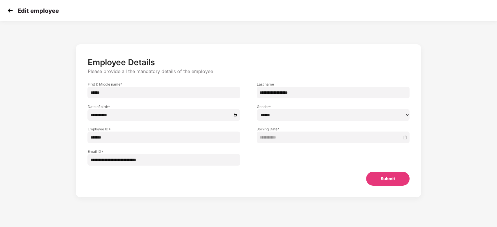
click at [396, 179] on button "Submit" at bounding box center [387, 179] width 43 height 14
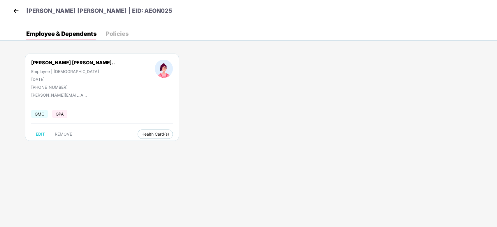
click at [16, 12] on img at bounding box center [16, 10] width 9 height 9
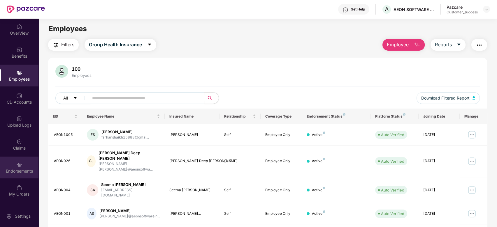
click at [18, 167] on img at bounding box center [19, 165] width 6 height 6
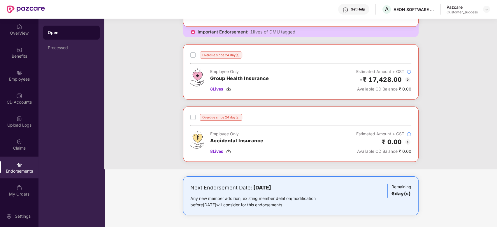
scroll to position [0, 0]
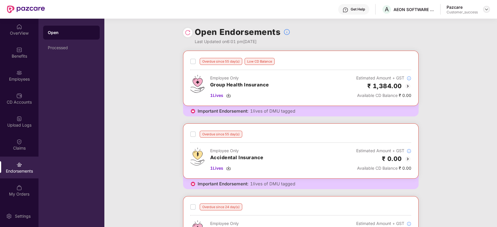
click at [488, 8] on img at bounding box center [486, 9] width 5 height 5
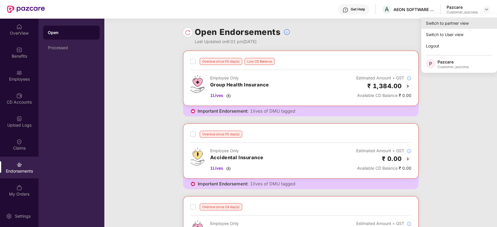
click at [469, 19] on div "Switch to partner view" at bounding box center [459, 22] width 76 height 11
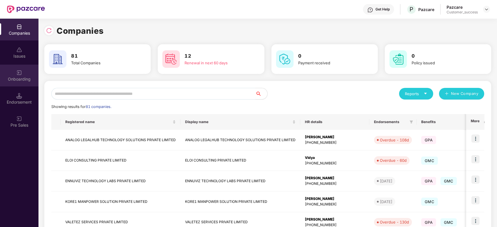
click at [12, 77] on div "Onboarding" at bounding box center [19, 79] width 38 height 6
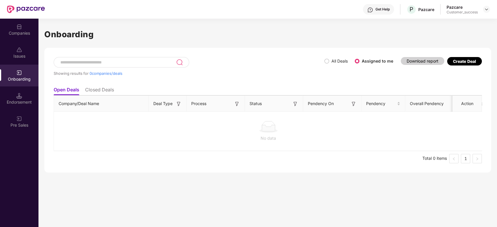
click at [325, 64] on label "All Deals" at bounding box center [337, 61] width 26 height 6
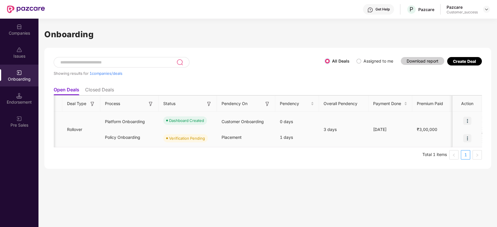
scroll to position [0, 87]
click at [23, 28] on div "Companies" at bounding box center [19, 30] width 38 height 22
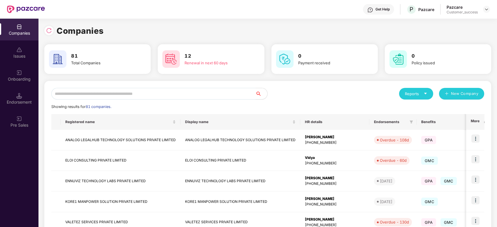
click at [74, 90] on input "text" at bounding box center [153, 94] width 204 height 12
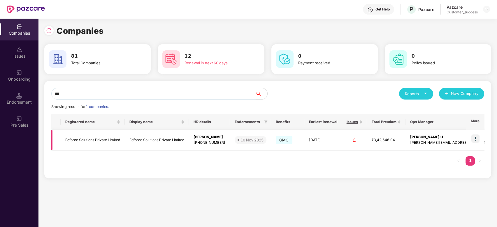
type input "***"
click at [91, 135] on td "Edforce Solutions Private Limited" at bounding box center [93, 140] width 64 height 21
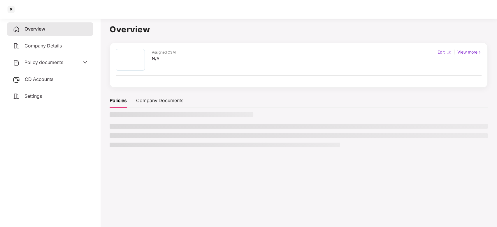
click at [91, 135] on div "Overview Company Details Policy documents CD Accounts Settings" at bounding box center [50, 121] width 86 height 199
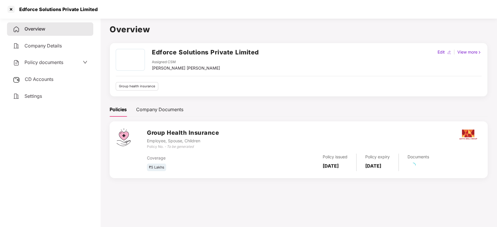
click at [33, 61] on span "Policy documents" at bounding box center [43, 62] width 39 height 6
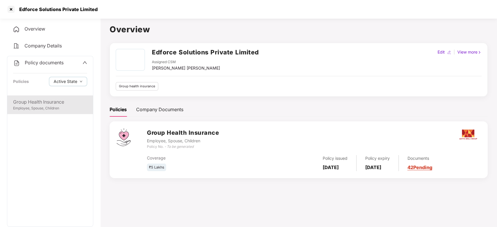
click at [47, 101] on div "Group Health Insurance" at bounding box center [50, 102] width 74 height 7
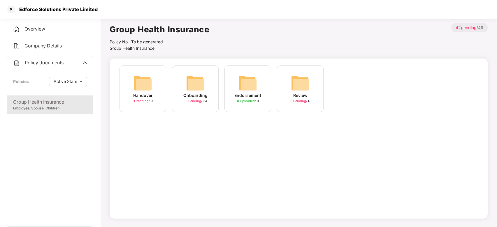
click at [196, 94] on div "Onboarding" at bounding box center [195, 95] width 24 height 6
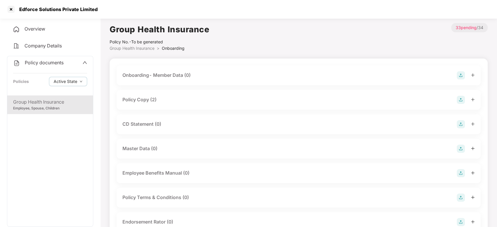
click at [193, 97] on div "Policy Copy (2)" at bounding box center [298, 100] width 352 height 8
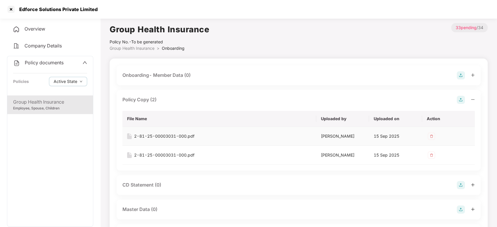
click at [186, 136] on div "2-81-25-00003031-000.pdf" at bounding box center [164, 136] width 60 height 6
click at [11, 10] on div at bounding box center [10, 9] width 9 height 9
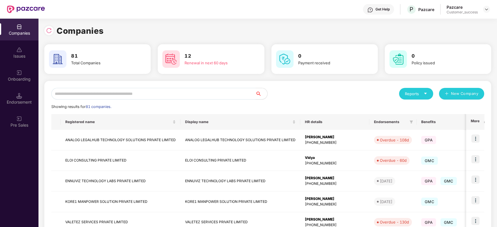
click at [100, 93] on input "text" at bounding box center [153, 94] width 204 height 12
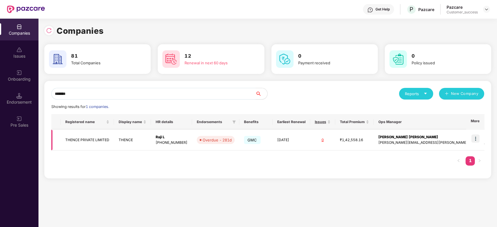
scroll to position [0, 0]
type input "******"
click at [481, 138] on td at bounding box center [475, 140] width 18 height 21
click at [478, 140] on img at bounding box center [475, 139] width 8 height 8
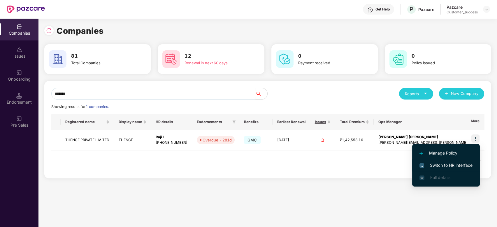
click at [465, 163] on span "Switch to HR interface" at bounding box center [445, 165] width 53 height 6
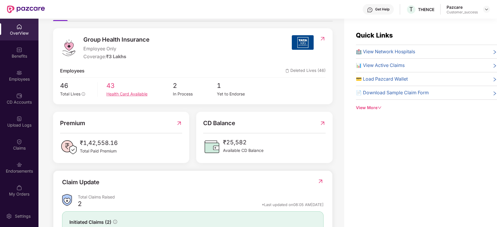
scroll to position [66, 0]
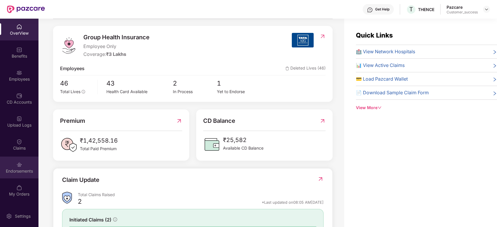
click at [19, 165] on img at bounding box center [19, 165] width 6 height 6
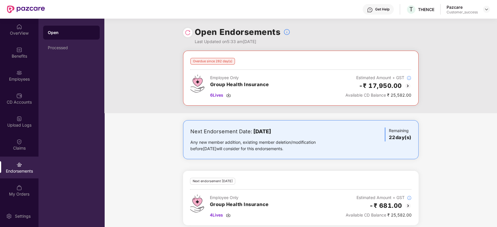
click at [406, 85] on img at bounding box center [407, 85] width 7 height 7
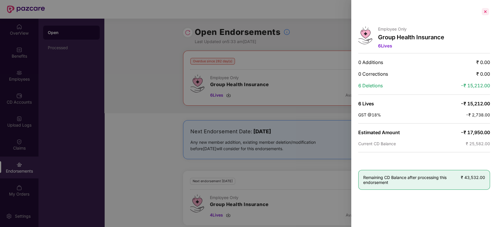
click at [484, 13] on div at bounding box center [485, 11] width 9 height 9
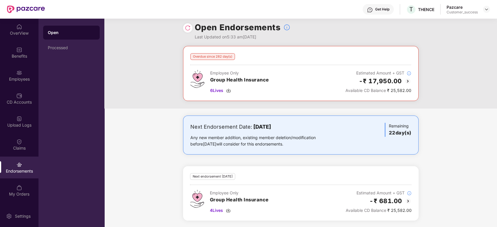
scroll to position [5, 0]
click at [69, 43] on div "Processed" at bounding box center [71, 48] width 57 height 14
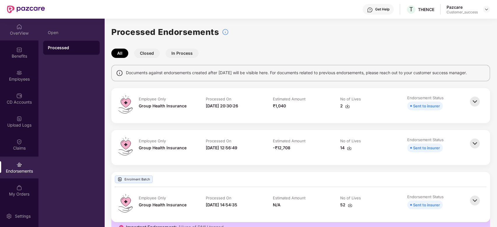
click at [16, 34] on div "OverView" at bounding box center [19, 33] width 38 height 6
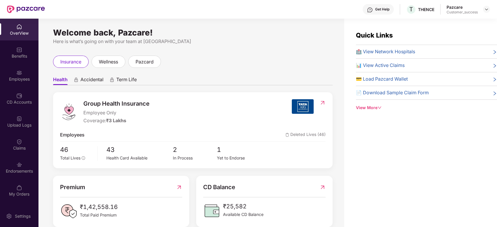
click at [482, 11] on div "Pazcare Customer_success" at bounding box center [468, 9] width 43 height 10
click at [485, 11] on img at bounding box center [486, 9] width 5 height 5
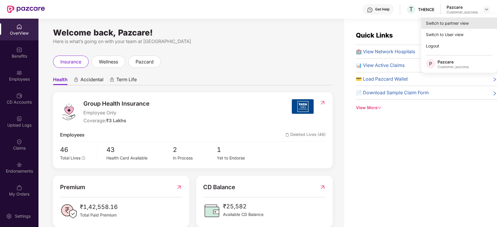
click at [469, 23] on div "Switch to partner view" at bounding box center [459, 22] width 76 height 11
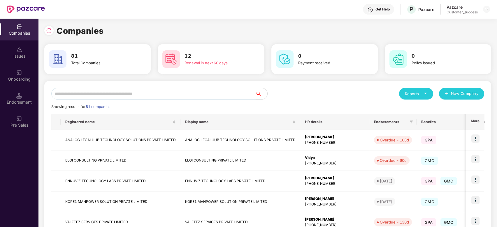
click at [127, 93] on input "text" at bounding box center [153, 94] width 204 height 12
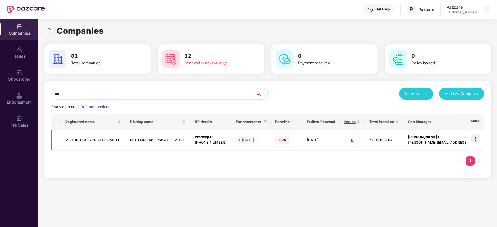
type input "***"
click at [478, 136] on img at bounding box center [475, 139] width 8 height 8
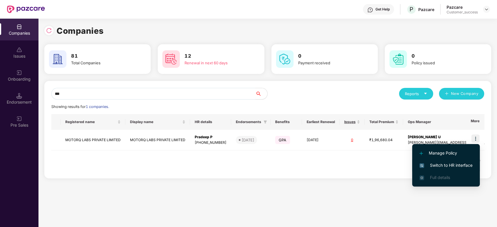
click at [451, 162] on li "Switch to HR interface" at bounding box center [446, 165] width 68 height 12
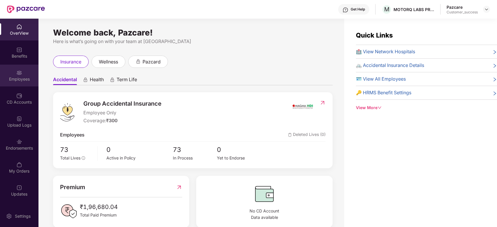
click at [18, 73] on img at bounding box center [19, 73] width 6 height 6
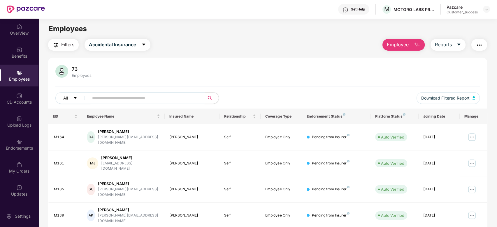
click at [107, 99] on input "text" at bounding box center [144, 98] width 105 height 9
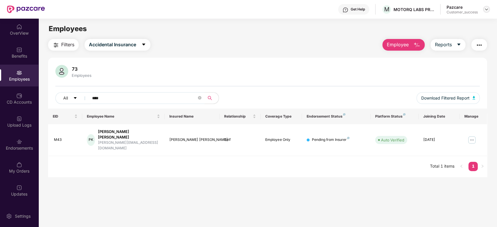
type input "****"
click at [487, 7] on img at bounding box center [486, 9] width 5 height 5
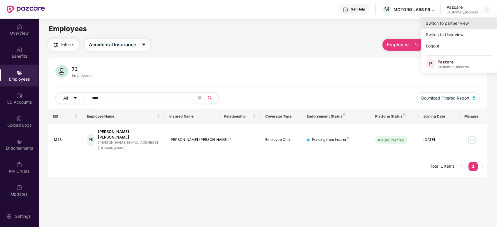
click at [459, 23] on div "Switch to partner view" at bounding box center [459, 22] width 76 height 11
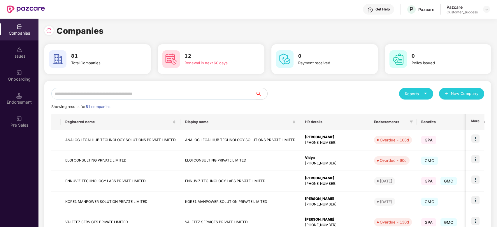
click at [144, 93] on input "text" at bounding box center [153, 94] width 204 height 12
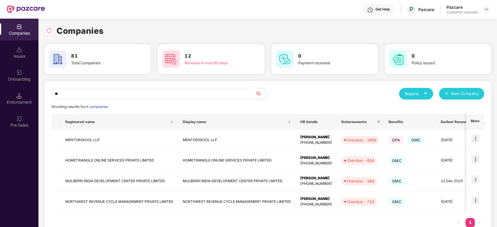
type input "*"
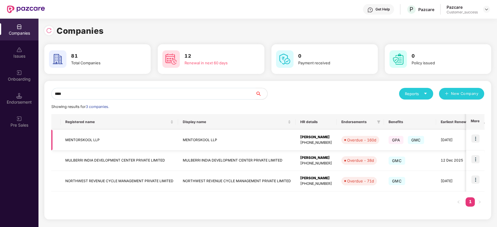
type input "****"
click at [476, 137] on img at bounding box center [475, 139] width 8 height 8
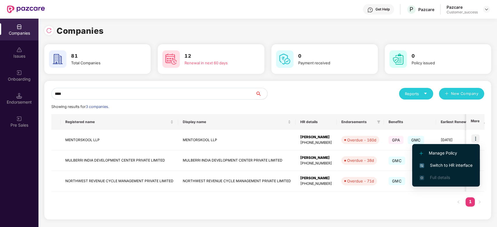
click at [445, 166] on span "Switch to HR interface" at bounding box center [445, 165] width 53 height 6
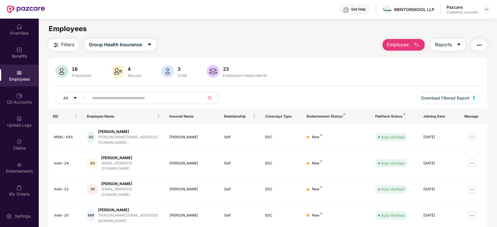
click at [105, 100] on input "text" at bounding box center [144, 98] width 105 height 9
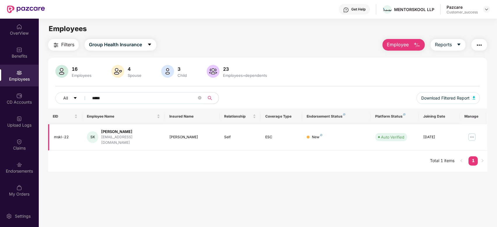
type input "*****"
click at [471, 134] on img at bounding box center [471, 137] width 9 height 9
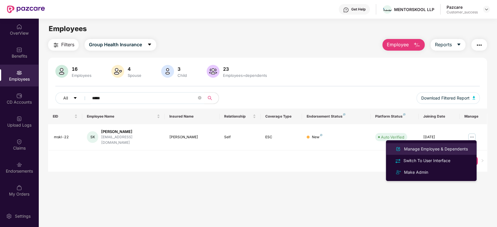
click at [445, 150] on div "Manage Employee & Dependents" at bounding box center [436, 149] width 66 height 6
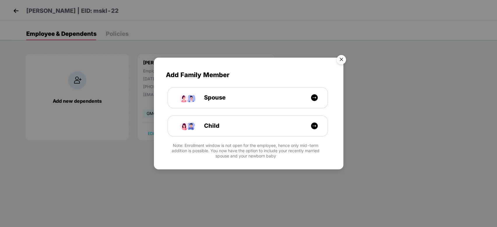
click at [342, 61] on img "Close" at bounding box center [341, 60] width 16 height 16
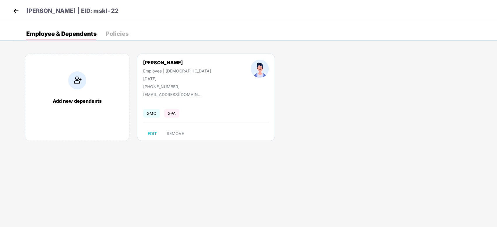
click at [11, 10] on div "[PERSON_NAME] | EID: mskl-22" at bounding box center [248, 10] width 497 height 21
click at [15, 12] on img at bounding box center [16, 10] width 9 height 9
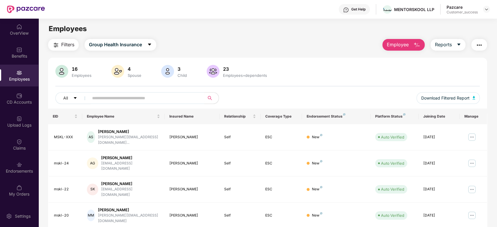
click at [490, 6] on div at bounding box center [486, 9] width 7 height 7
click at [488, 8] on img at bounding box center [486, 9] width 5 height 5
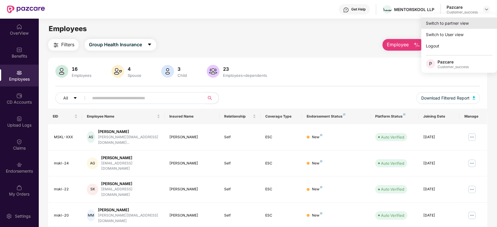
click at [463, 24] on div "Switch to partner view" at bounding box center [459, 22] width 76 height 11
